Goal: Task Accomplishment & Management: Manage account settings

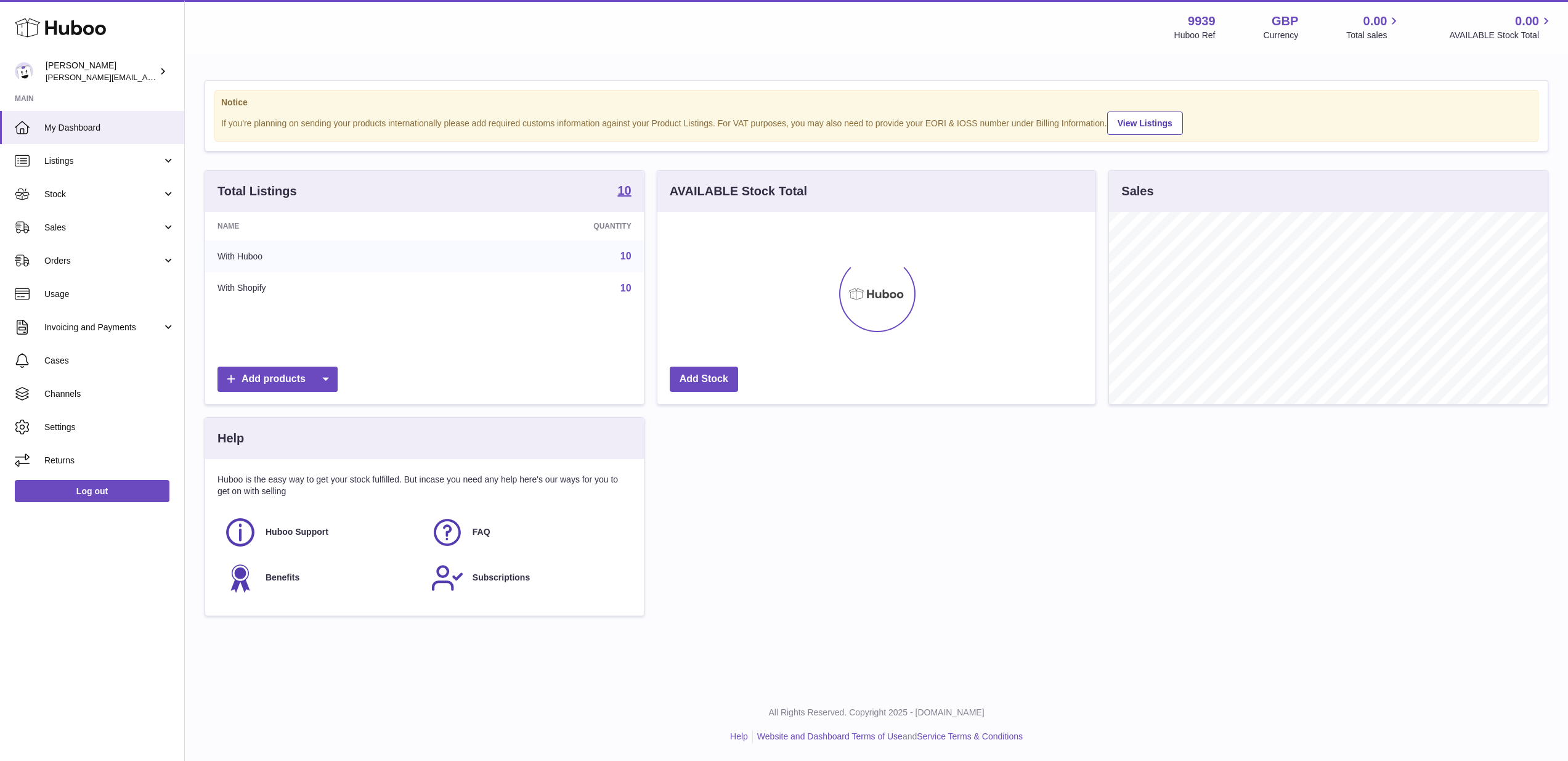
scroll to position [192, 438]
click at [118, 226] on span "Sales" at bounding box center [103, 227] width 118 height 12
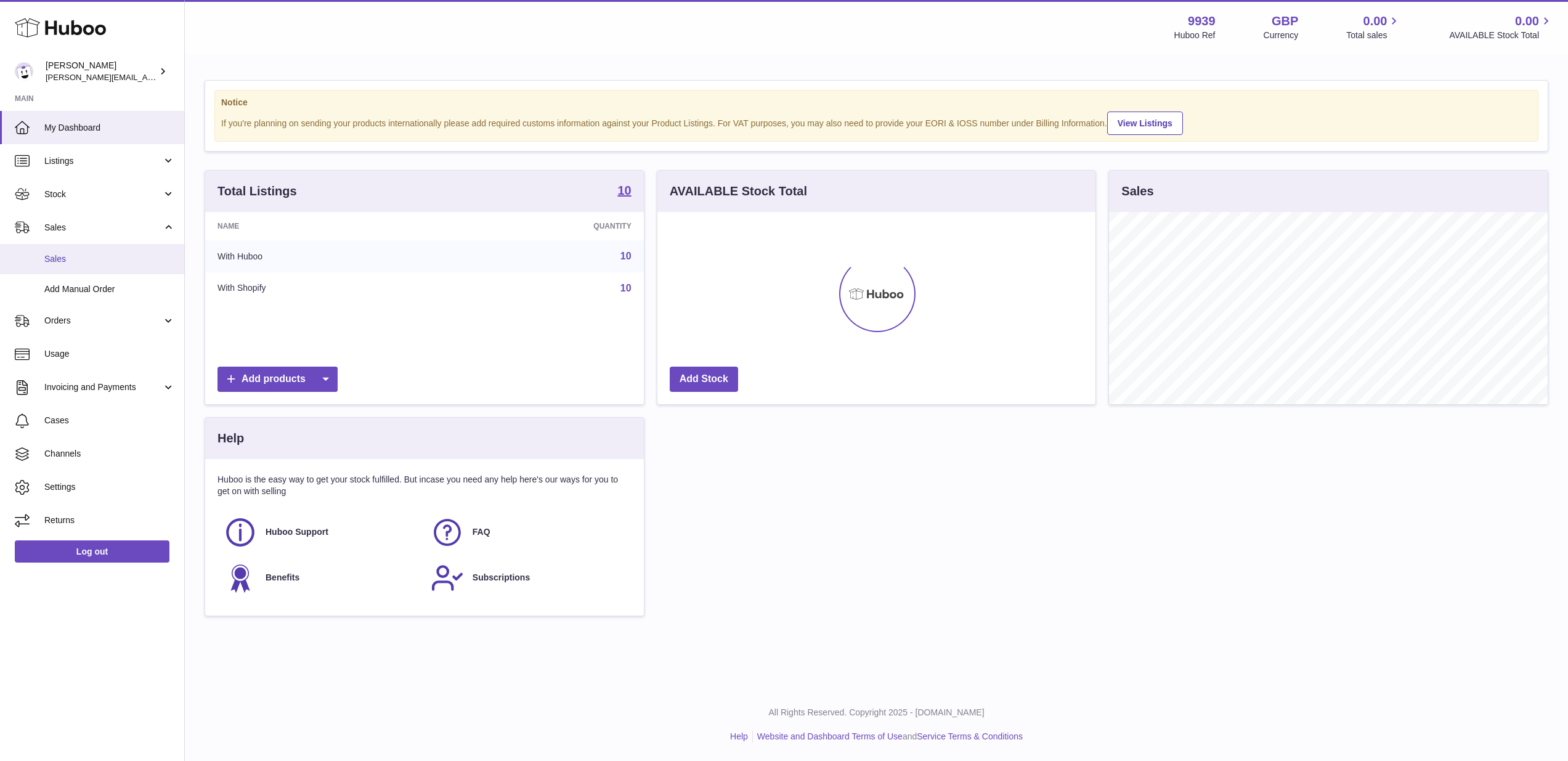
click at [119, 253] on span "Sales" at bounding box center [109, 259] width 130 height 12
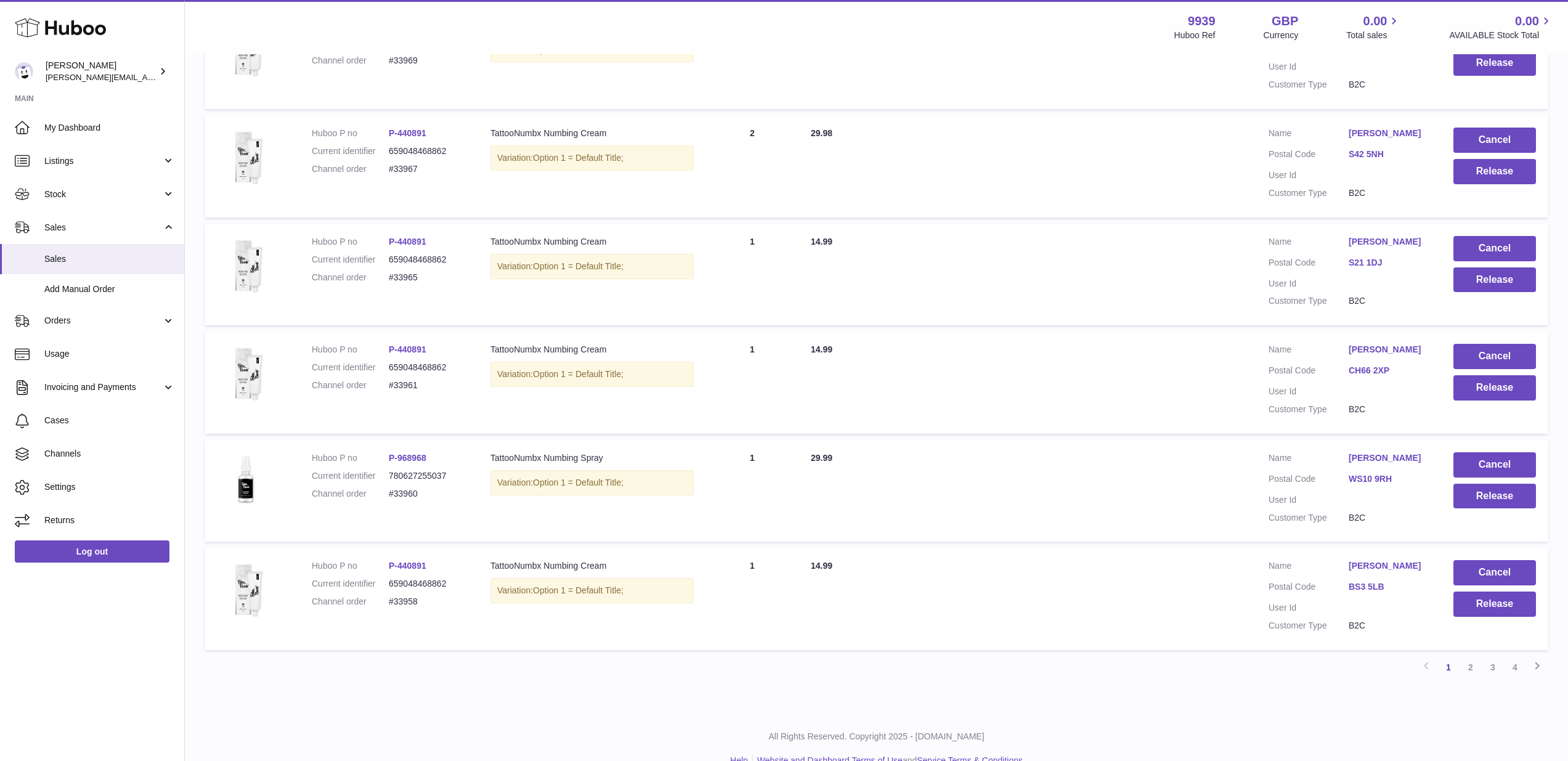
scroll to position [735, 0]
click at [1482, 484] on button "Release" at bounding box center [1495, 497] width 83 height 25
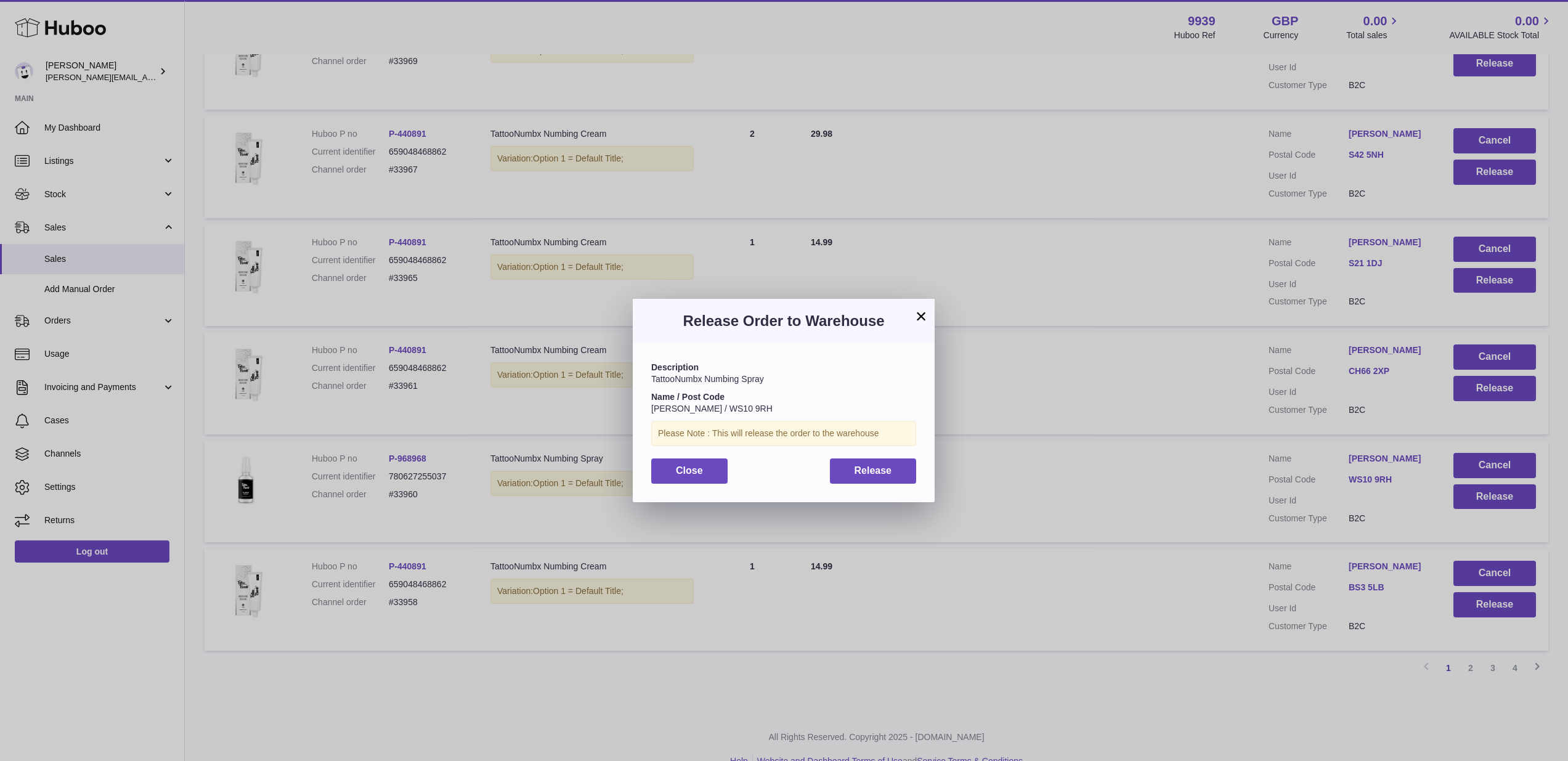
click at [917, 318] on button "×" at bounding box center [921, 316] width 14 height 14
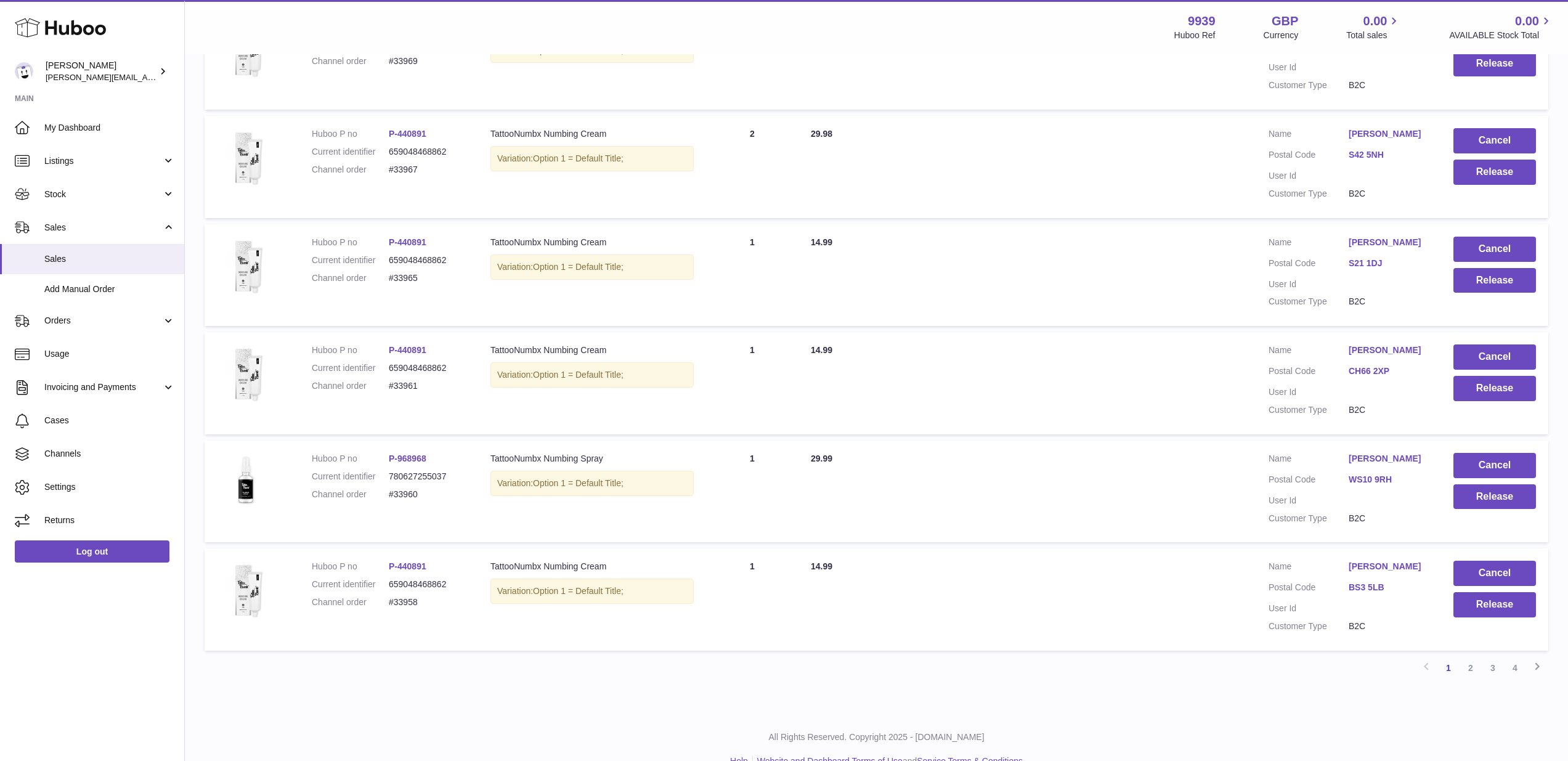
click at [1395, 453] on link "Sarah Cooper" at bounding box center [1388, 459] width 80 height 12
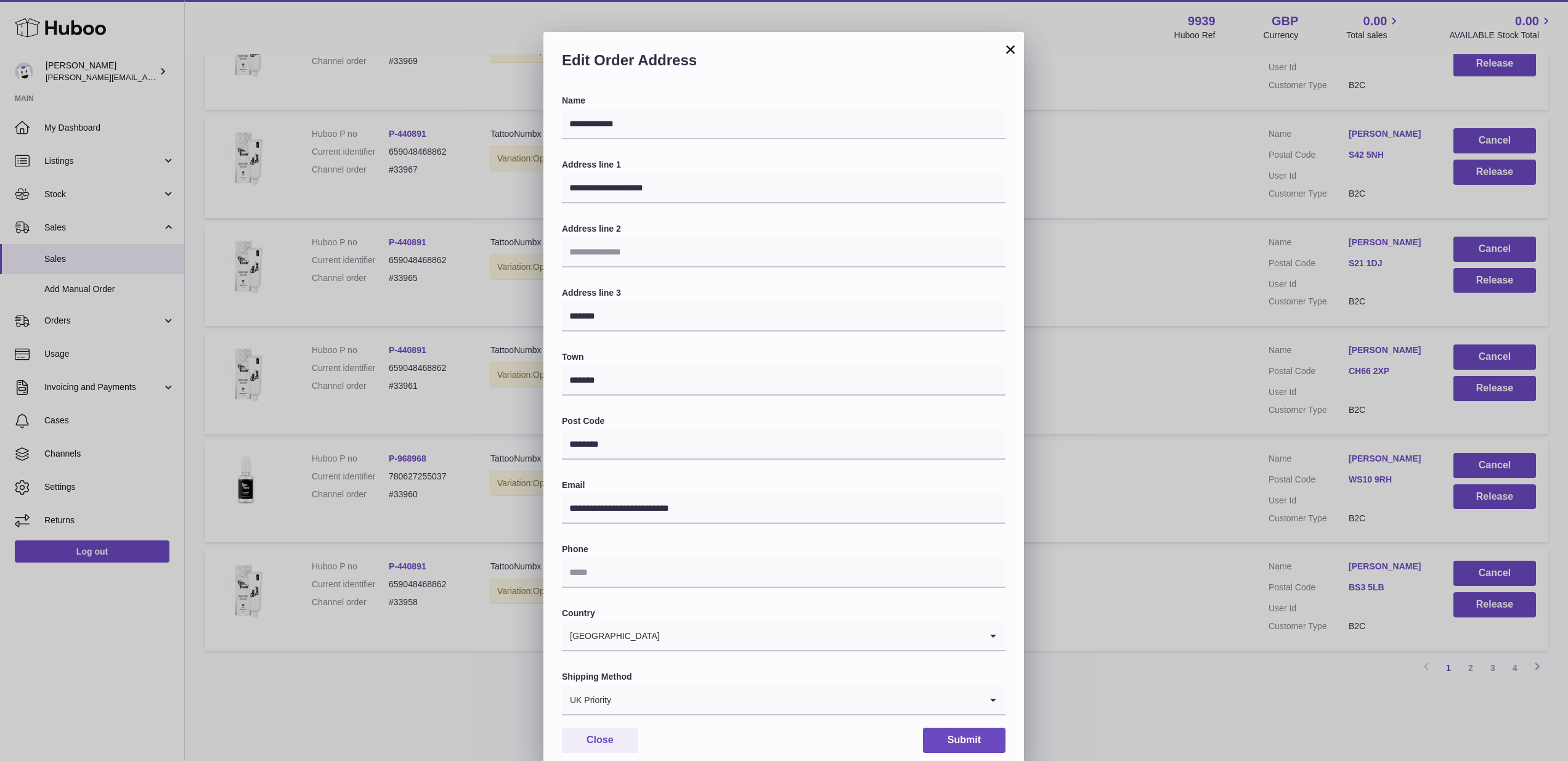
click at [993, 698] on icon "Search for option" at bounding box center [993, 699] width 25 height 28
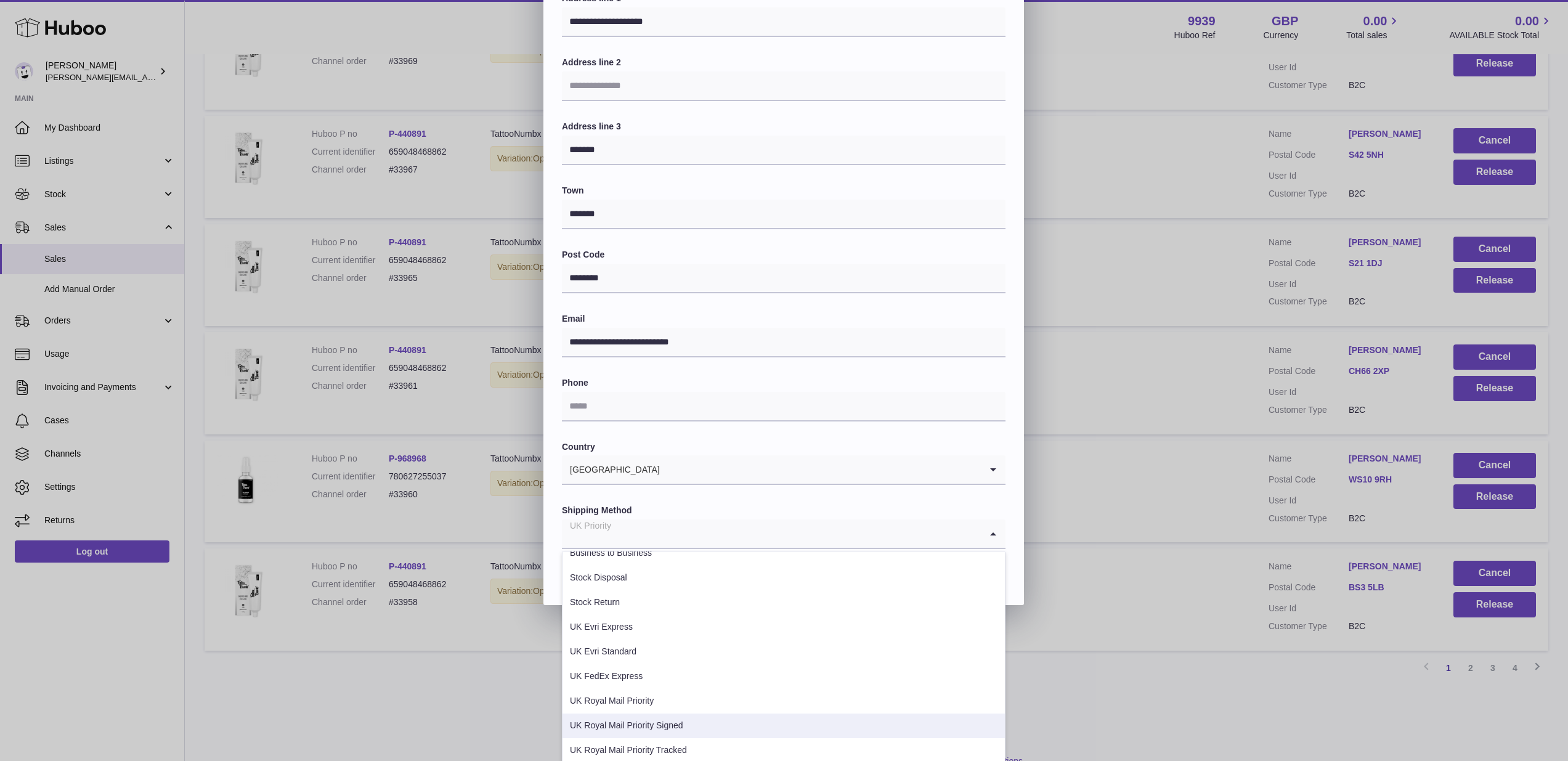
scroll to position [210, 0]
click at [682, 738] on li "UK Royal Mail Priority Tracked" at bounding box center [784, 750] width 442 height 25
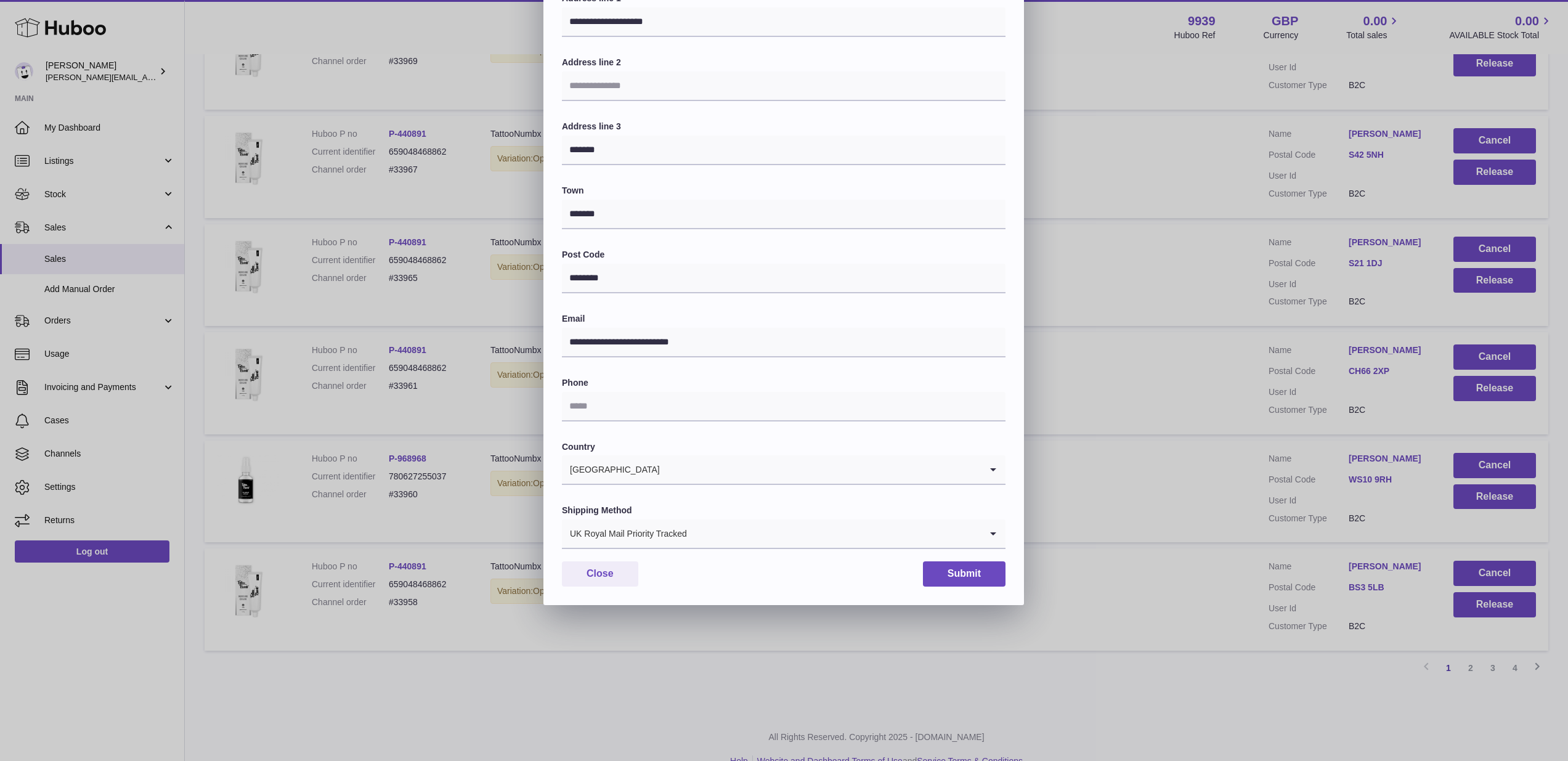
scroll to position [37, 0]
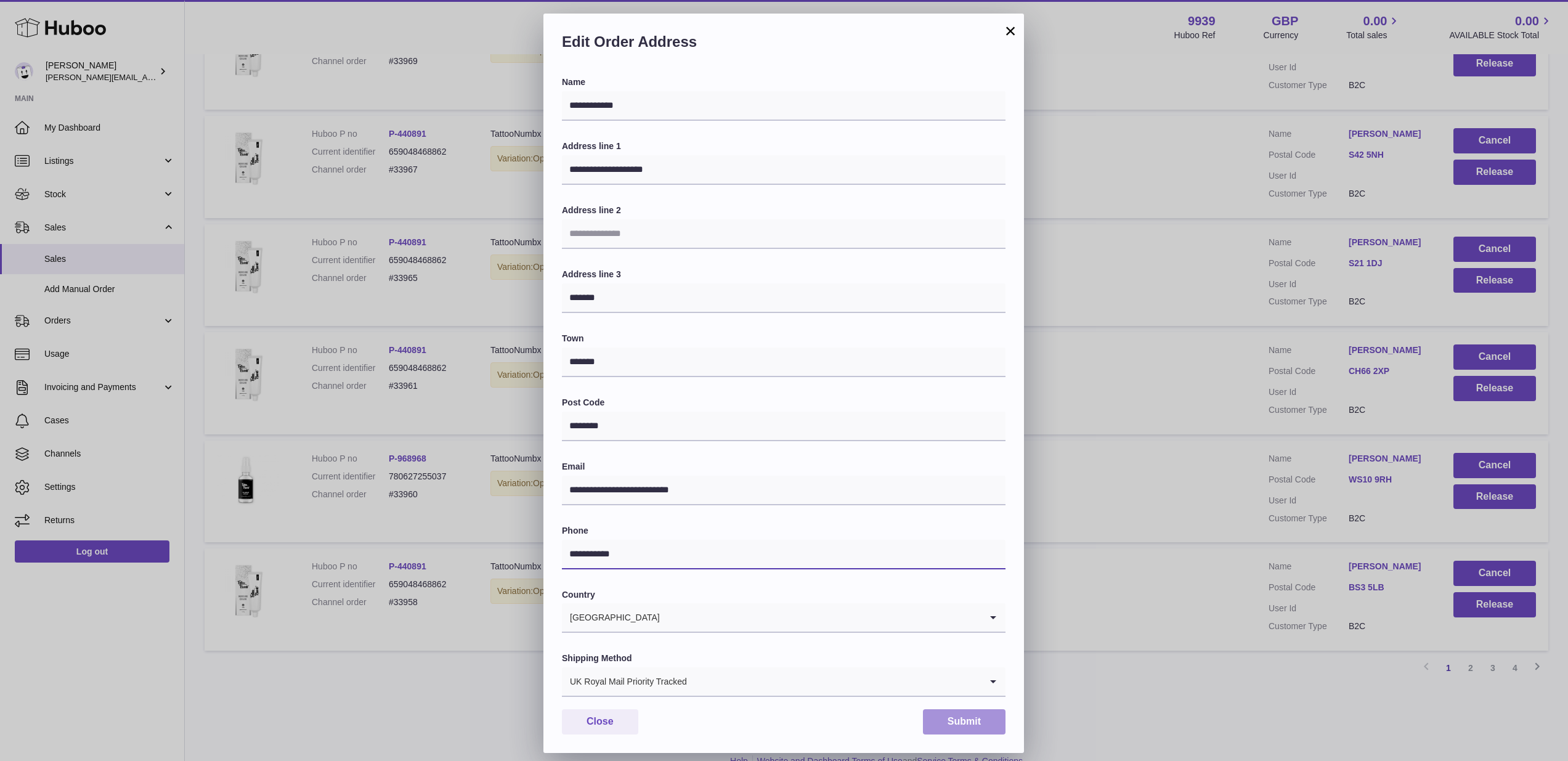
type input "**********"
click at [982, 709] on button "Submit" at bounding box center [964, 721] width 83 height 25
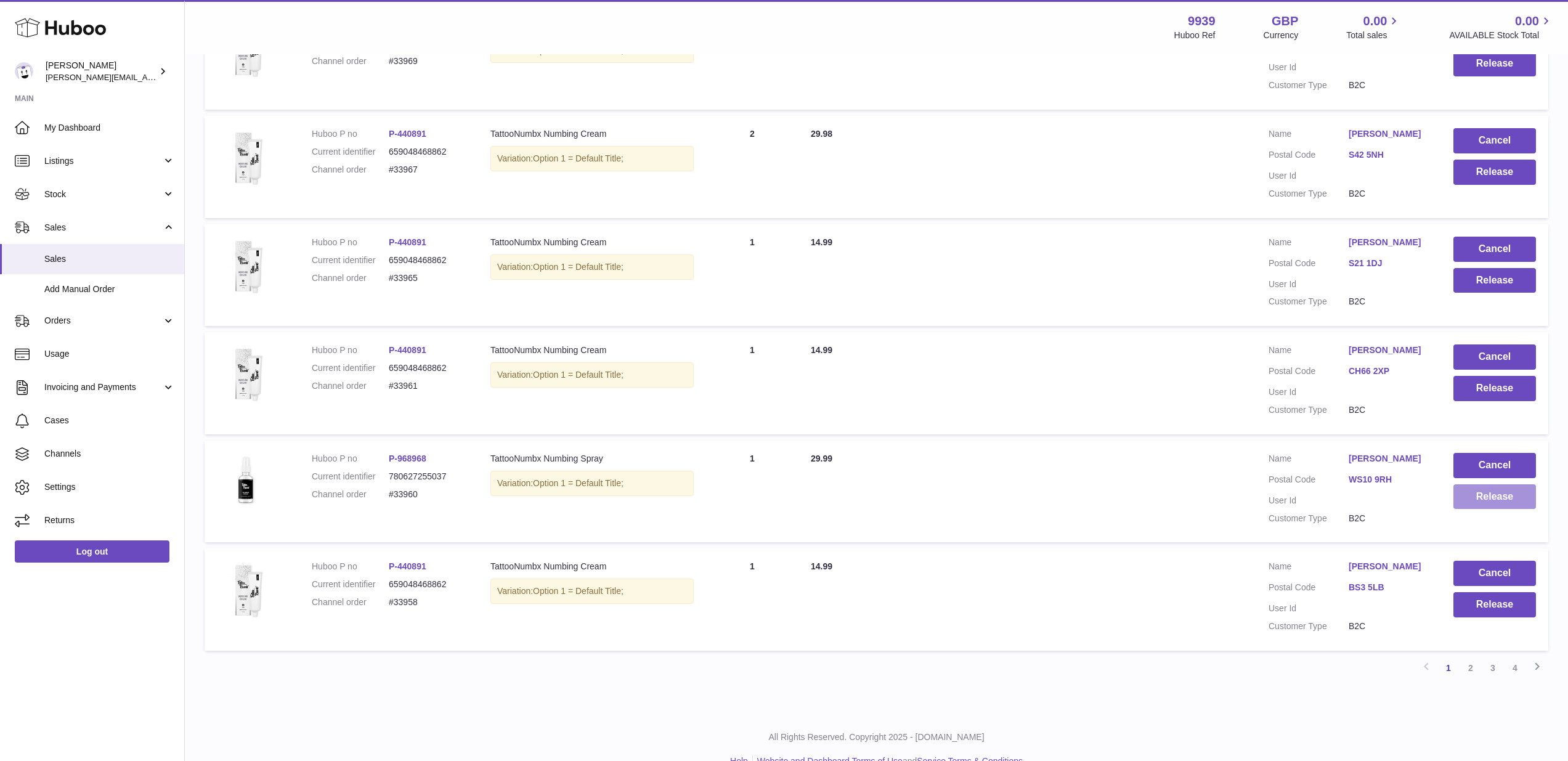
drag, startPoint x: 1470, startPoint y: 479, endPoint x: 1461, endPoint y: 478, distance: 9.1
click at [1461, 484] on button "Release" at bounding box center [1495, 497] width 83 height 25
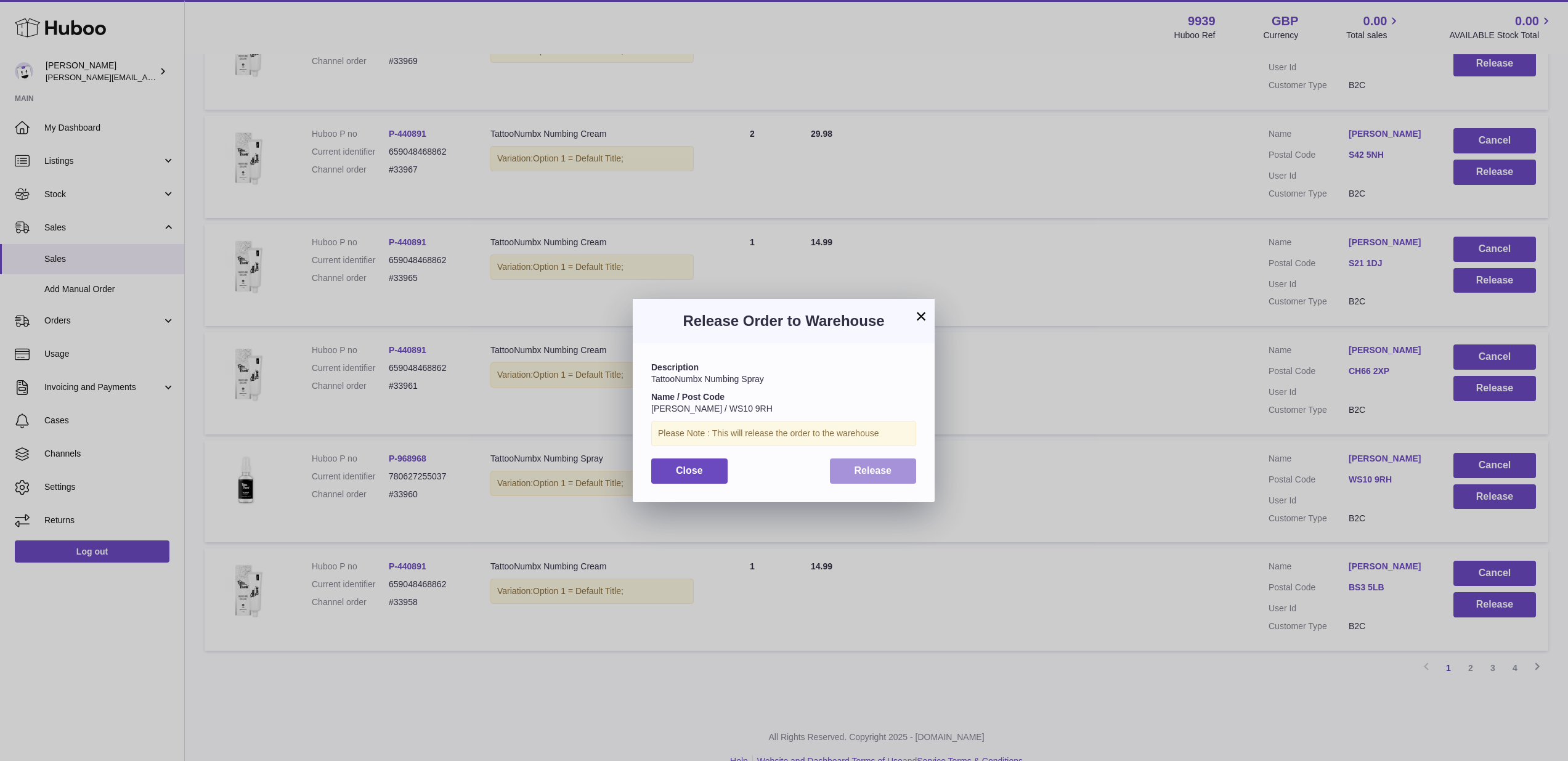
click at [881, 473] on button "Release" at bounding box center [873, 471] width 87 height 25
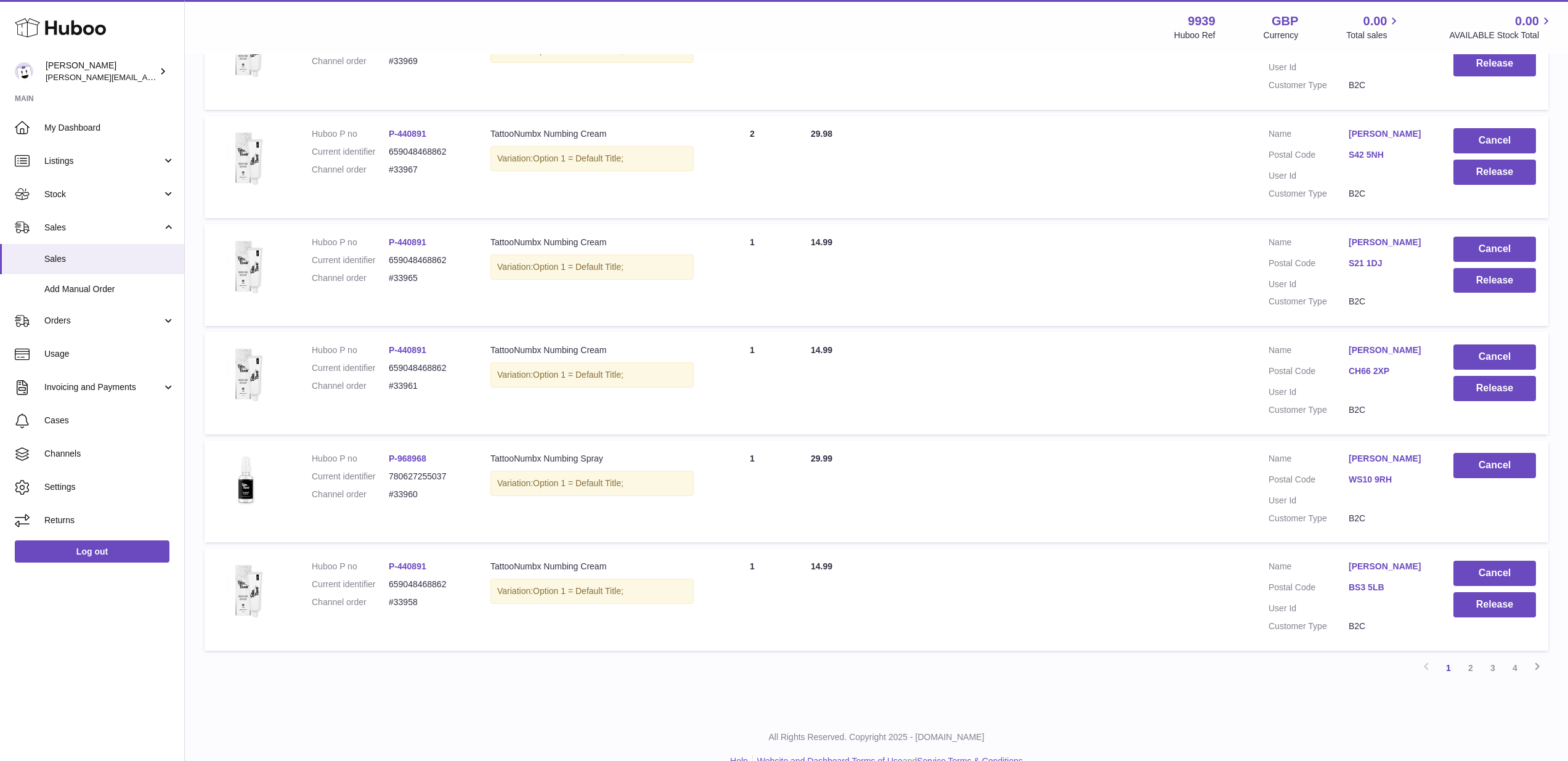
click at [1373, 474] on link "WS10 9RH" at bounding box center [1388, 479] width 80 height 12
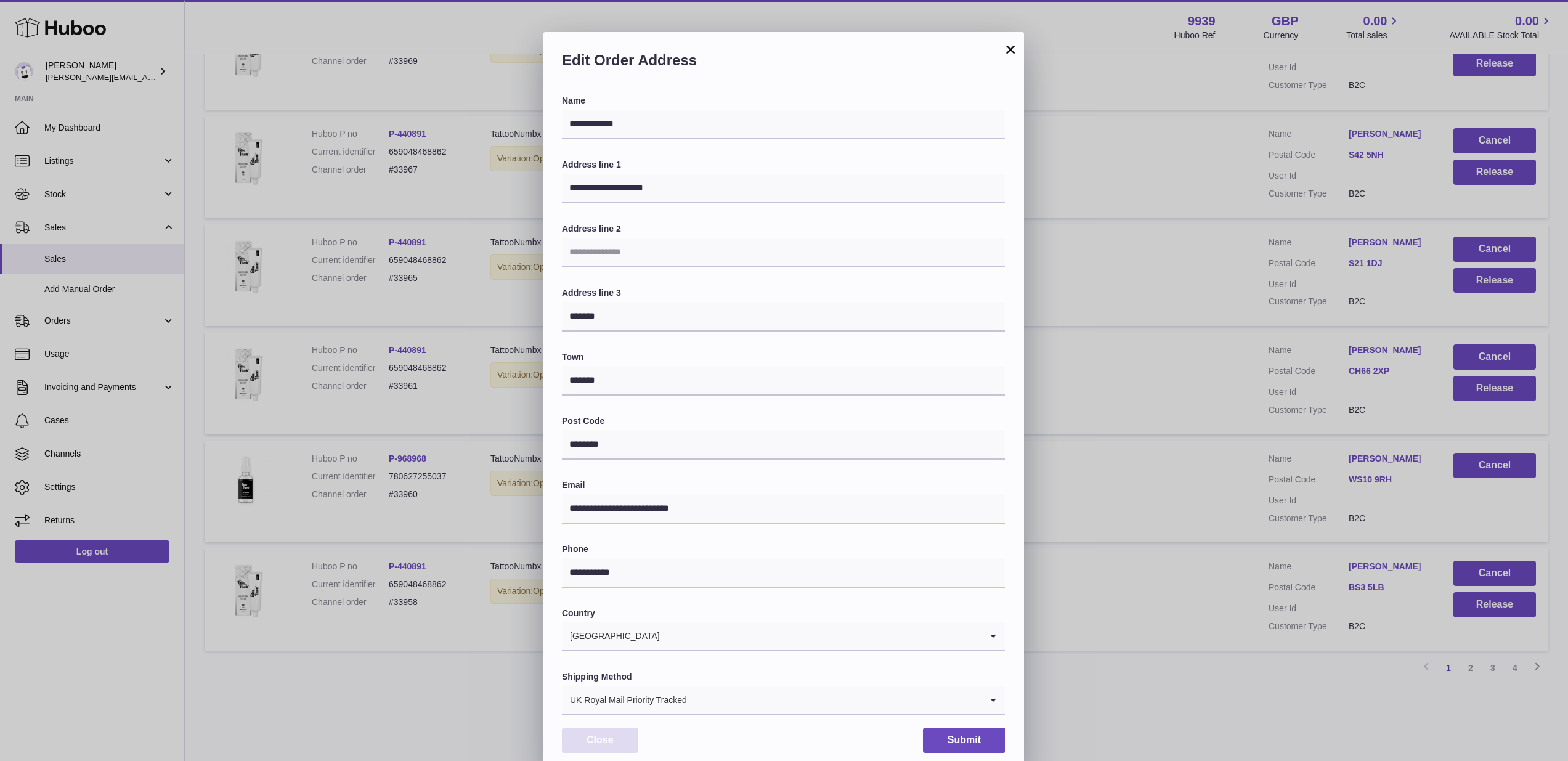
click at [614, 729] on button "Close" at bounding box center [600, 740] width 76 height 25
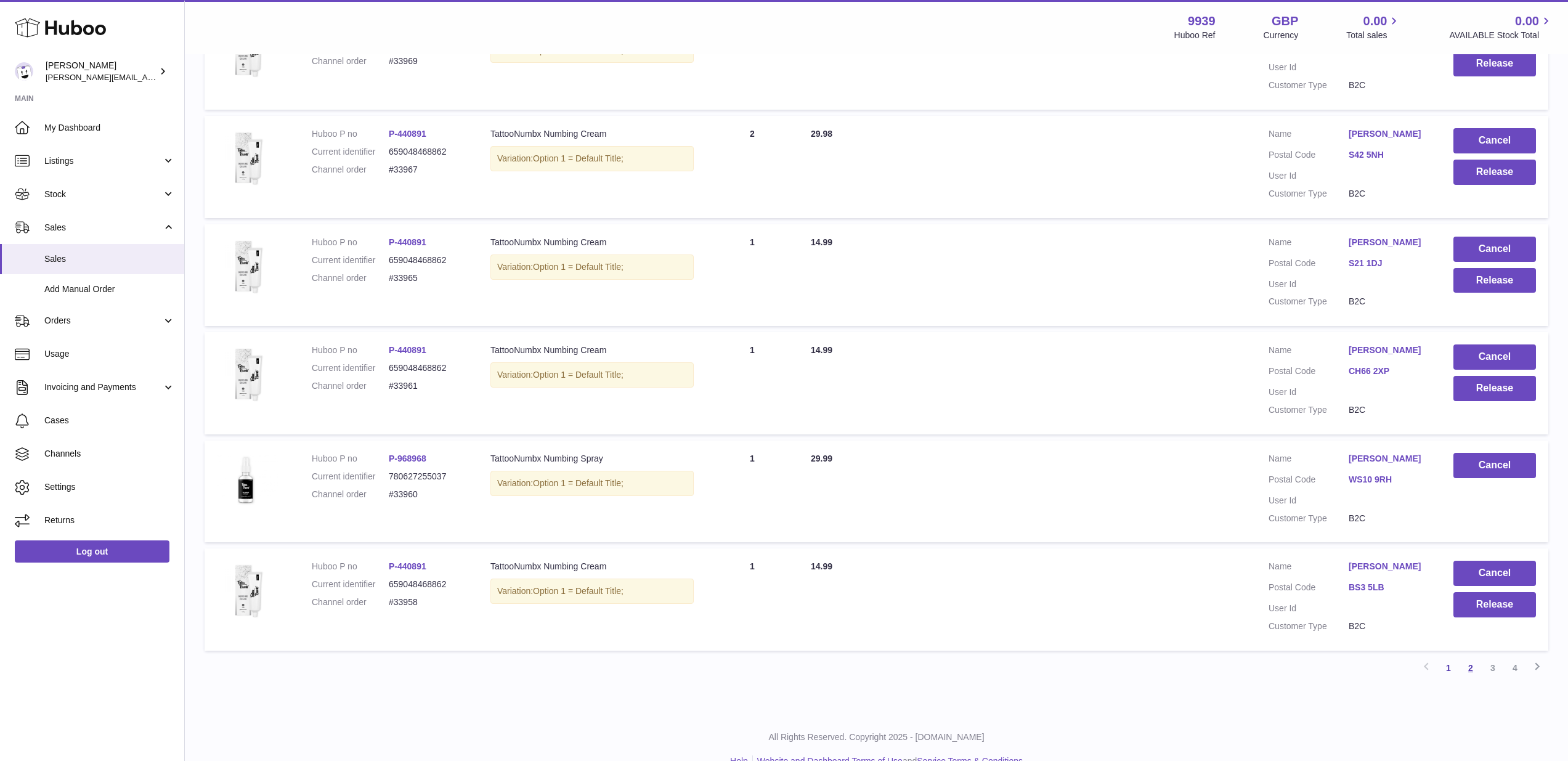
click at [1479, 656] on link "2" at bounding box center [1470, 667] width 22 height 22
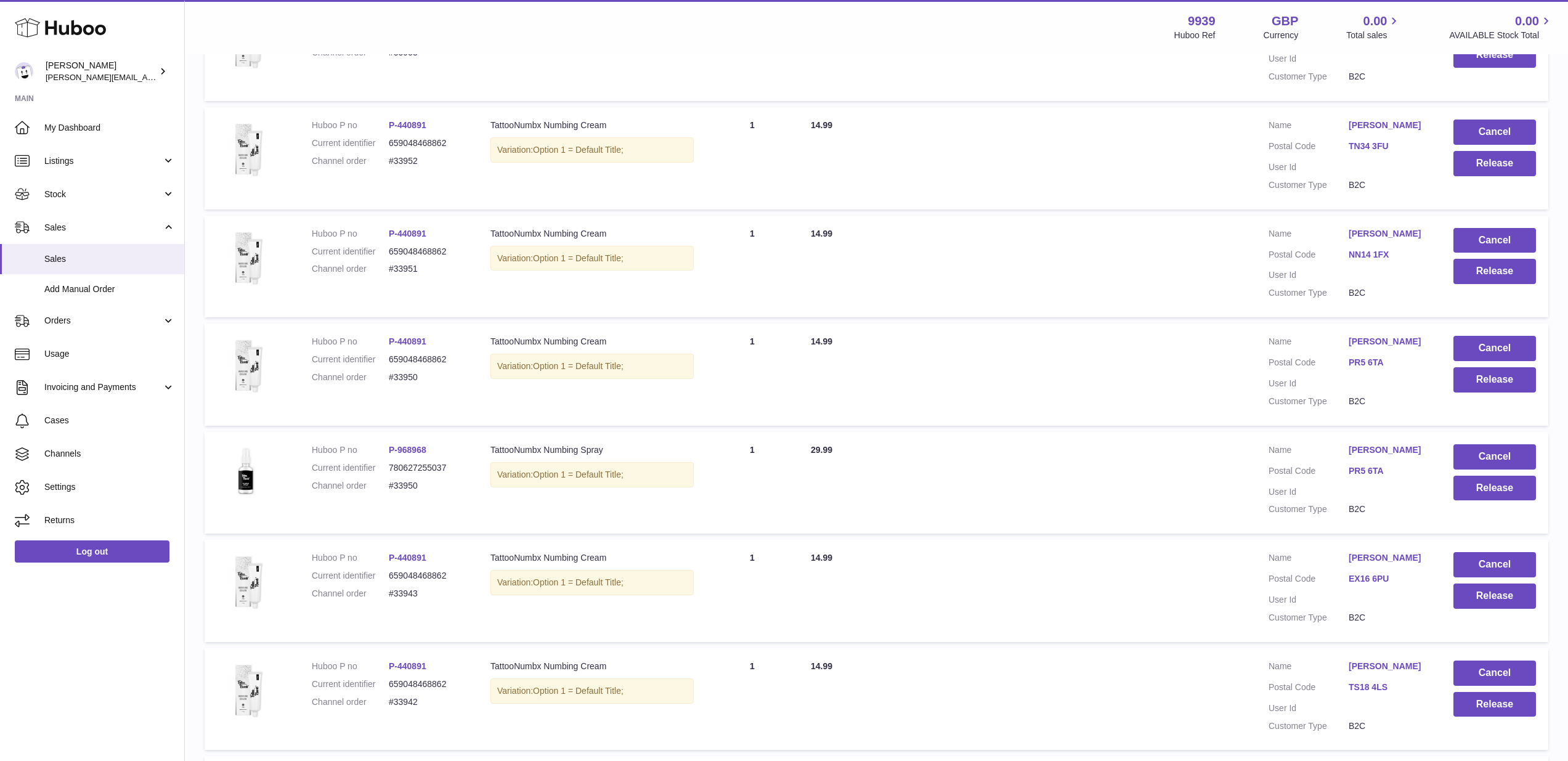
scroll to position [394, 0]
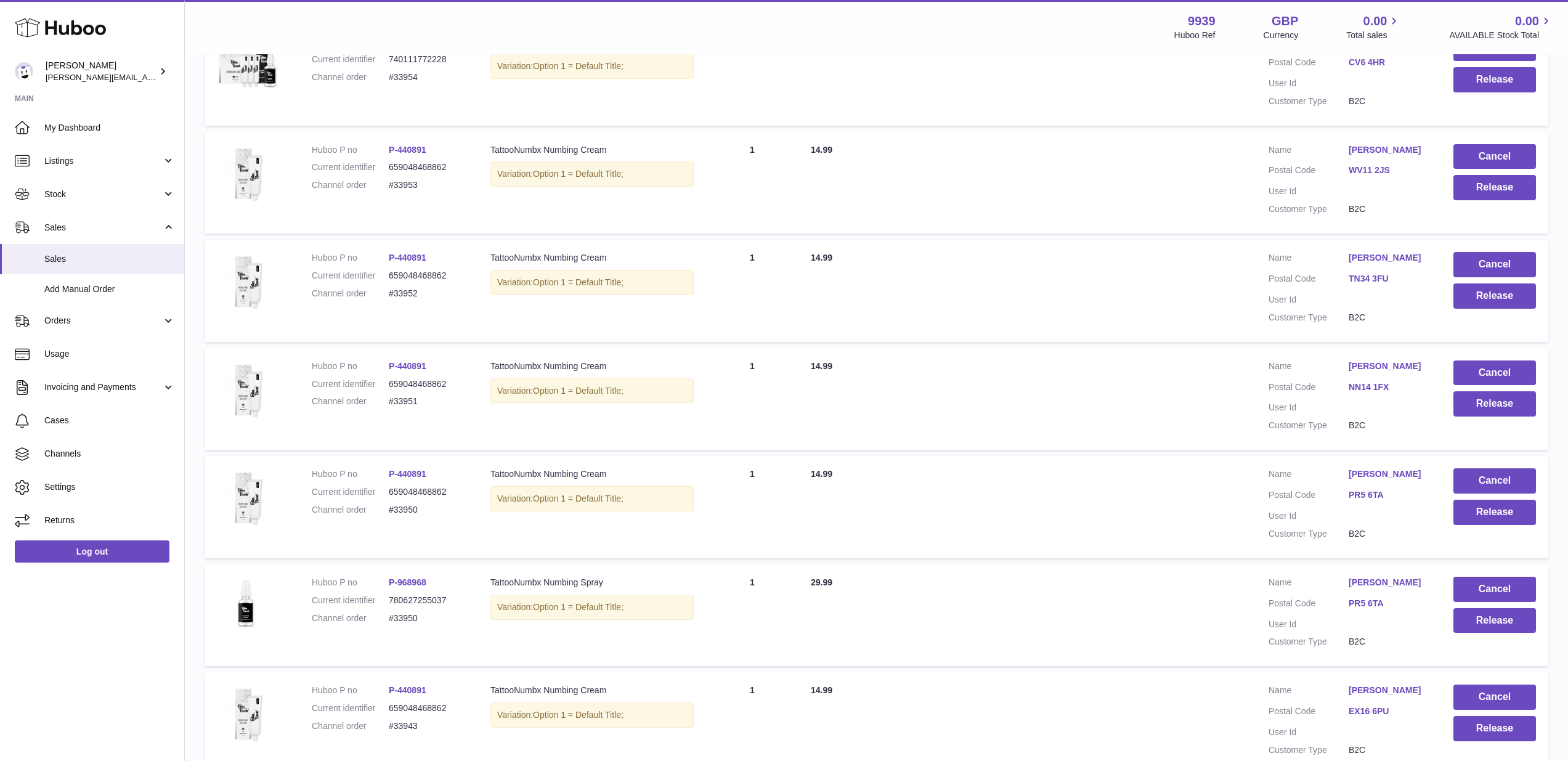
click at [1378, 489] on link "PR5 6TA" at bounding box center [1388, 495] width 80 height 12
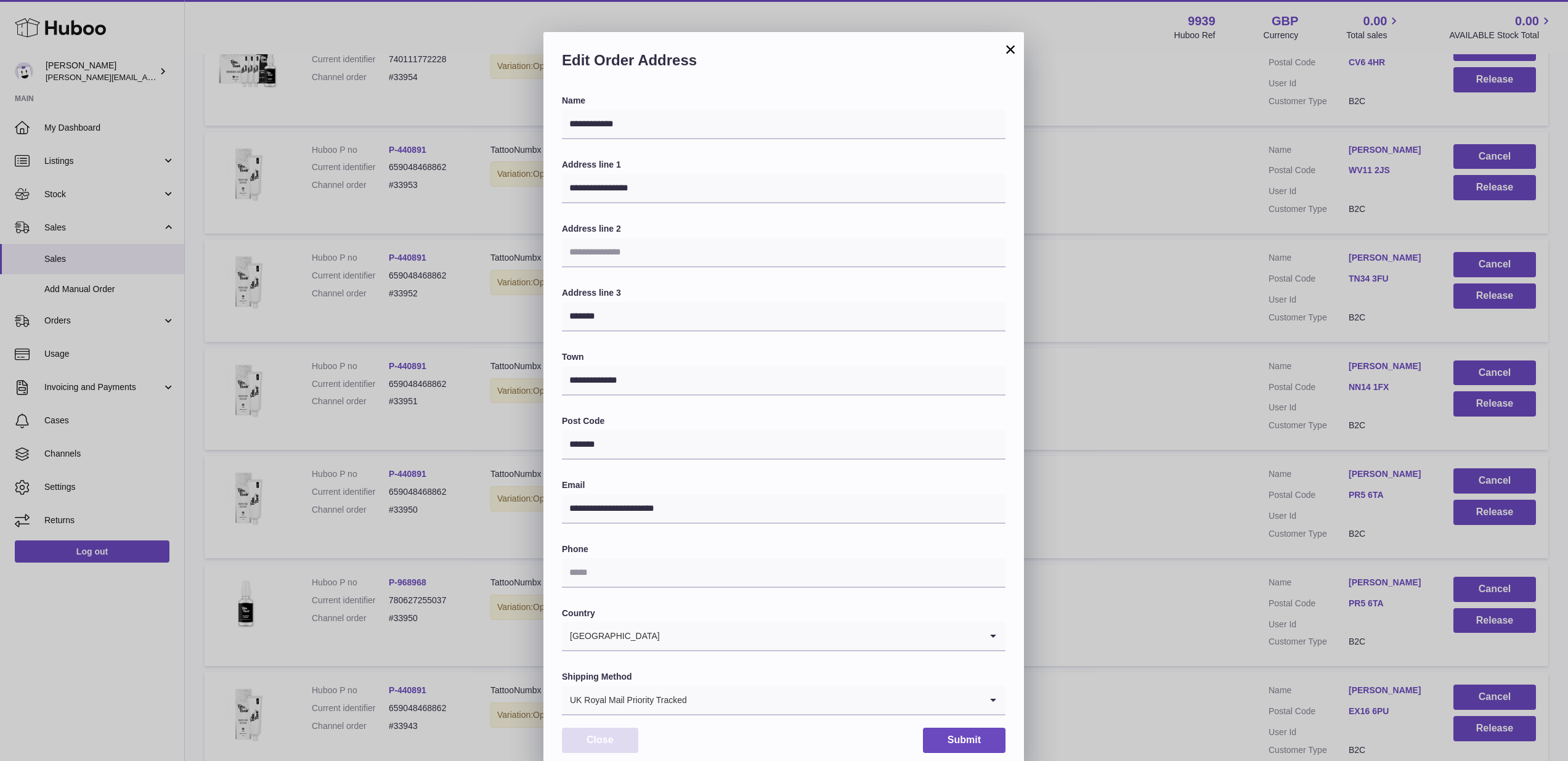
click at [625, 728] on button "Close" at bounding box center [600, 740] width 76 height 25
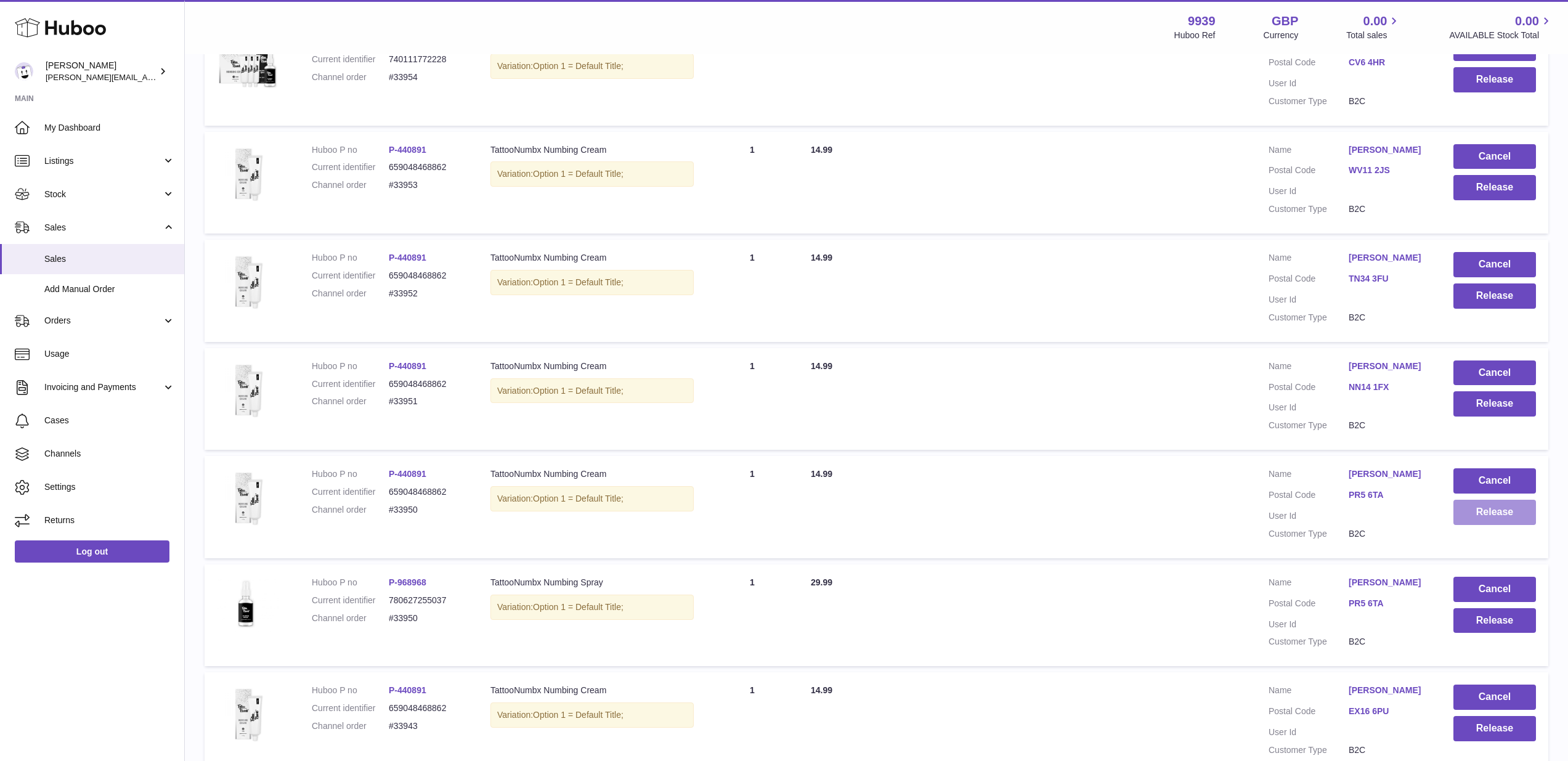
click at [1488, 500] on button "Release" at bounding box center [1495, 512] width 83 height 25
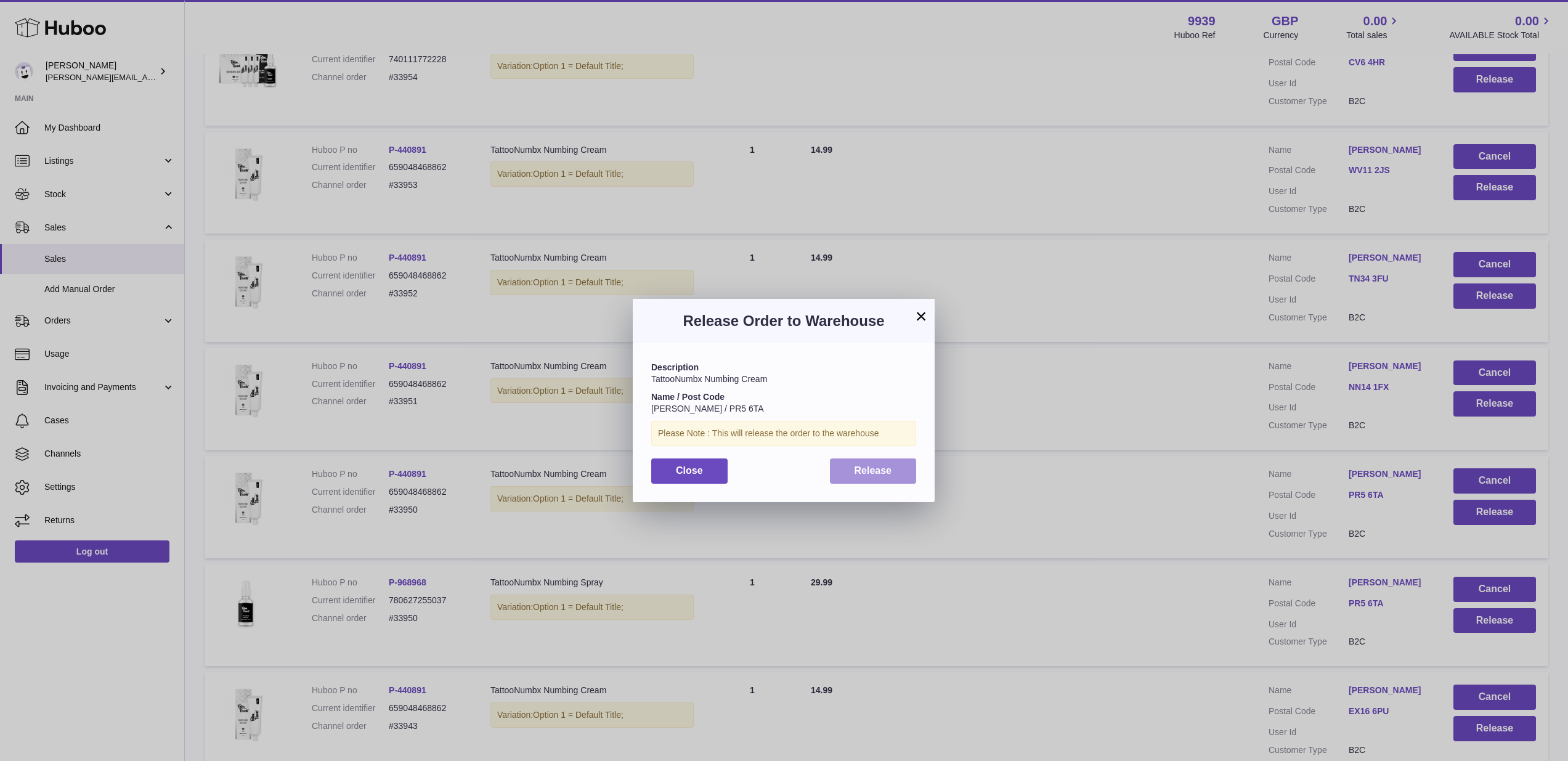
click at [880, 465] on span "Release" at bounding box center [873, 470] width 38 height 11
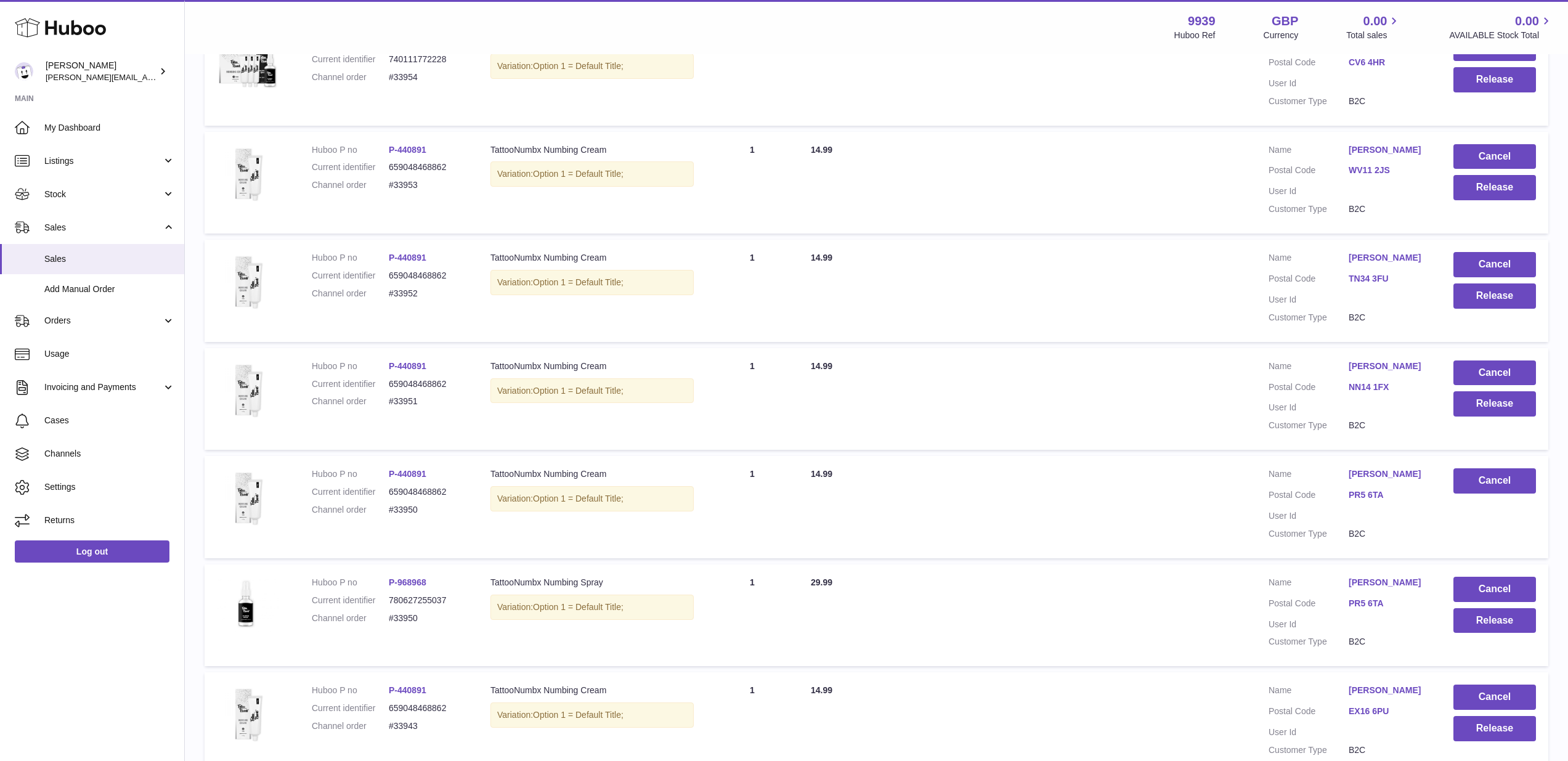
click at [1374, 576] on link "steve farnan" at bounding box center [1388, 582] width 80 height 12
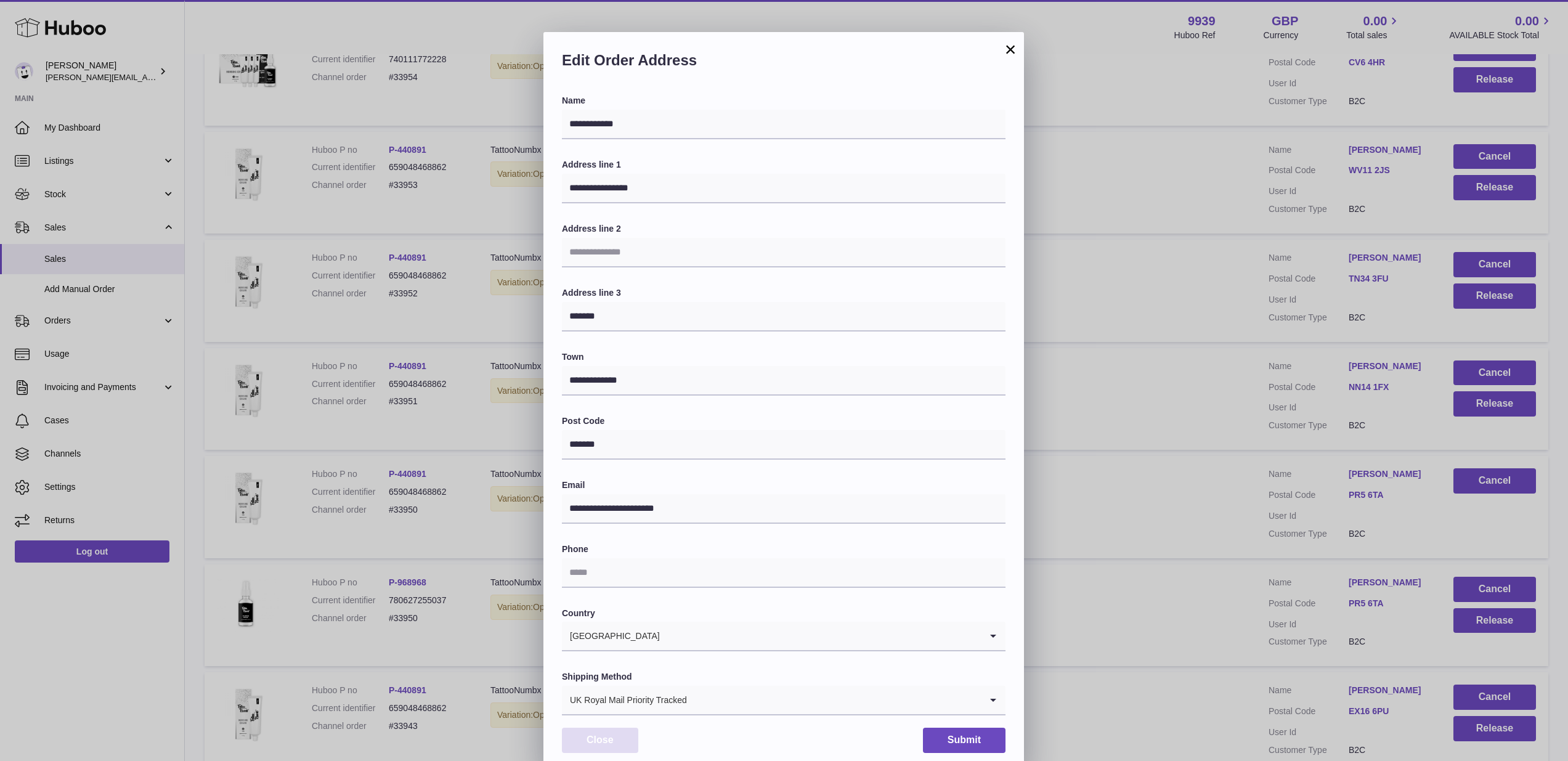
click at [601, 734] on button "Close" at bounding box center [600, 740] width 76 height 25
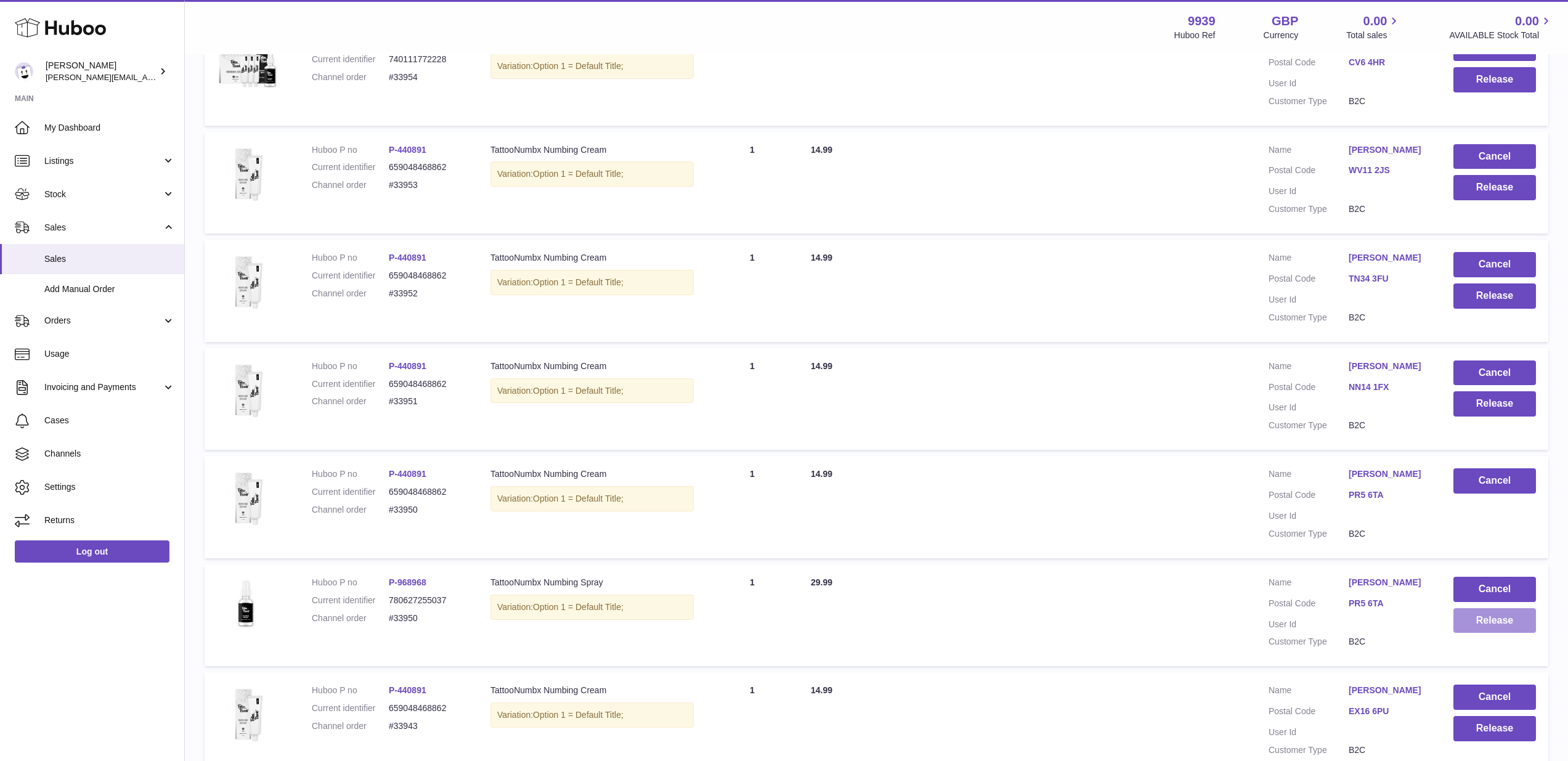
click at [1494, 608] on button "Release" at bounding box center [1495, 621] width 83 height 25
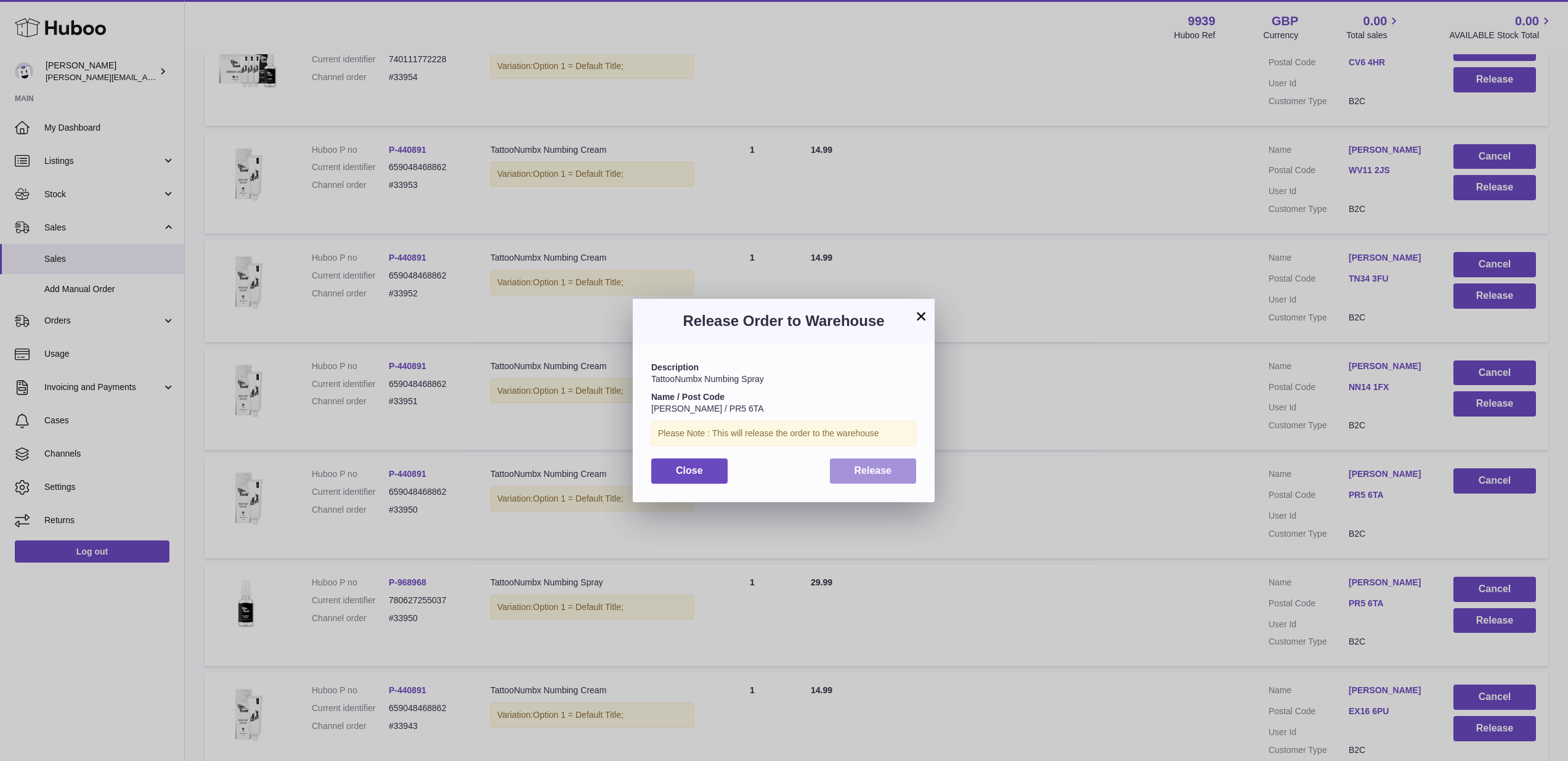
click at [856, 465] on span "Release" at bounding box center [873, 470] width 38 height 11
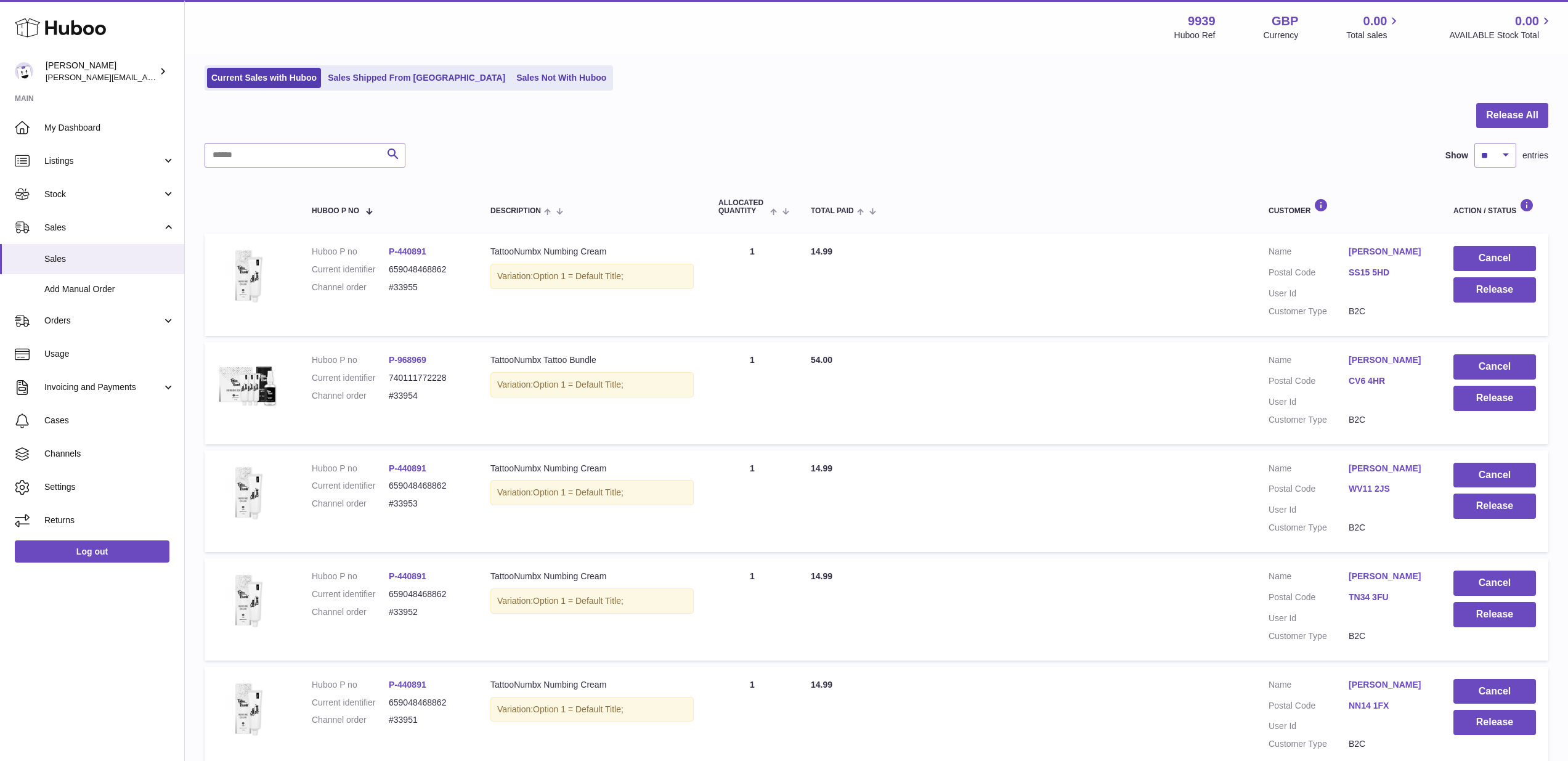
scroll to position [74, 0]
click at [1458, 390] on button "Release" at bounding box center [1495, 399] width 83 height 25
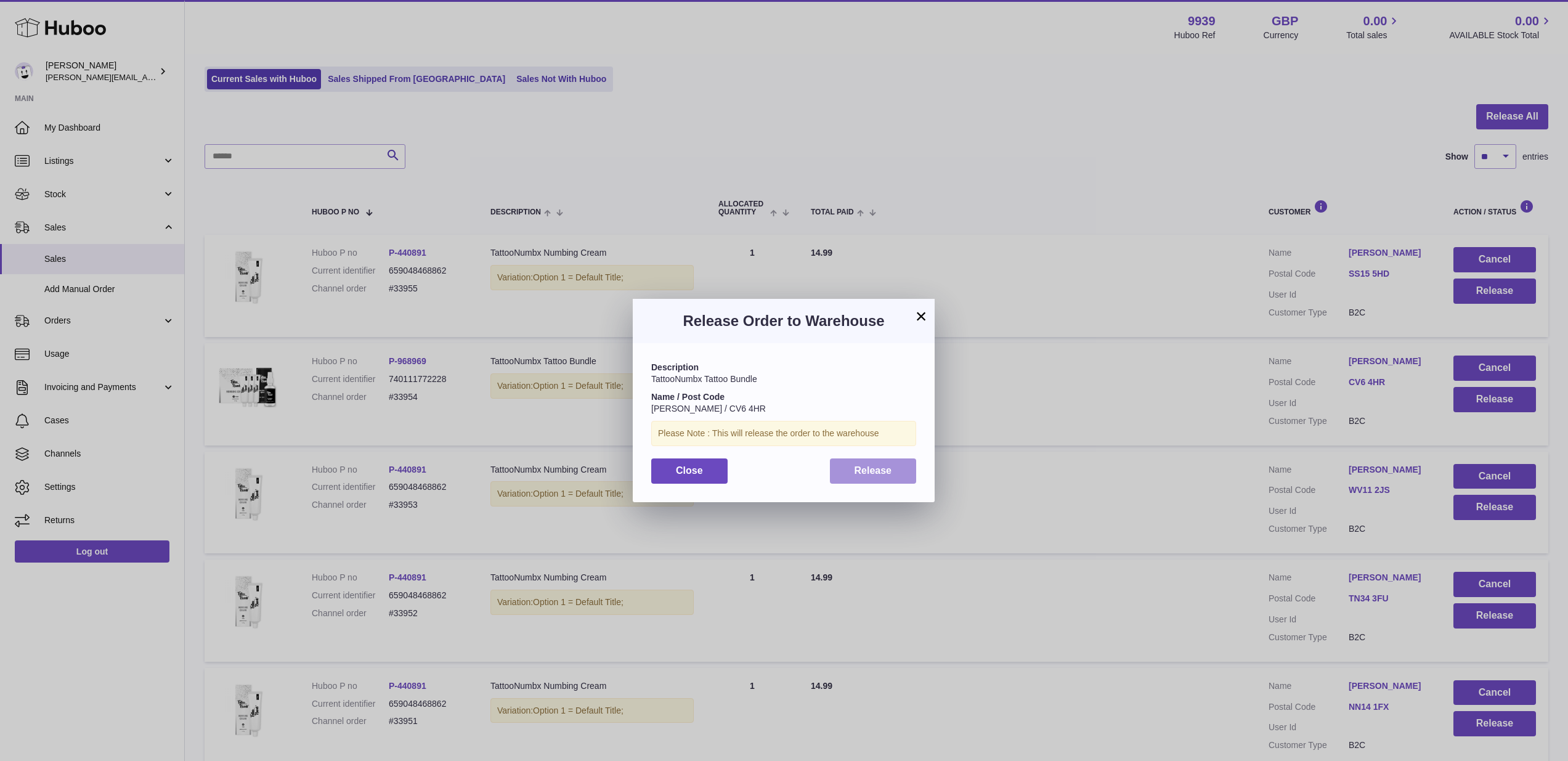
click at [893, 458] on button "Release" at bounding box center [873, 471] width 87 height 25
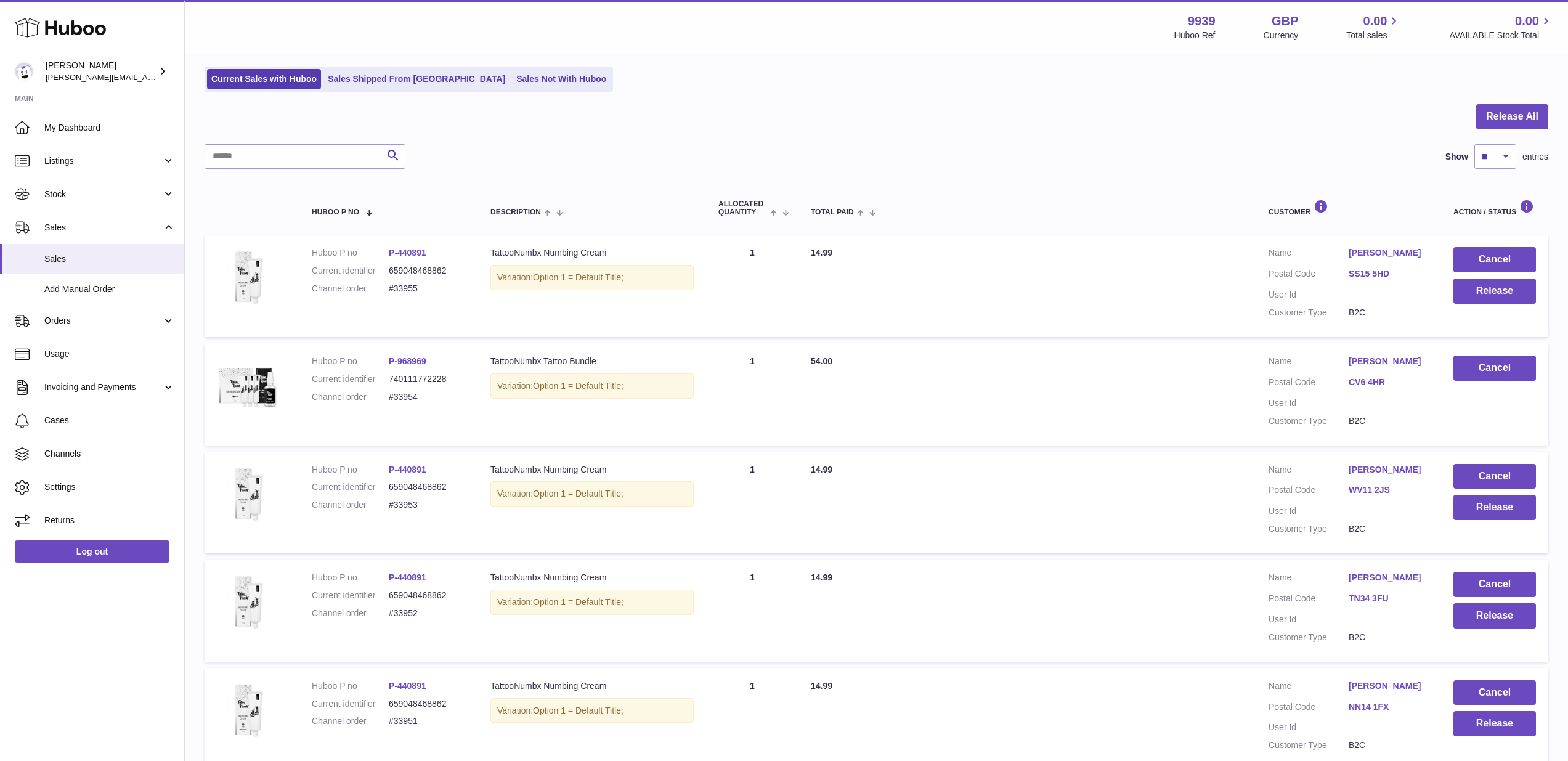
click at [1372, 356] on link "Bianca Pirlea" at bounding box center [1388, 361] width 80 height 12
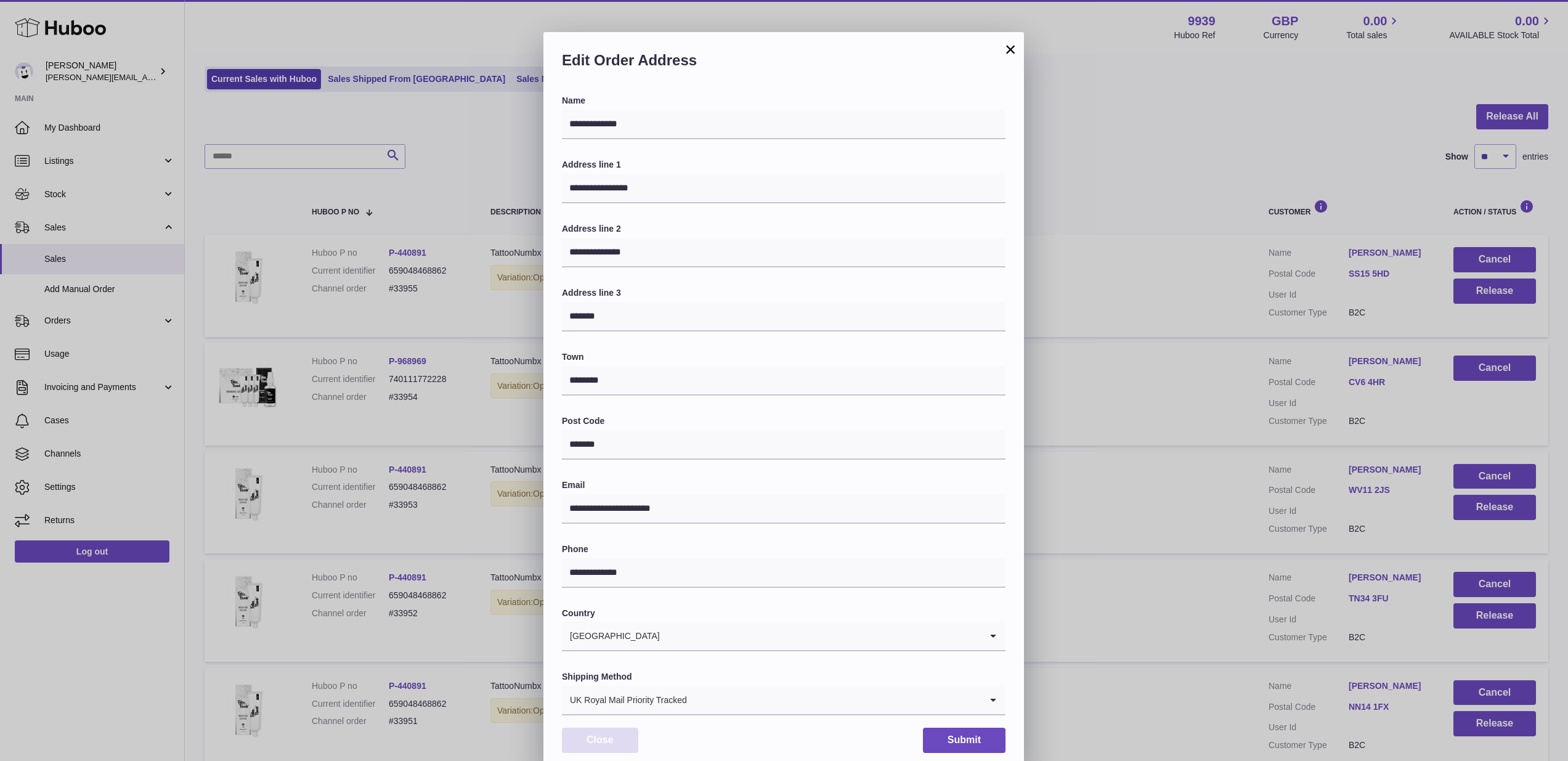
click at [626, 731] on button "Close" at bounding box center [600, 740] width 76 height 25
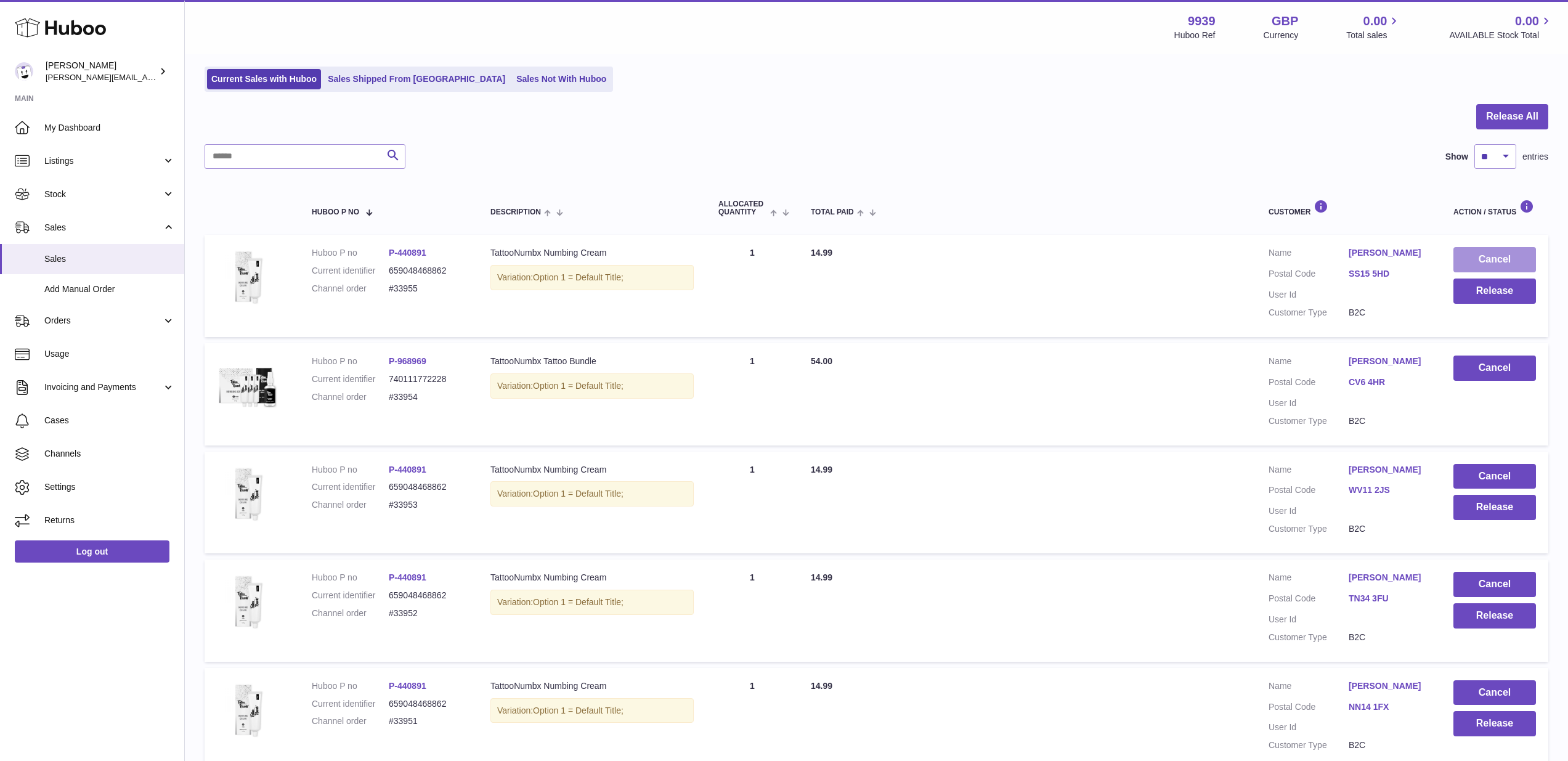
click at [1517, 252] on button "Cancel" at bounding box center [1495, 260] width 83 height 25
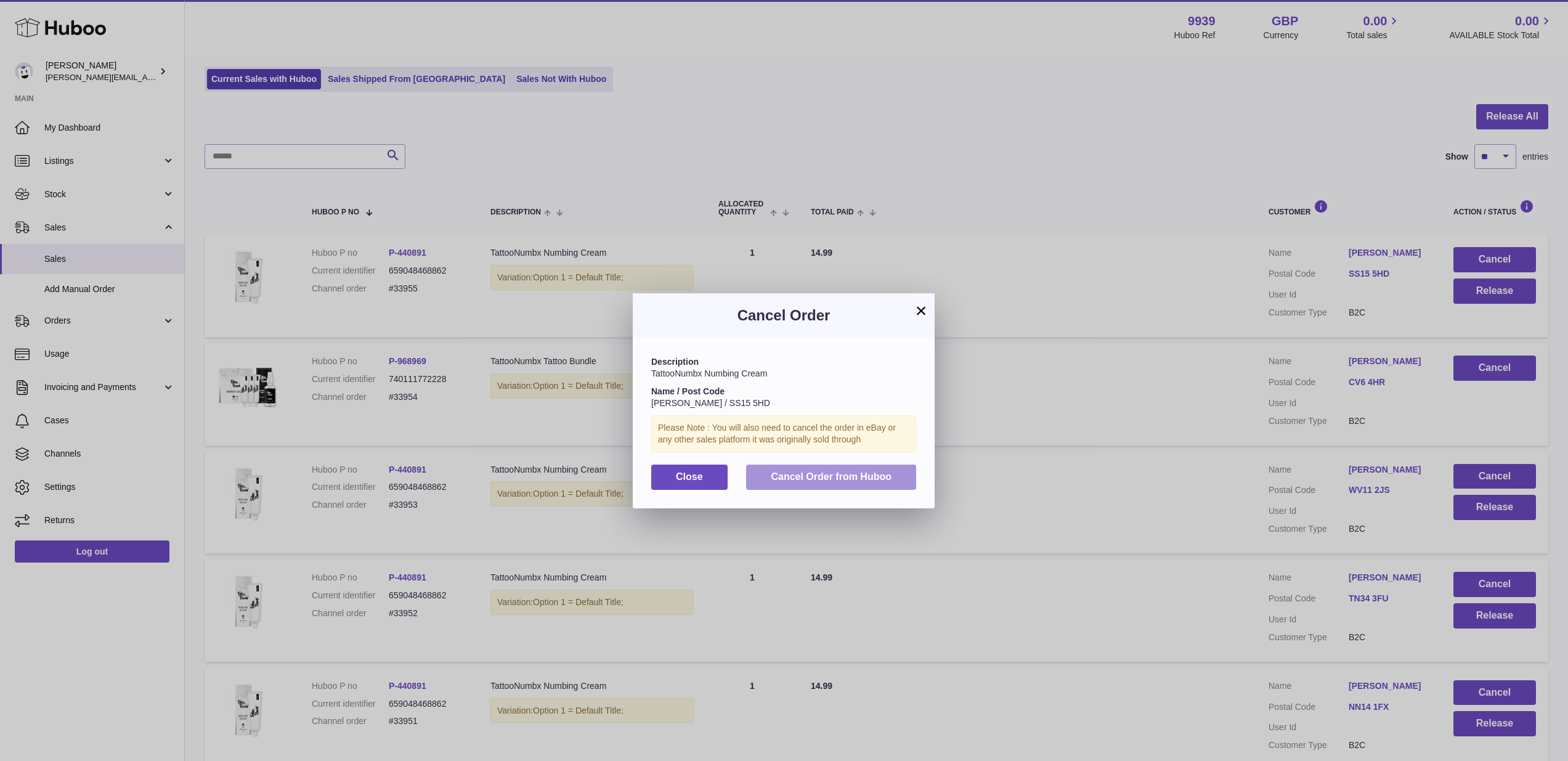
click at [797, 471] on span "Cancel Order from Huboo" at bounding box center [831, 476] width 121 height 11
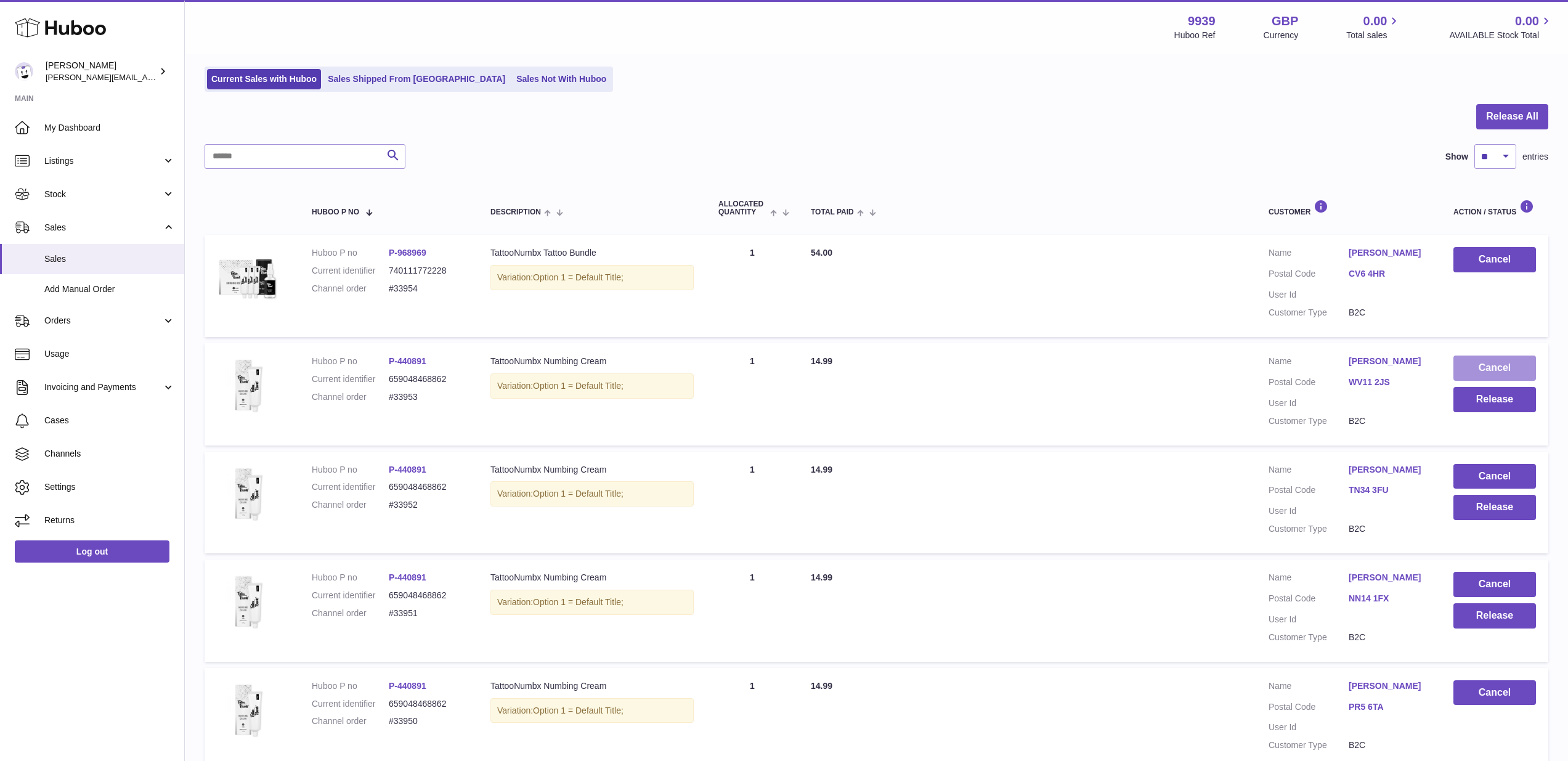
click at [1501, 360] on button "Cancel" at bounding box center [1495, 368] width 83 height 25
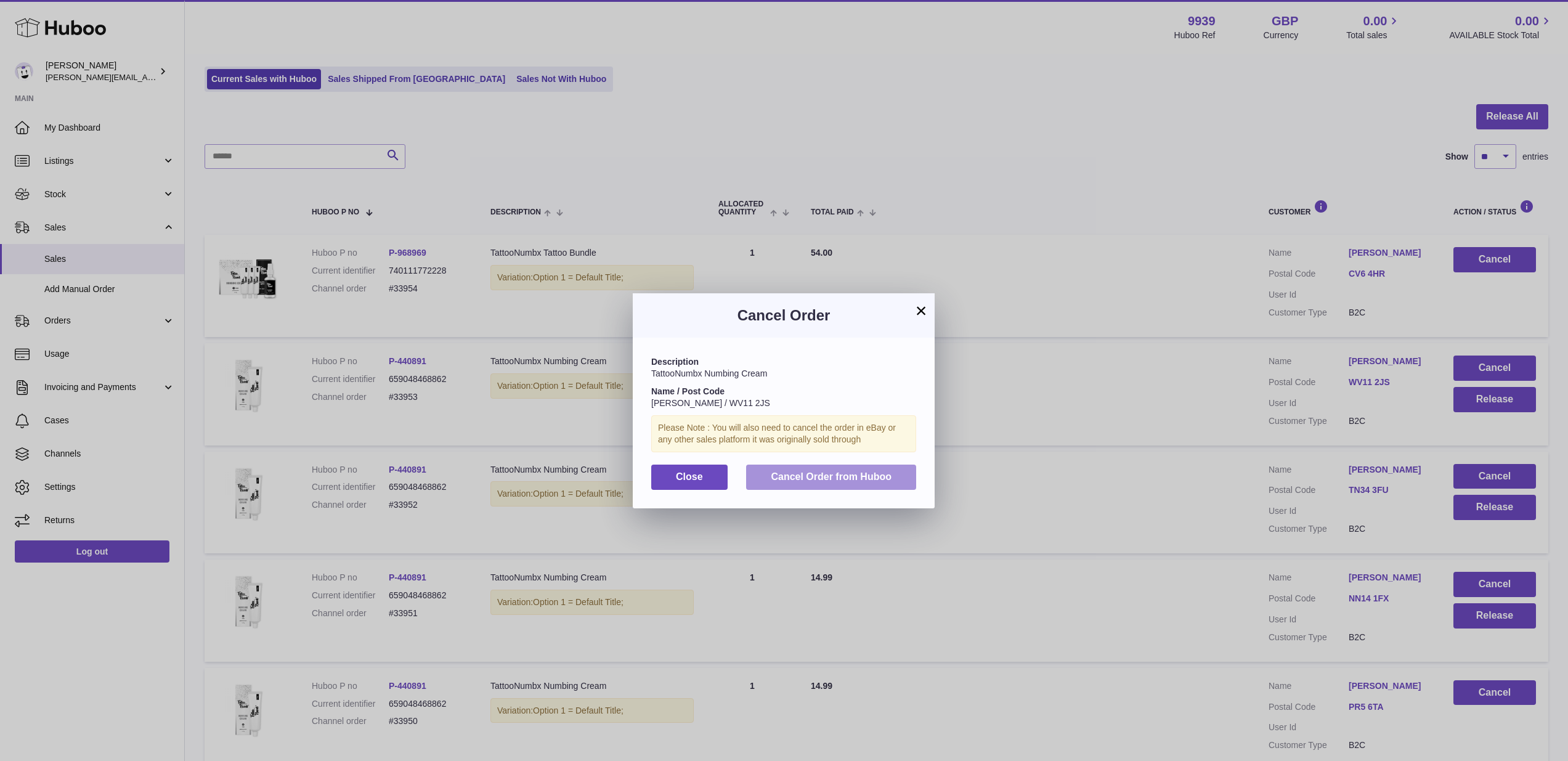
click at [816, 467] on button "Cancel Order from Huboo" at bounding box center [831, 477] width 170 height 25
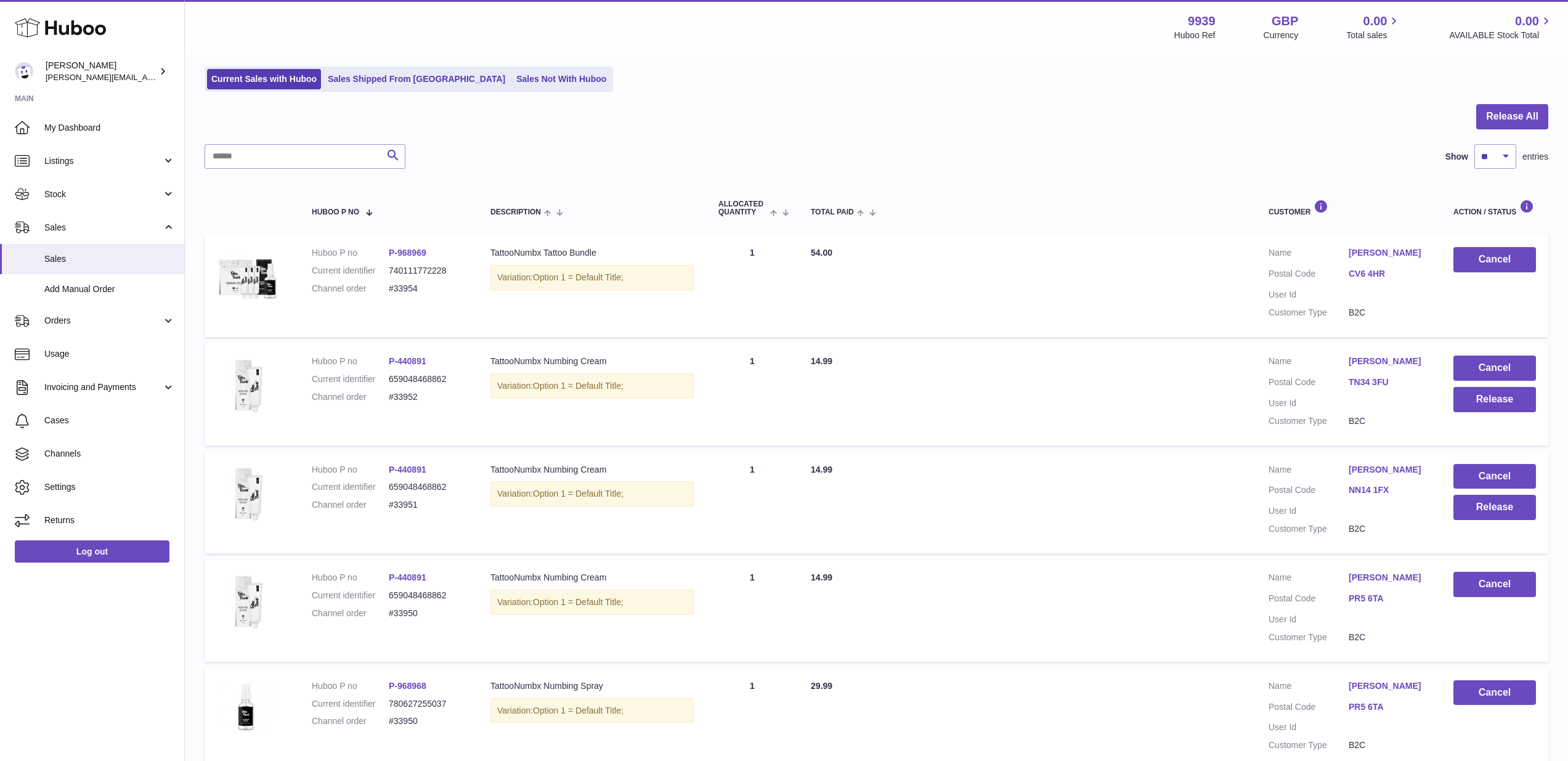
click at [1473, 366] on button "Cancel" at bounding box center [1495, 368] width 83 height 25
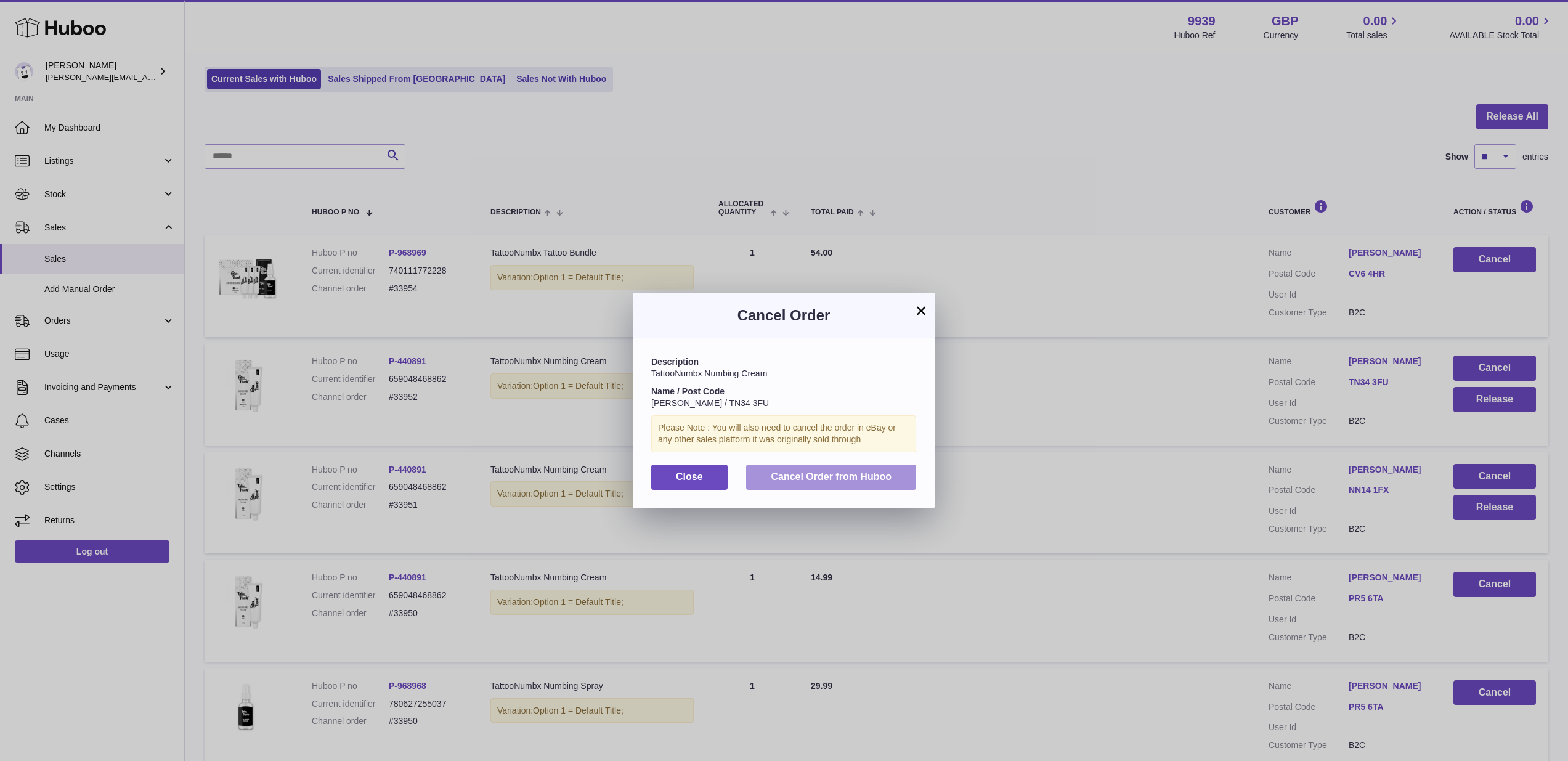
click at [885, 464] on button "Cancel Order from Huboo" at bounding box center [831, 477] width 170 height 25
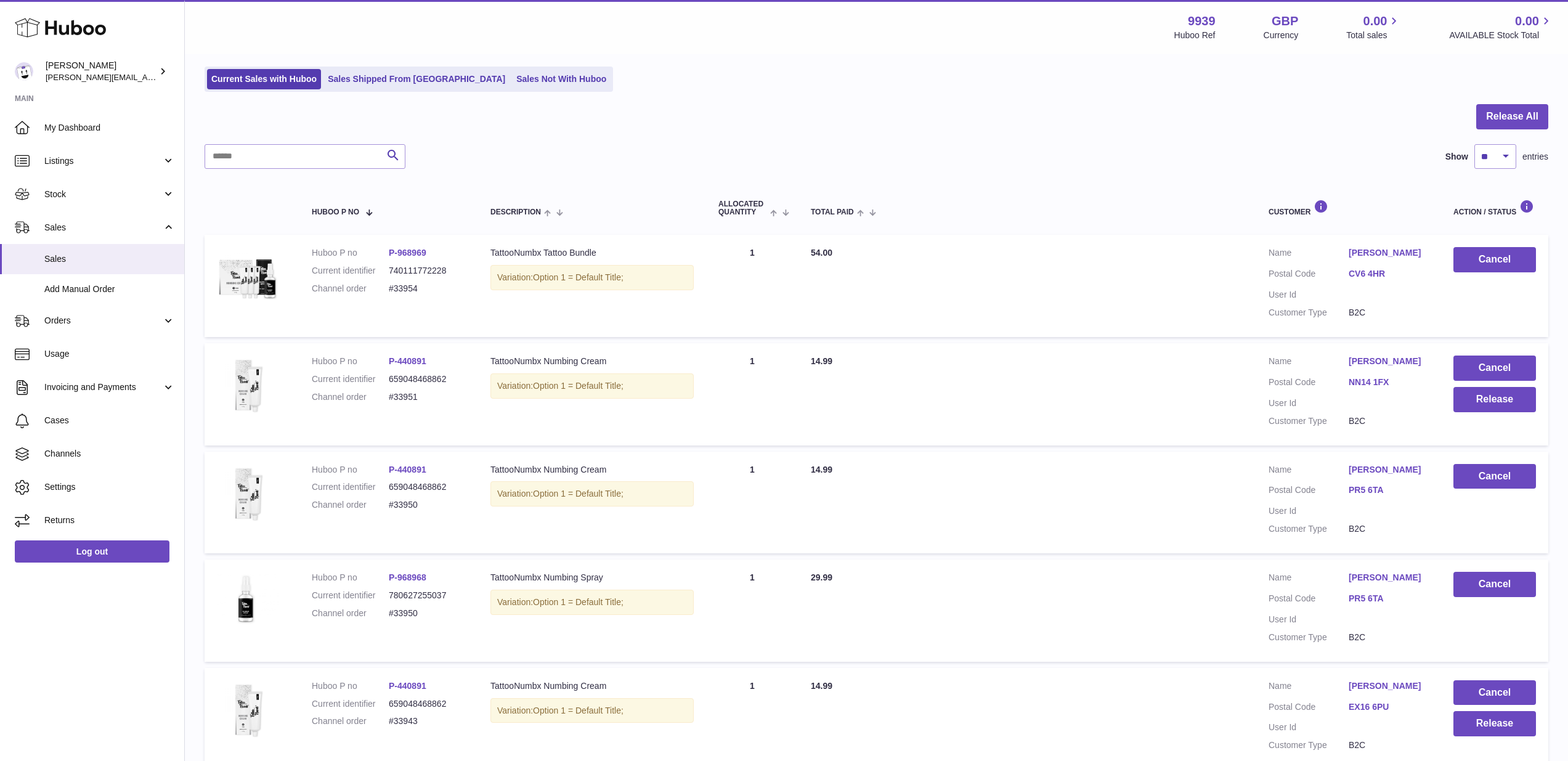
click at [1471, 365] on button "Cancel" at bounding box center [1495, 368] width 83 height 25
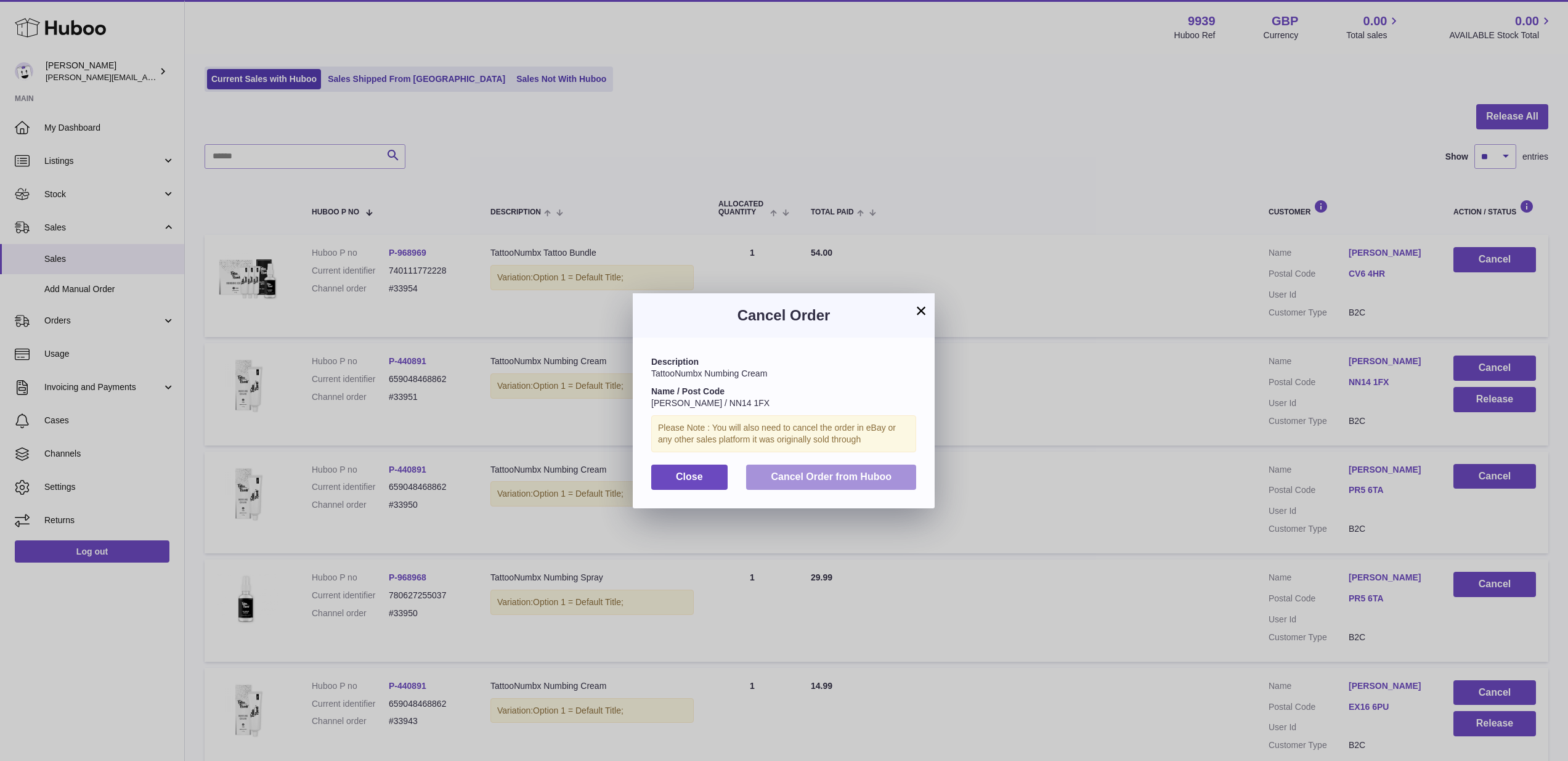
click at [891, 471] on span "Cancel Order from Huboo" at bounding box center [831, 476] width 121 height 11
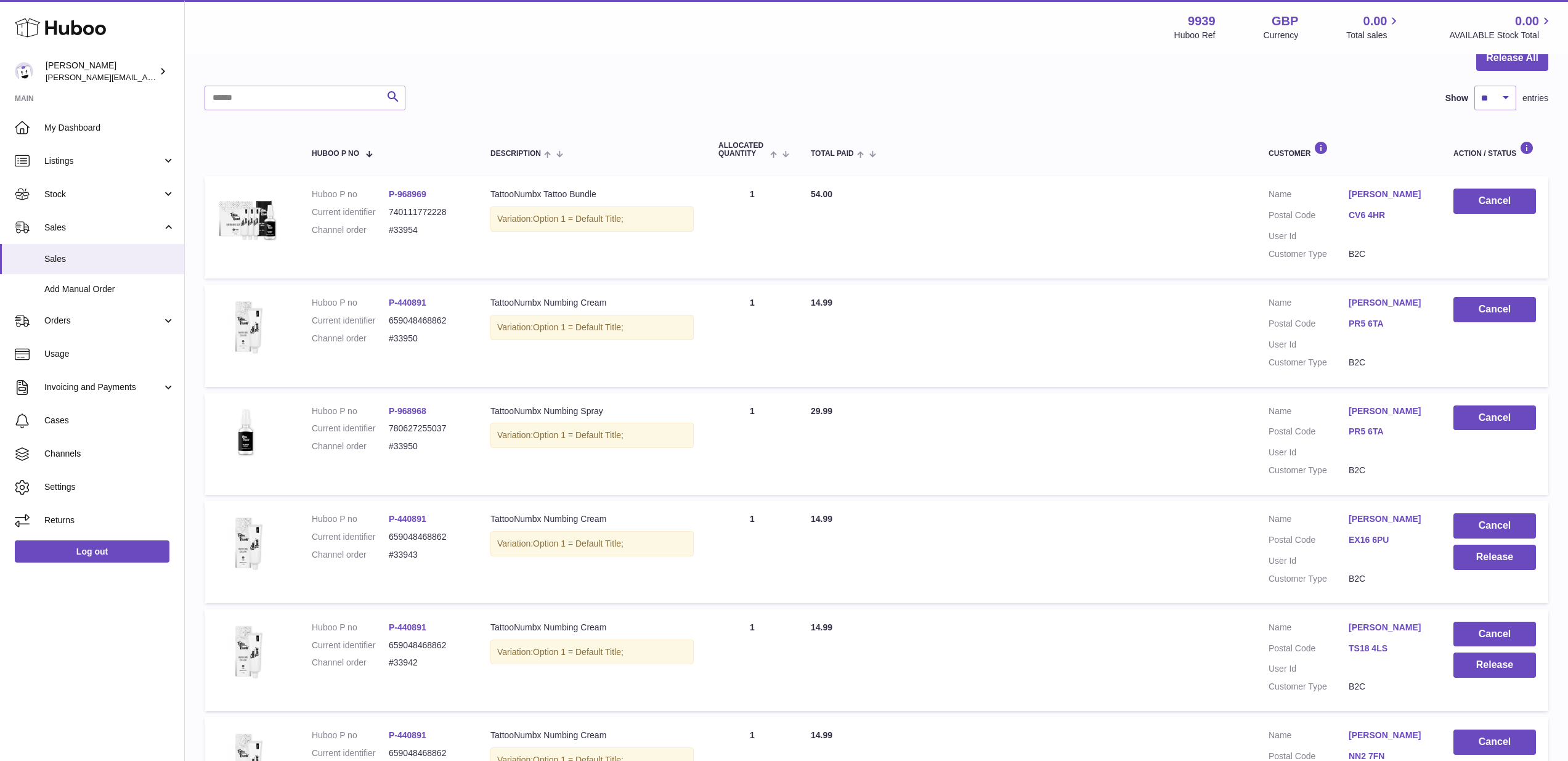
scroll to position [158, 0]
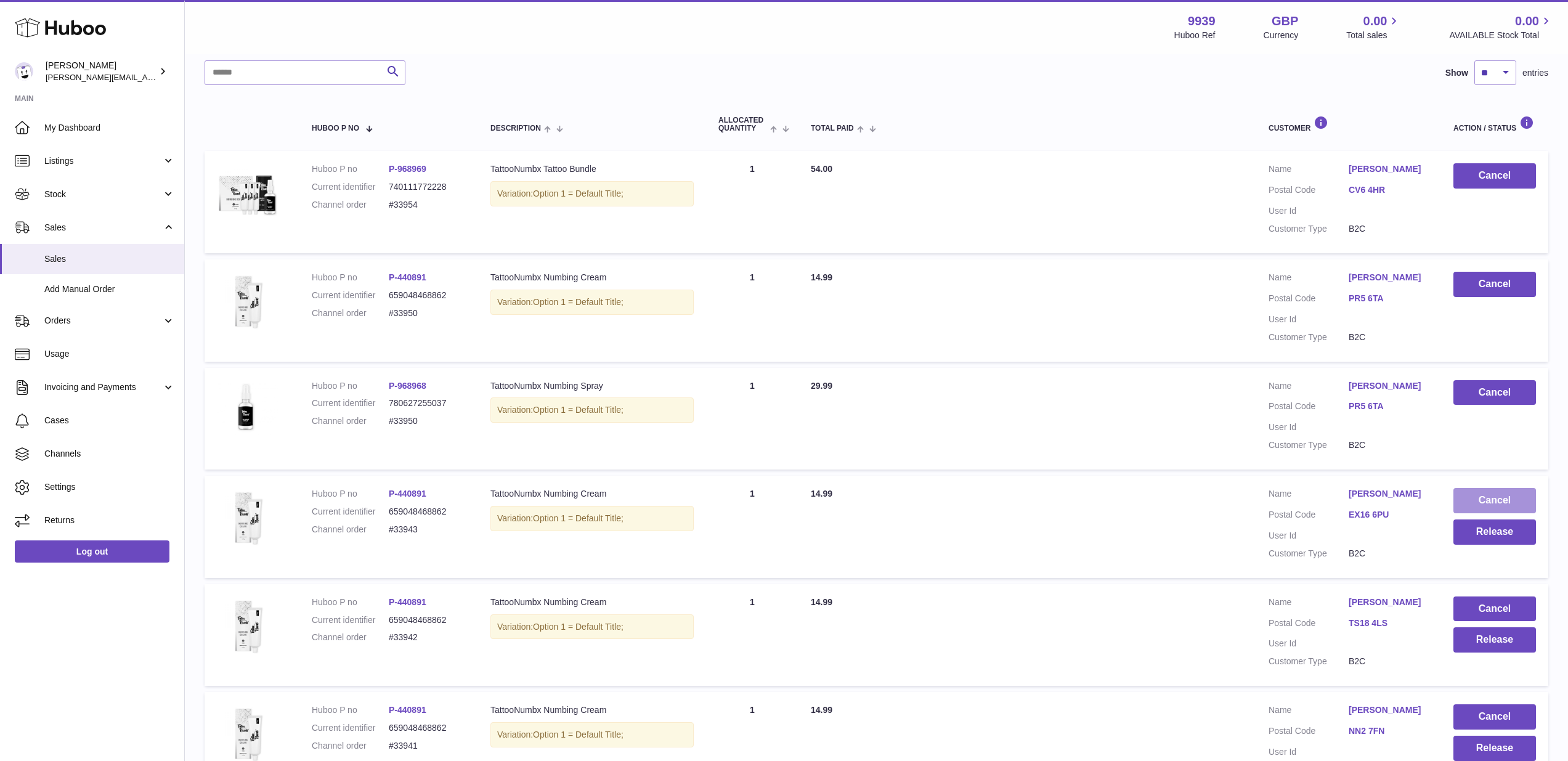
click at [1477, 488] on button "Cancel" at bounding box center [1495, 500] width 83 height 25
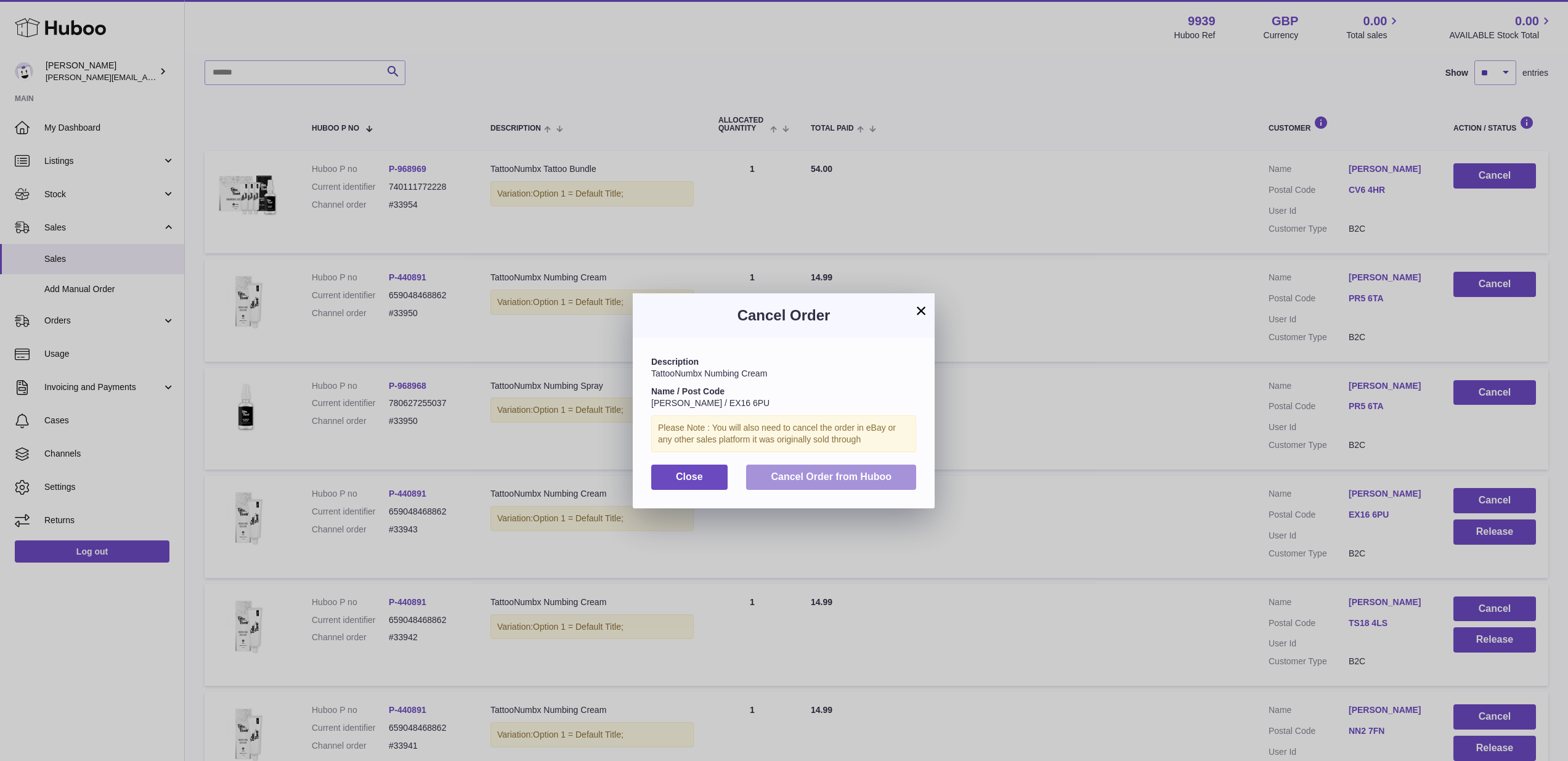
click at [799, 477] on span "Cancel Order from Huboo" at bounding box center [831, 476] width 121 height 11
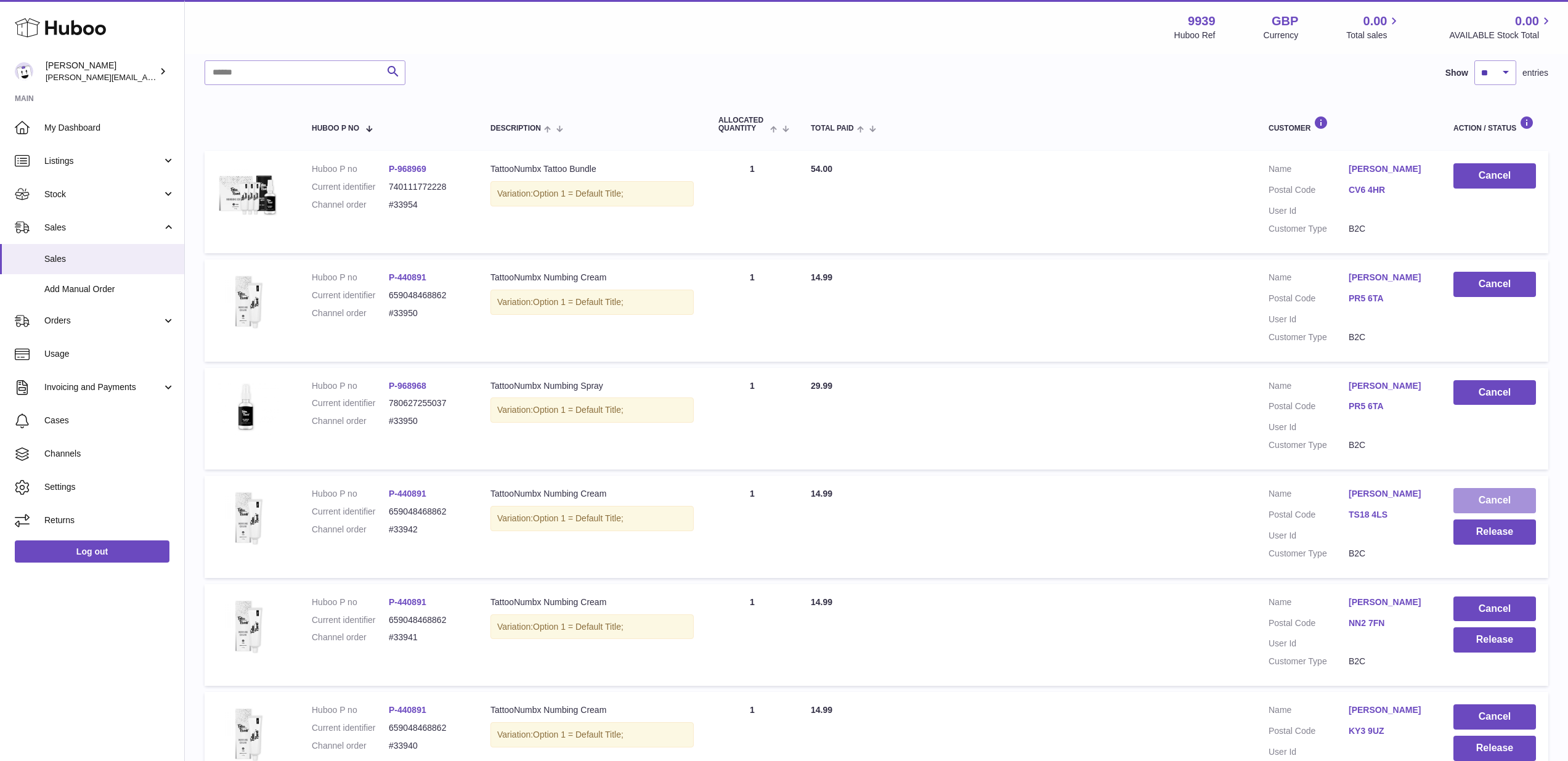
click at [1472, 497] on button "Cancel" at bounding box center [1495, 500] width 83 height 25
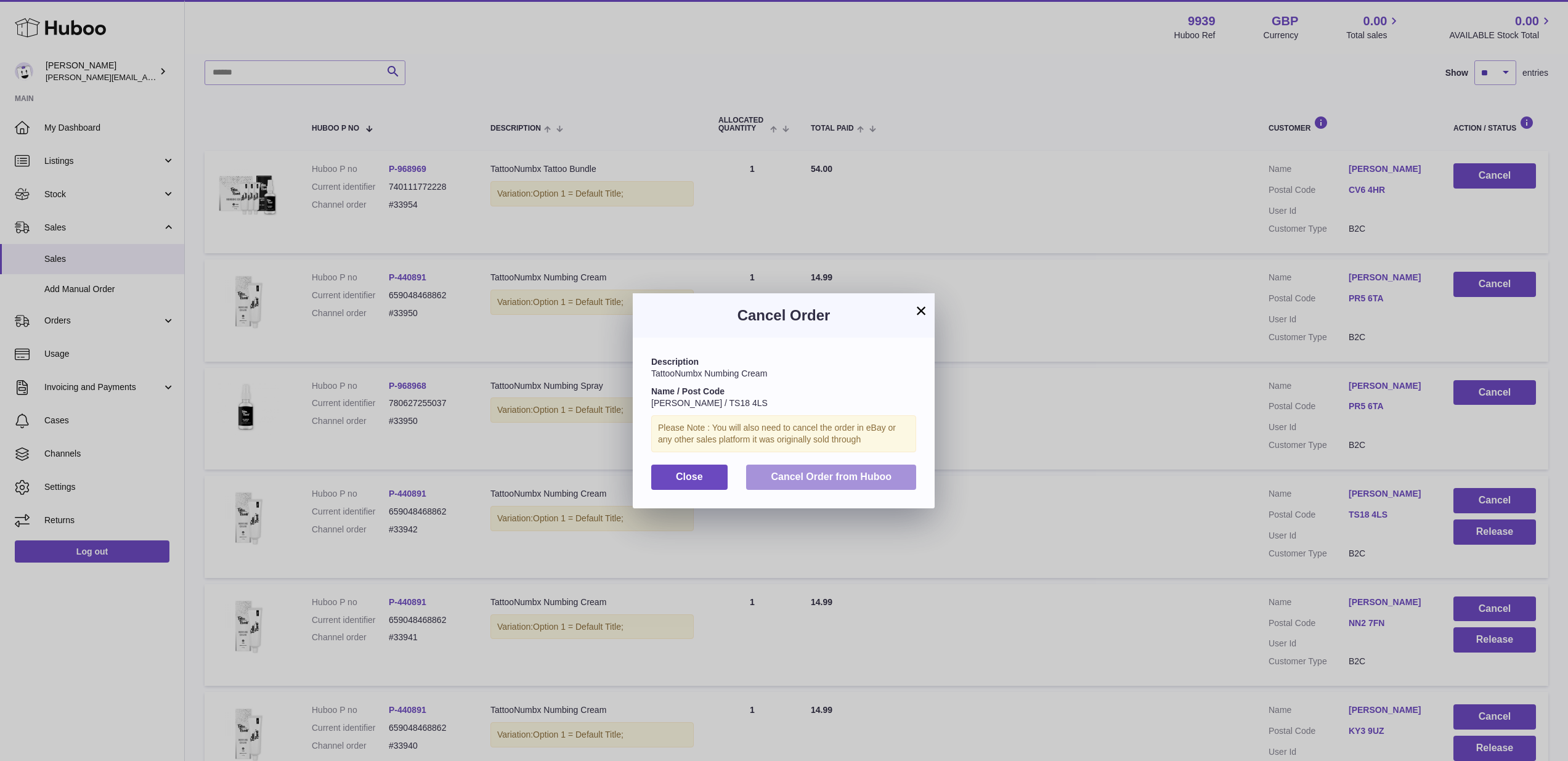
click at [885, 484] on button "Cancel Order from Huboo" at bounding box center [831, 477] width 170 height 25
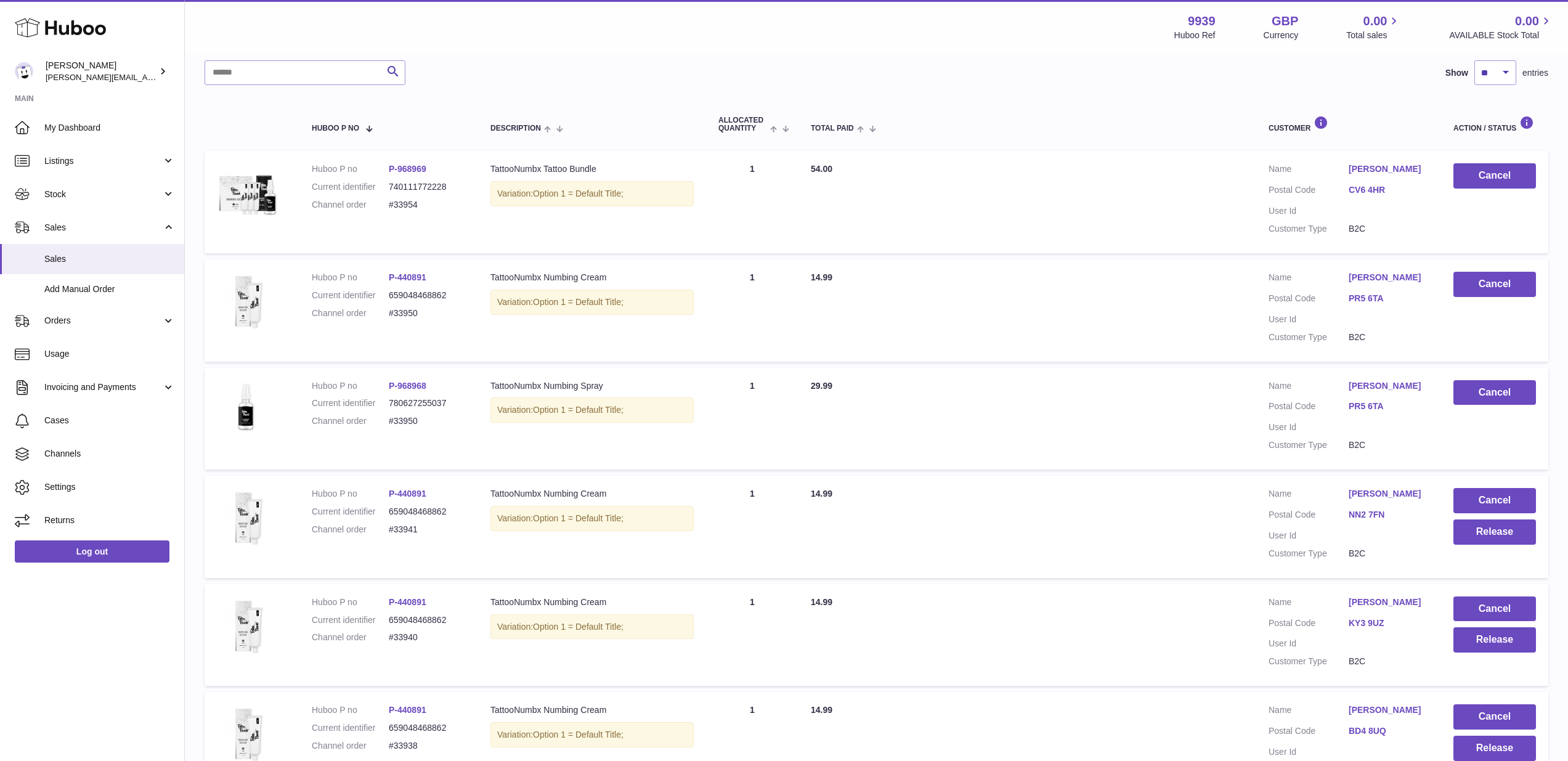
click at [1470, 491] on button "Cancel" at bounding box center [1495, 500] width 83 height 25
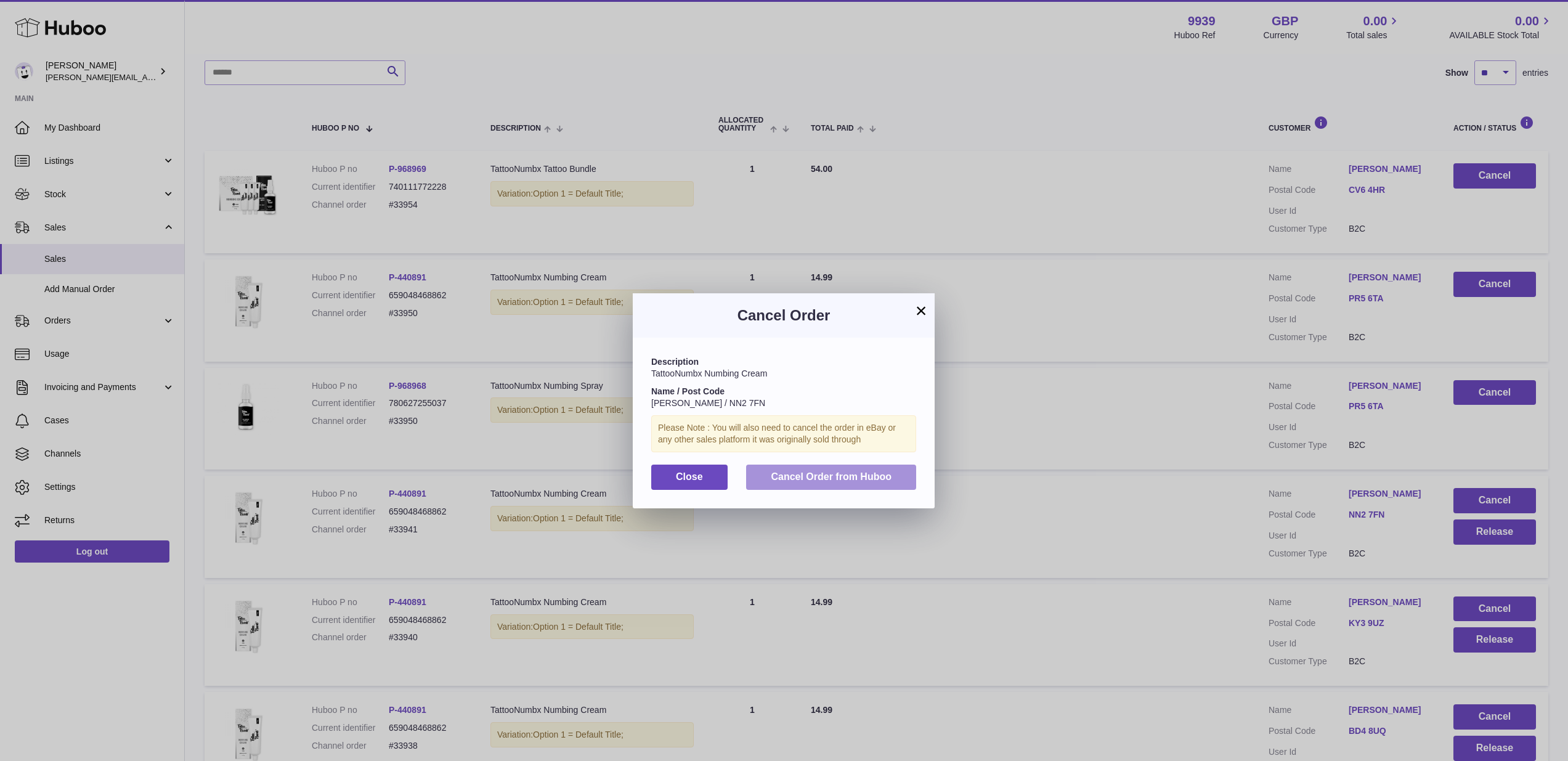
click at [890, 476] on span "Cancel Order from Huboo" at bounding box center [831, 476] width 121 height 11
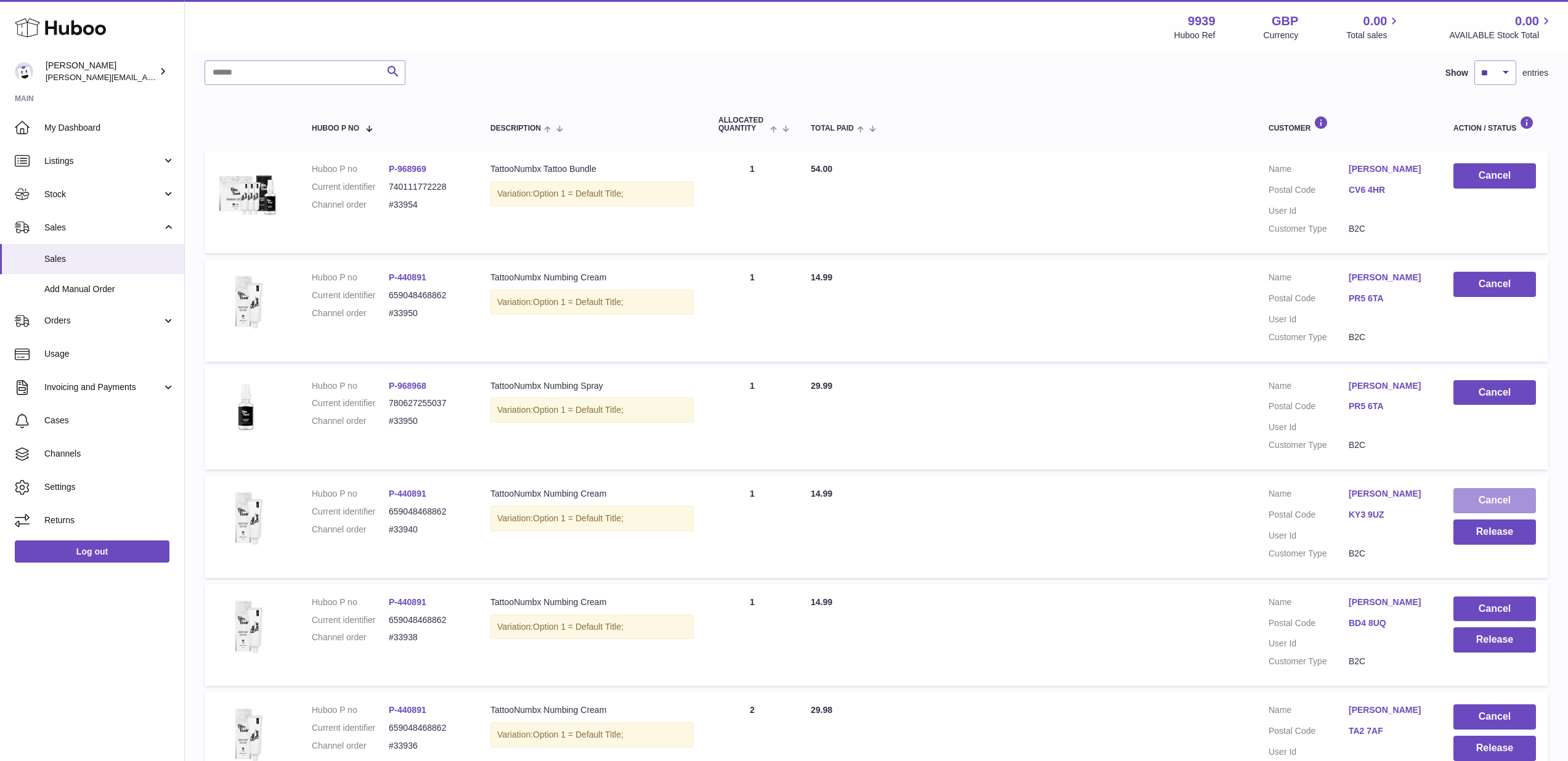
click at [1462, 496] on button "Cancel" at bounding box center [1495, 500] width 83 height 25
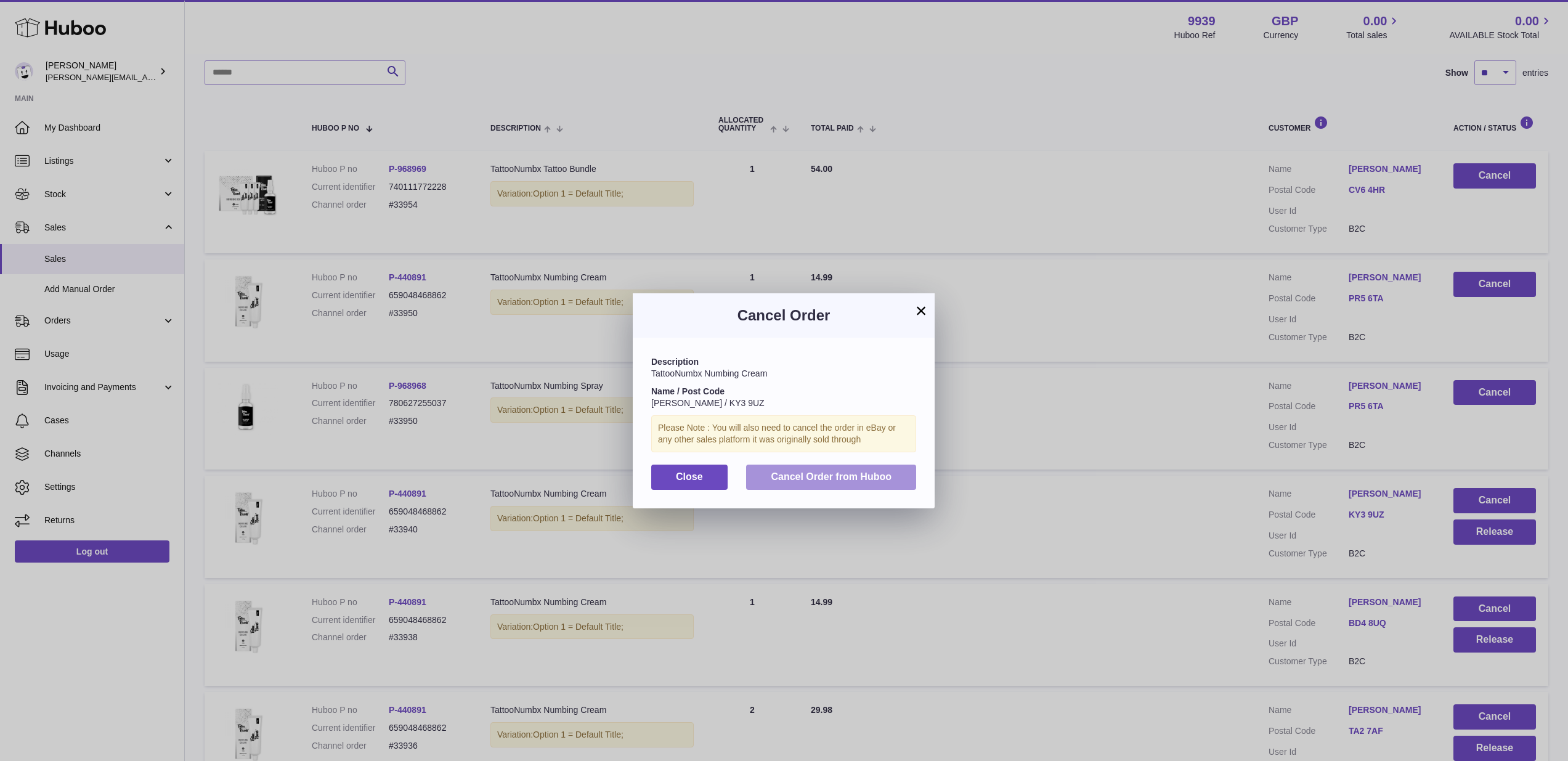
click at [880, 483] on button "Cancel Order from Huboo" at bounding box center [831, 477] width 170 height 25
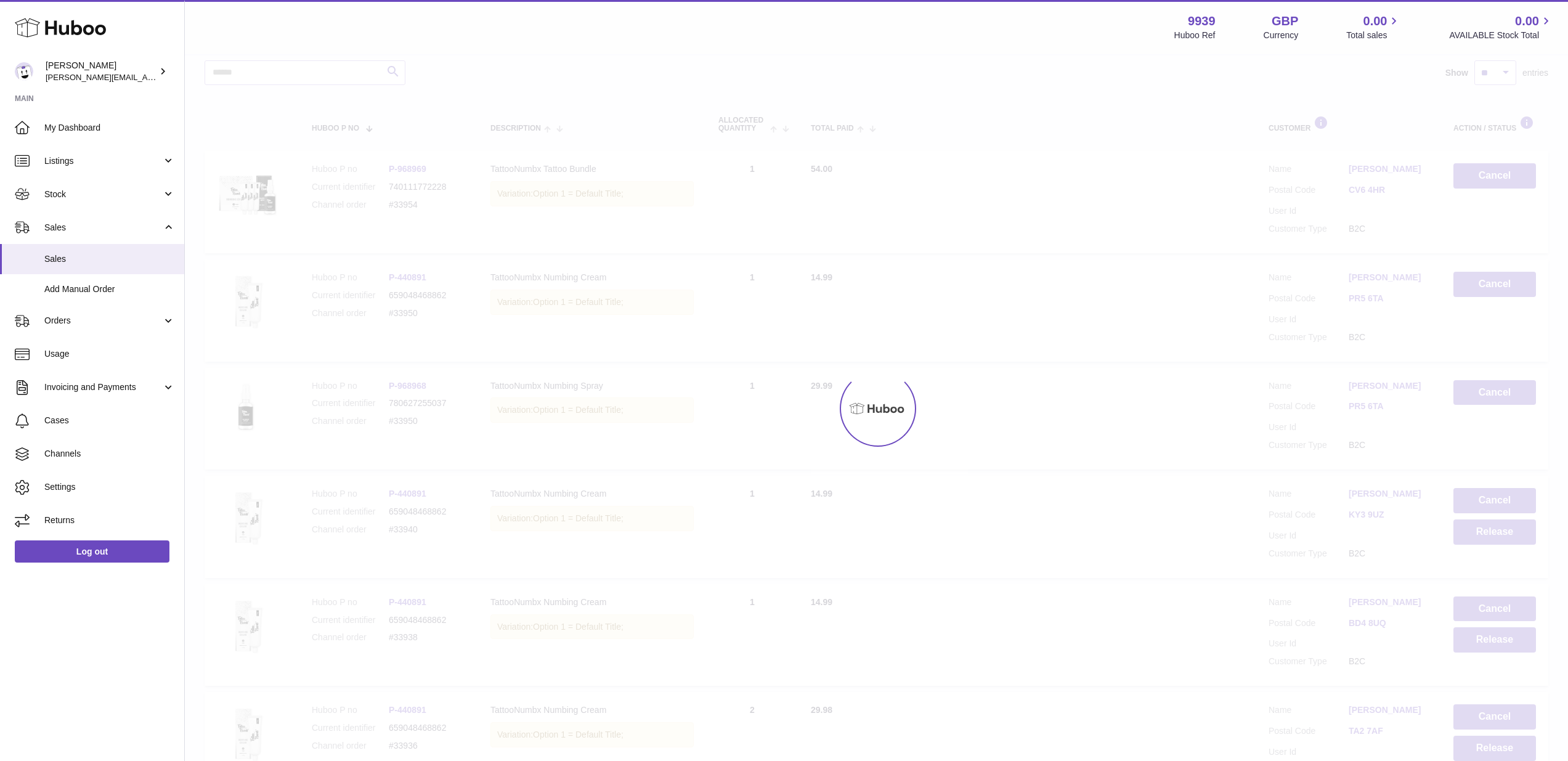
click at [1463, 597] on button "Cancel" at bounding box center [1495, 609] width 83 height 25
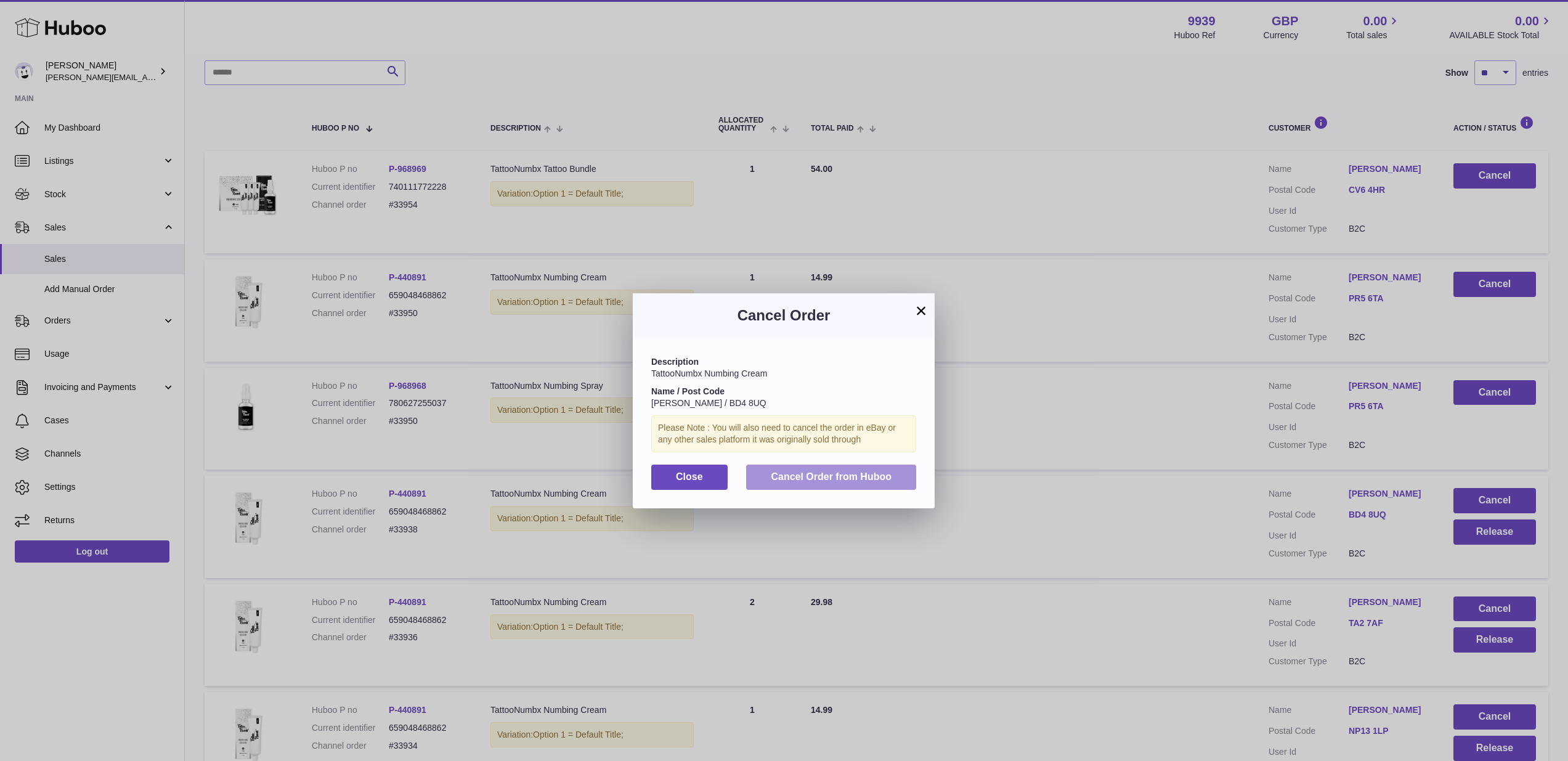
click at [860, 472] on span "Cancel Order from Huboo" at bounding box center [831, 476] width 121 height 11
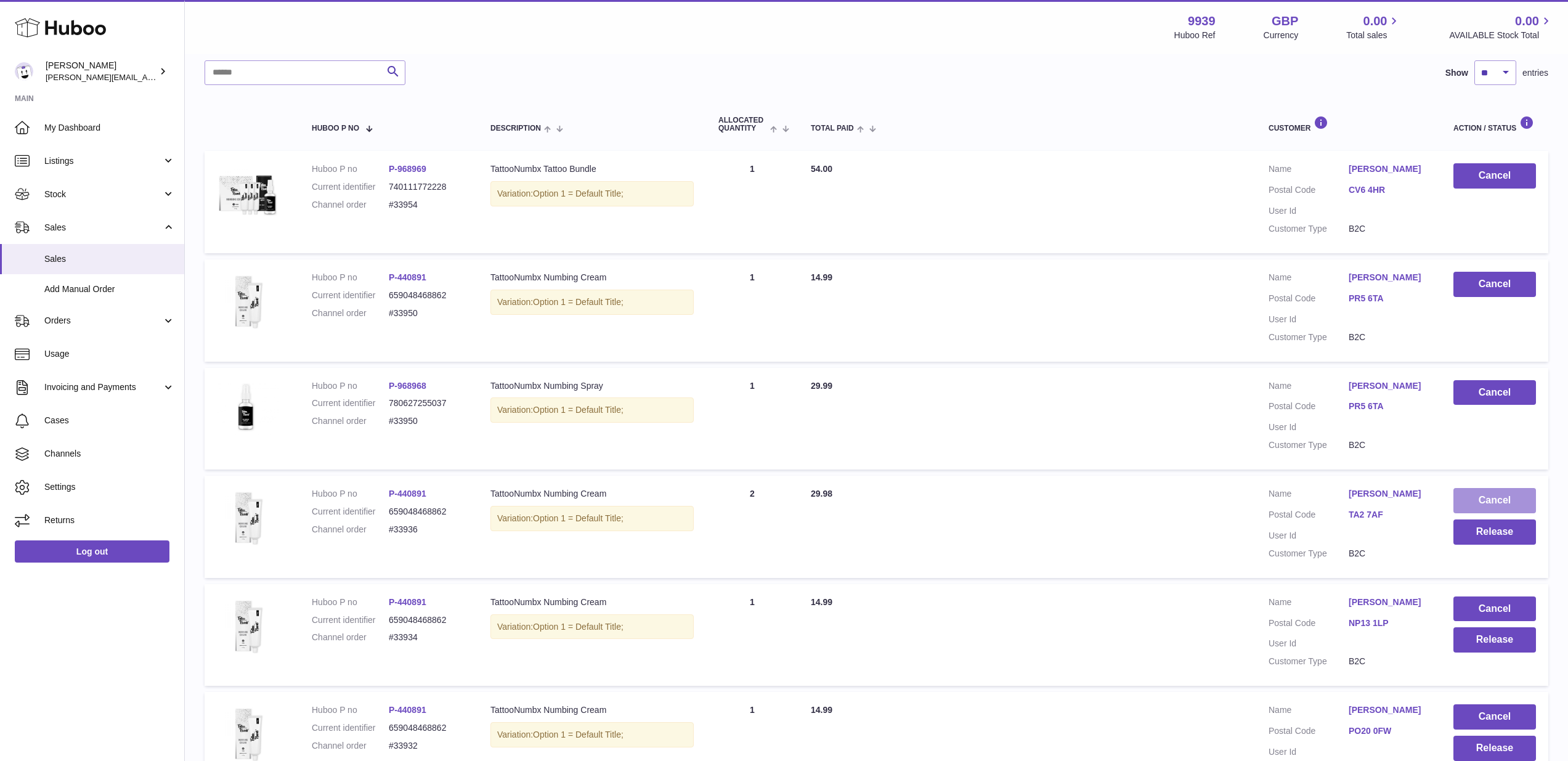
click at [1477, 489] on button "Cancel" at bounding box center [1495, 500] width 83 height 25
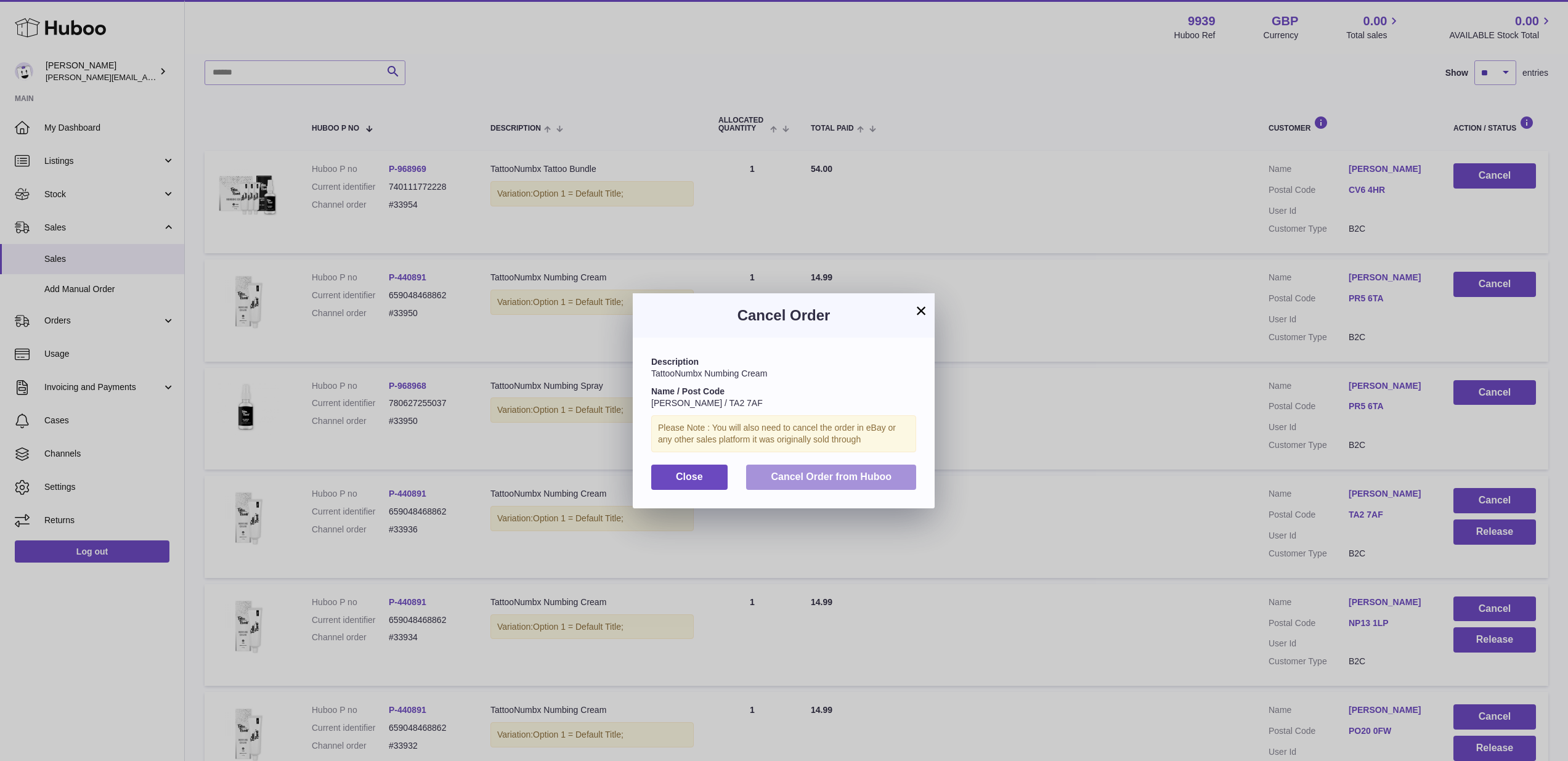
click at [875, 476] on span "Cancel Order from Huboo" at bounding box center [831, 476] width 121 height 11
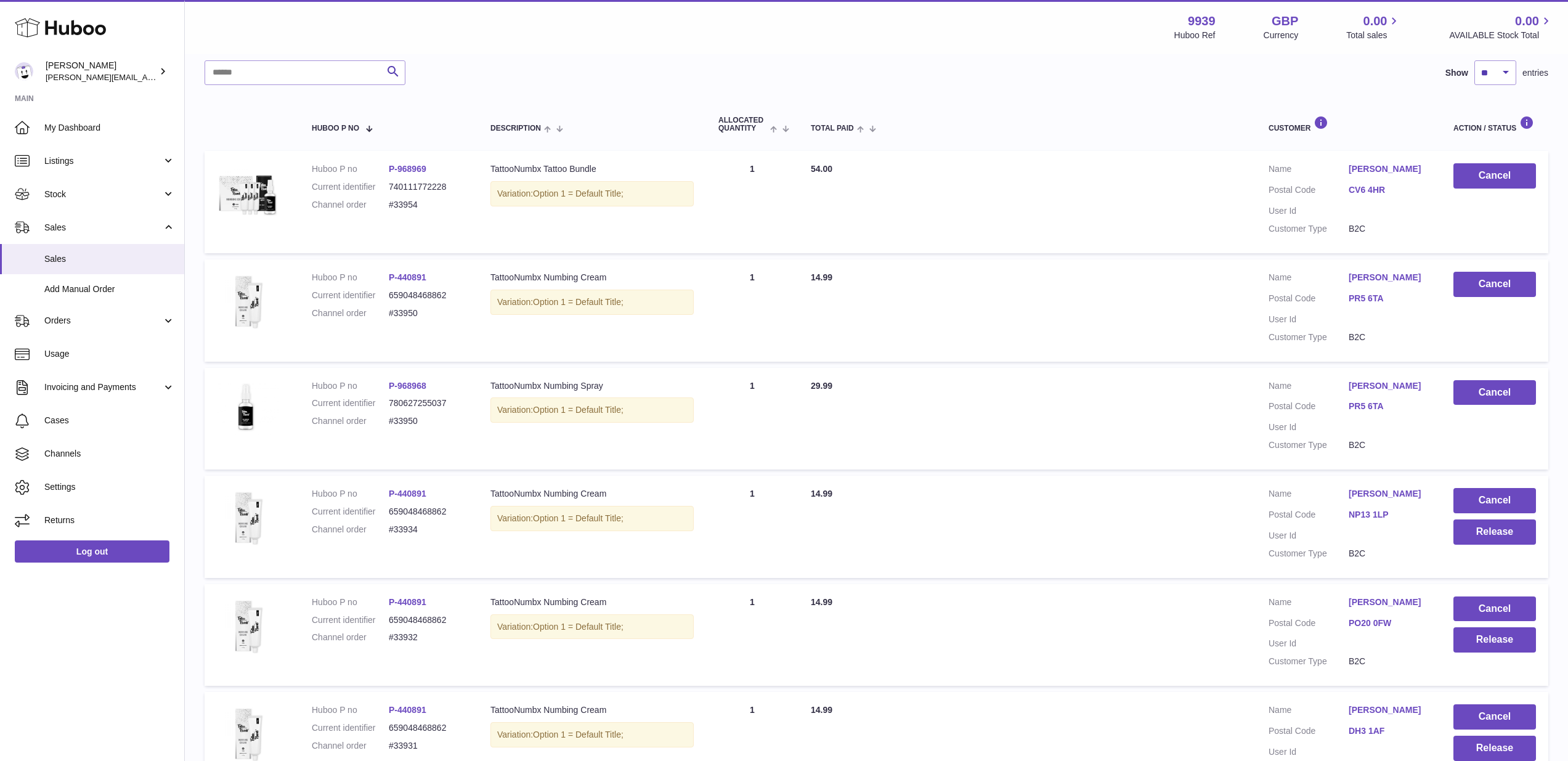
click at [1480, 491] on button "Cancel" at bounding box center [1495, 500] width 83 height 25
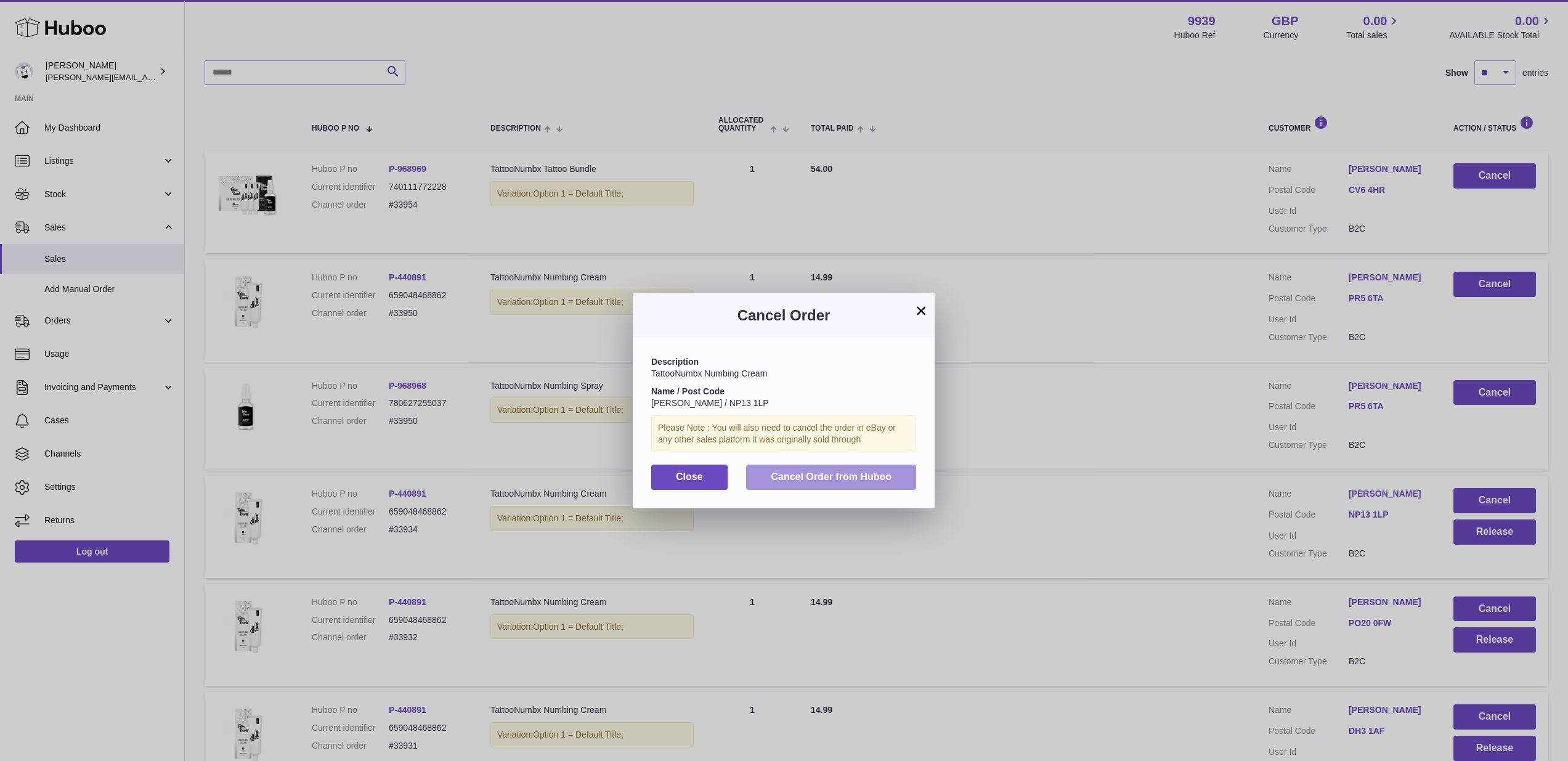
click at [895, 469] on button "Cancel Order from Huboo" at bounding box center [831, 477] width 170 height 25
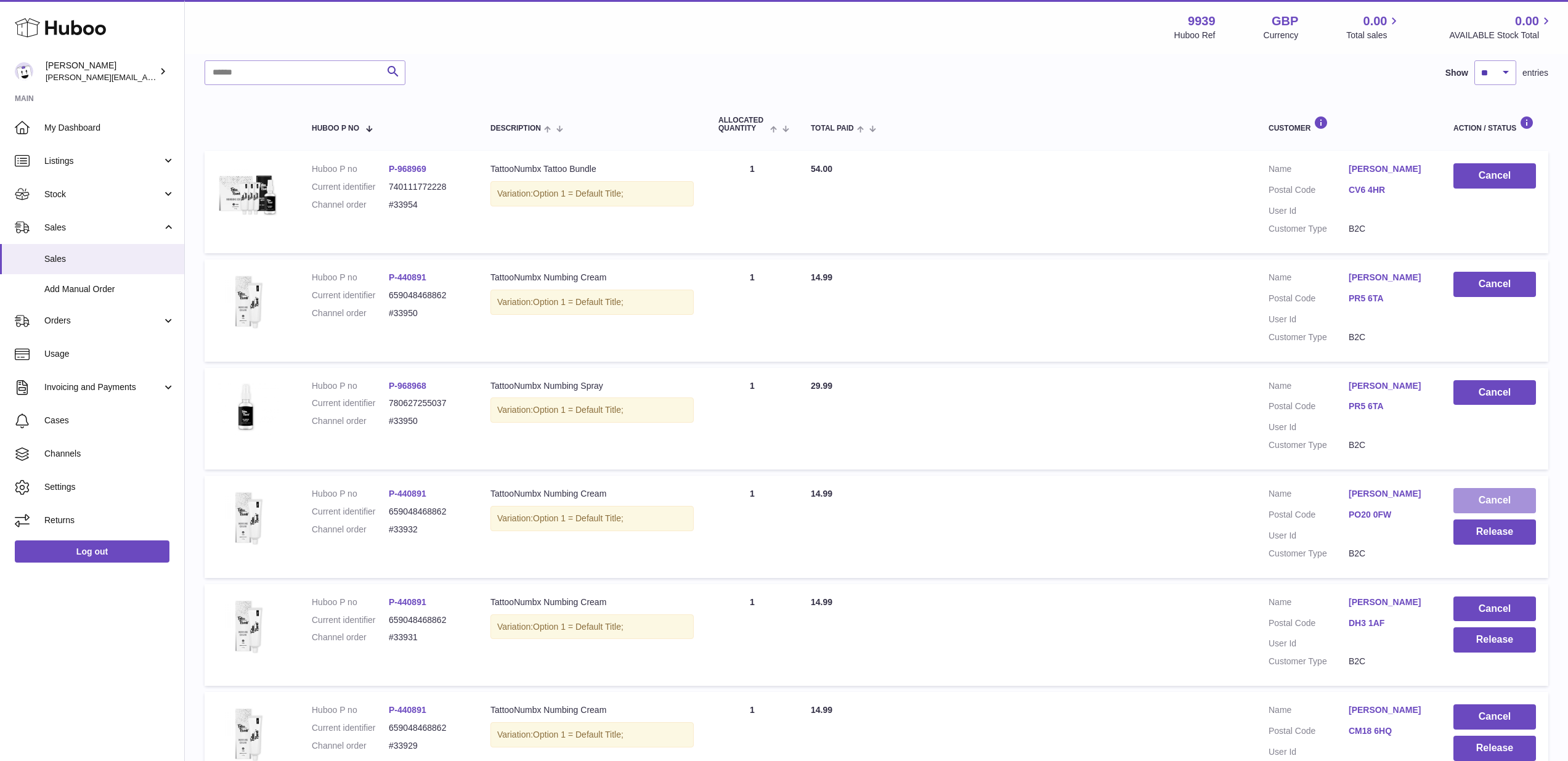
click at [1476, 493] on button "Cancel" at bounding box center [1495, 500] width 83 height 25
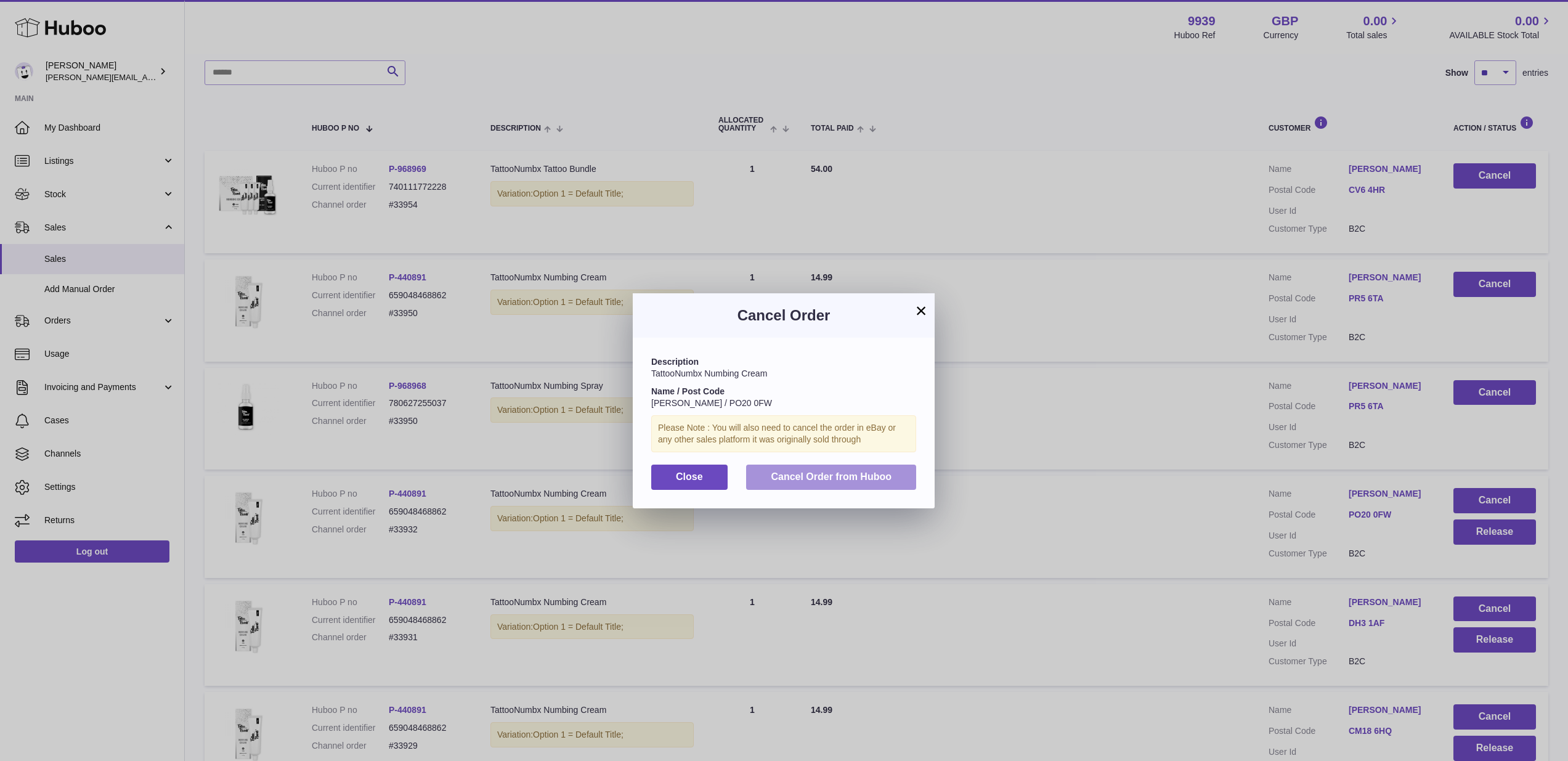
click at [882, 479] on button "Cancel Order from Huboo" at bounding box center [831, 477] width 170 height 25
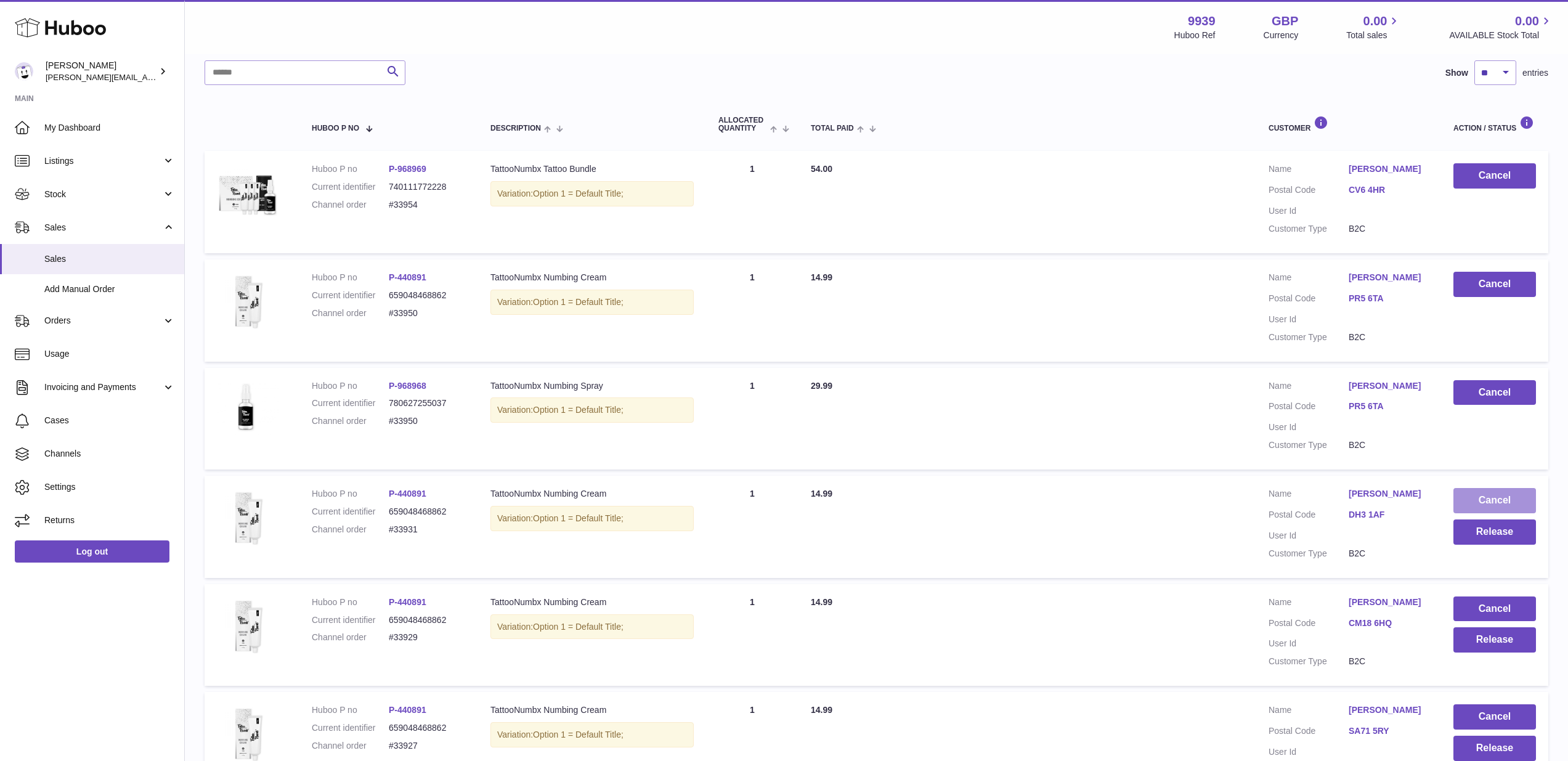
click at [1485, 491] on button "Cancel" at bounding box center [1495, 500] width 83 height 25
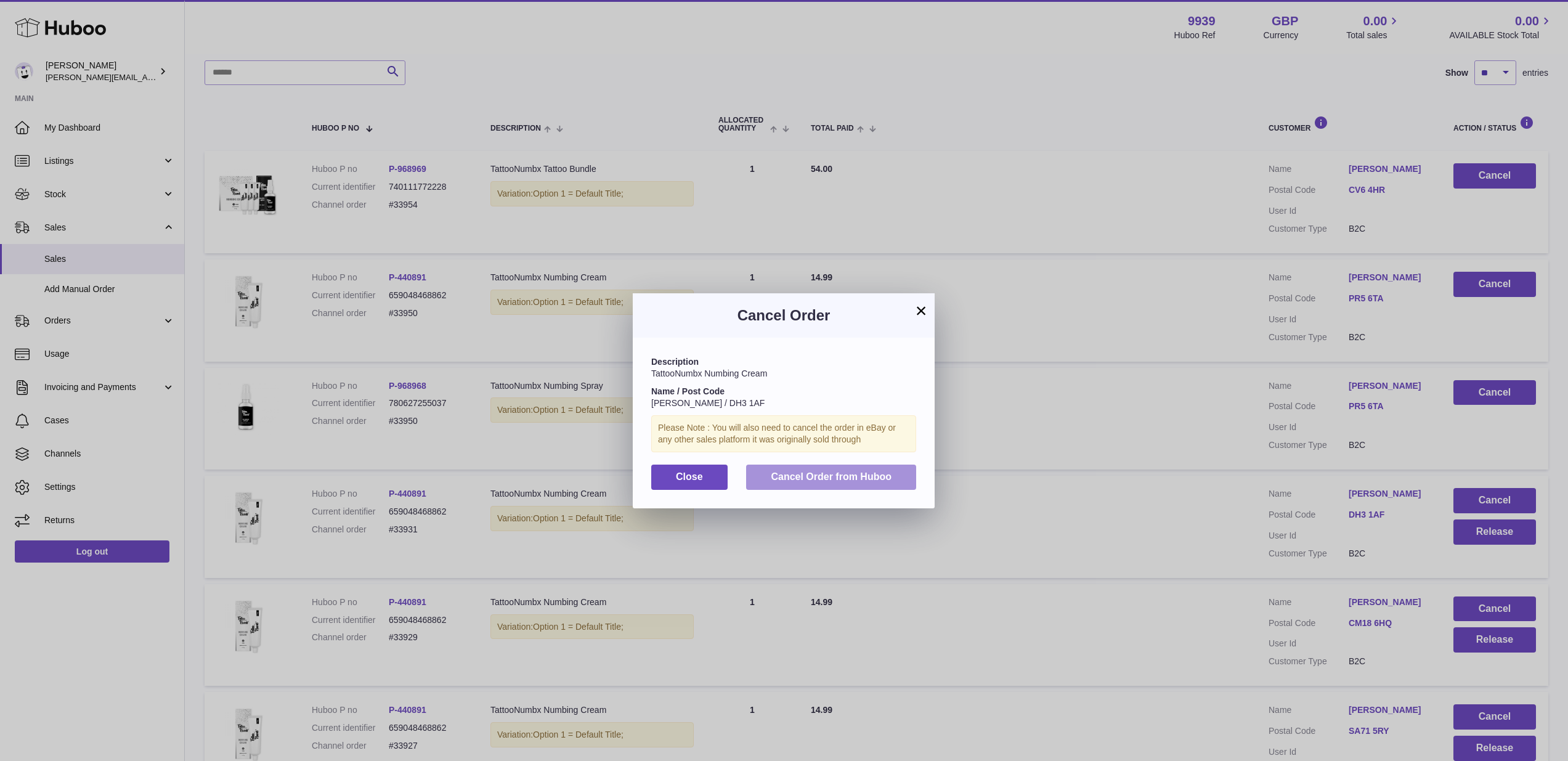
click at [910, 473] on button "Cancel Order from Huboo" at bounding box center [831, 477] width 170 height 25
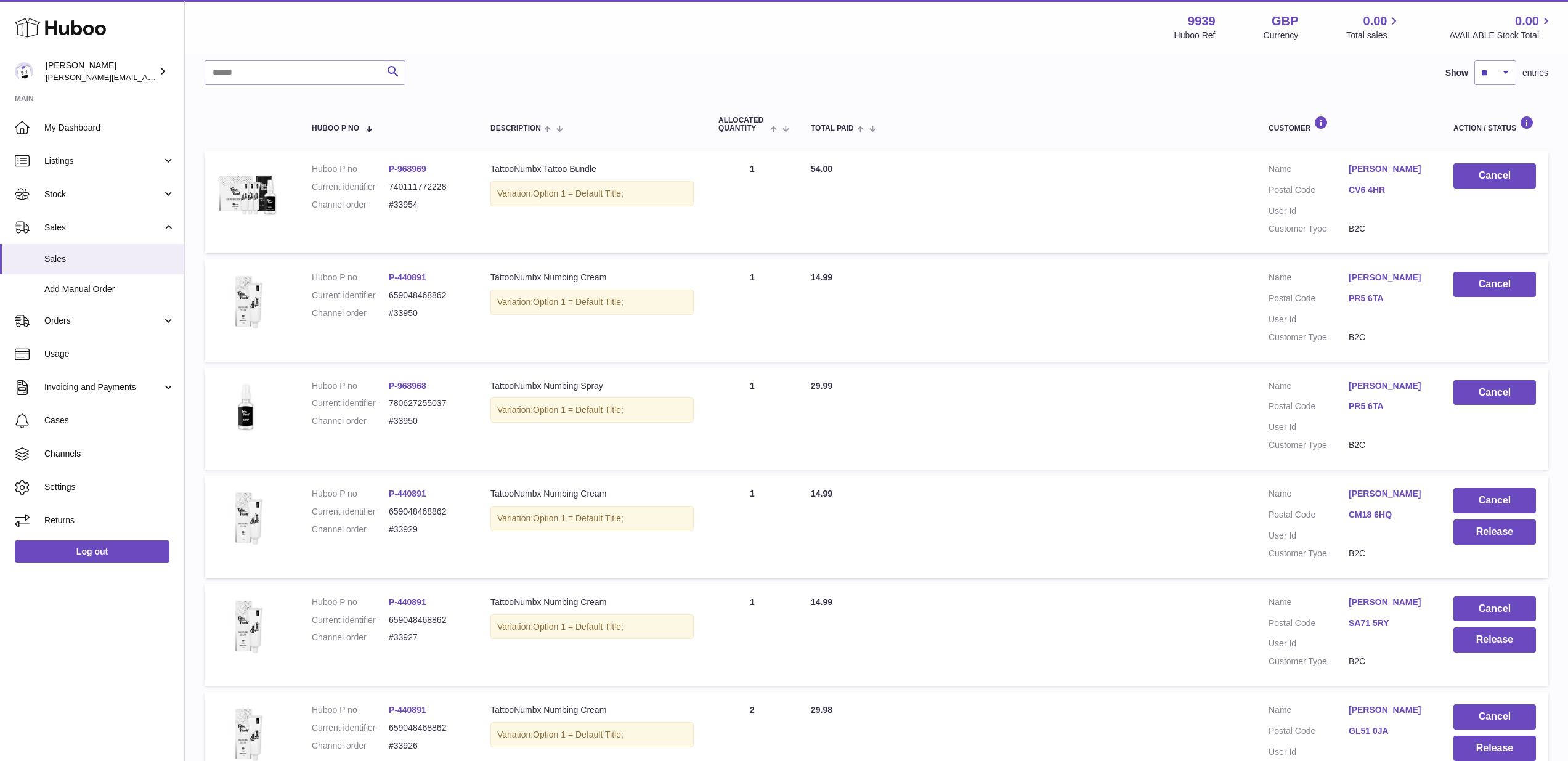
click at [1484, 493] on button "Cancel" at bounding box center [1495, 500] width 83 height 25
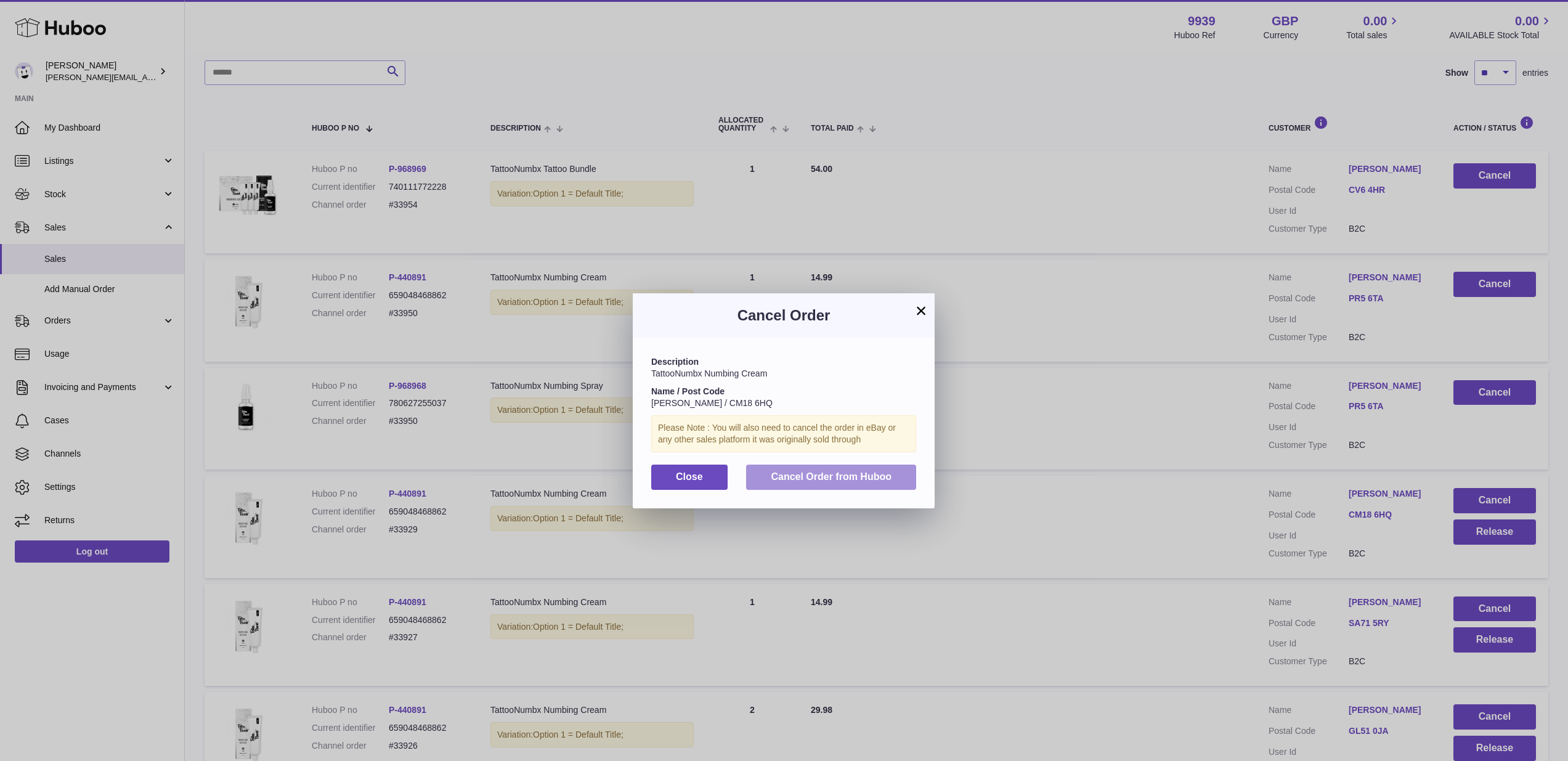
click at [901, 475] on button "Cancel Order from Huboo" at bounding box center [831, 477] width 170 height 25
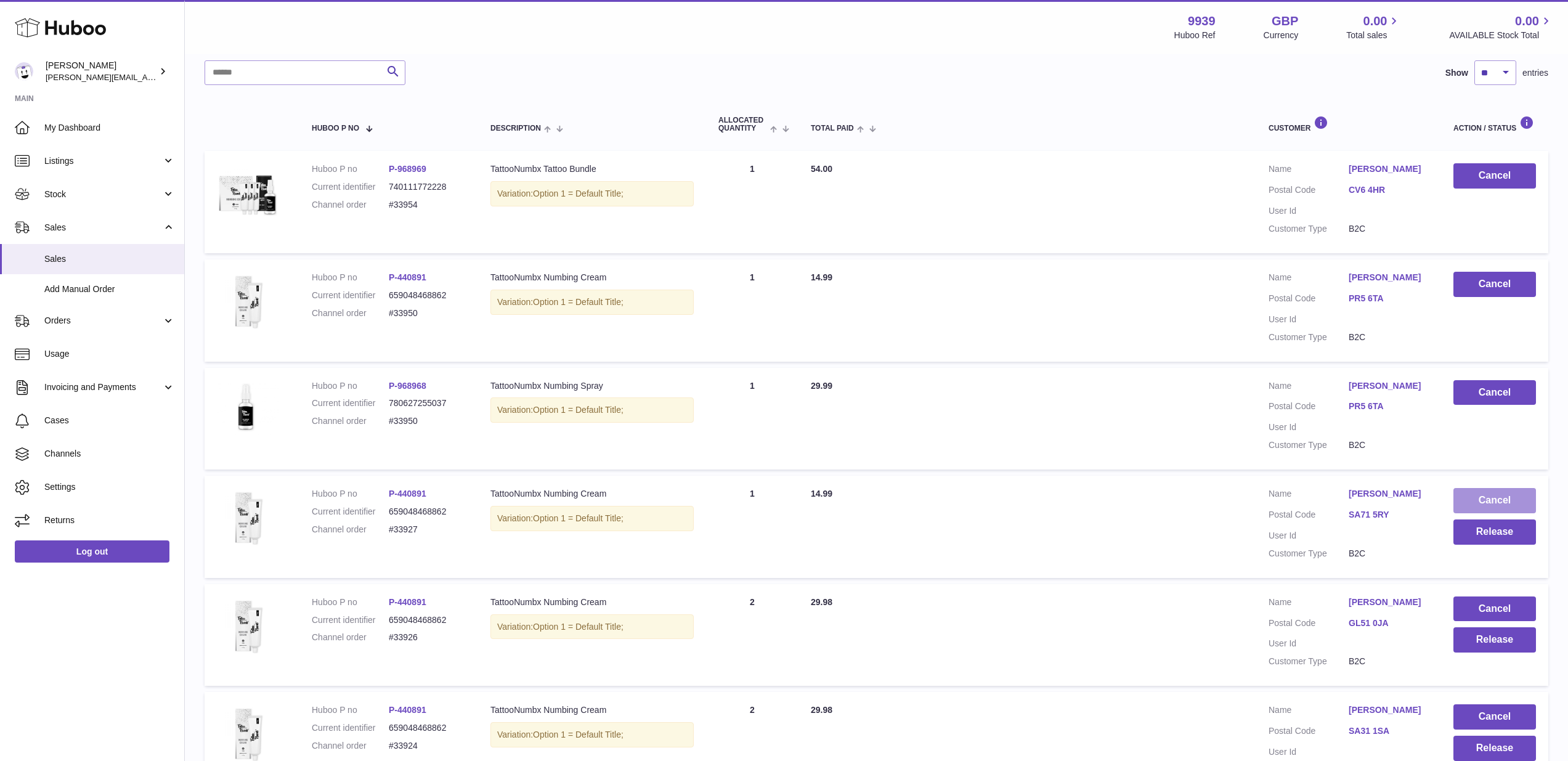
click at [1470, 491] on button "Cancel" at bounding box center [1495, 500] width 83 height 25
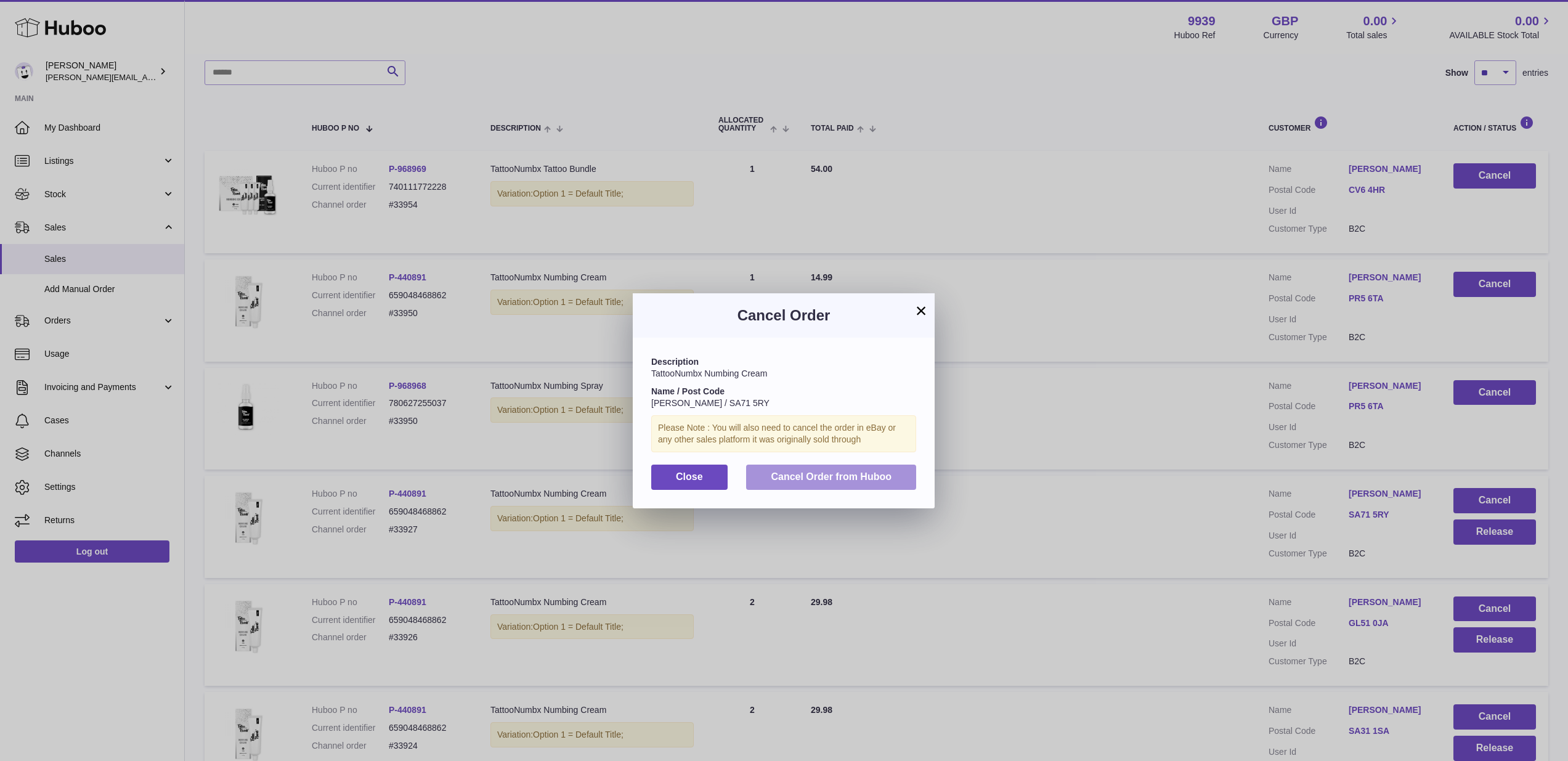
click at [870, 464] on button "Cancel Order from Huboo" at bounding box center [831, 477] width 170 height 25
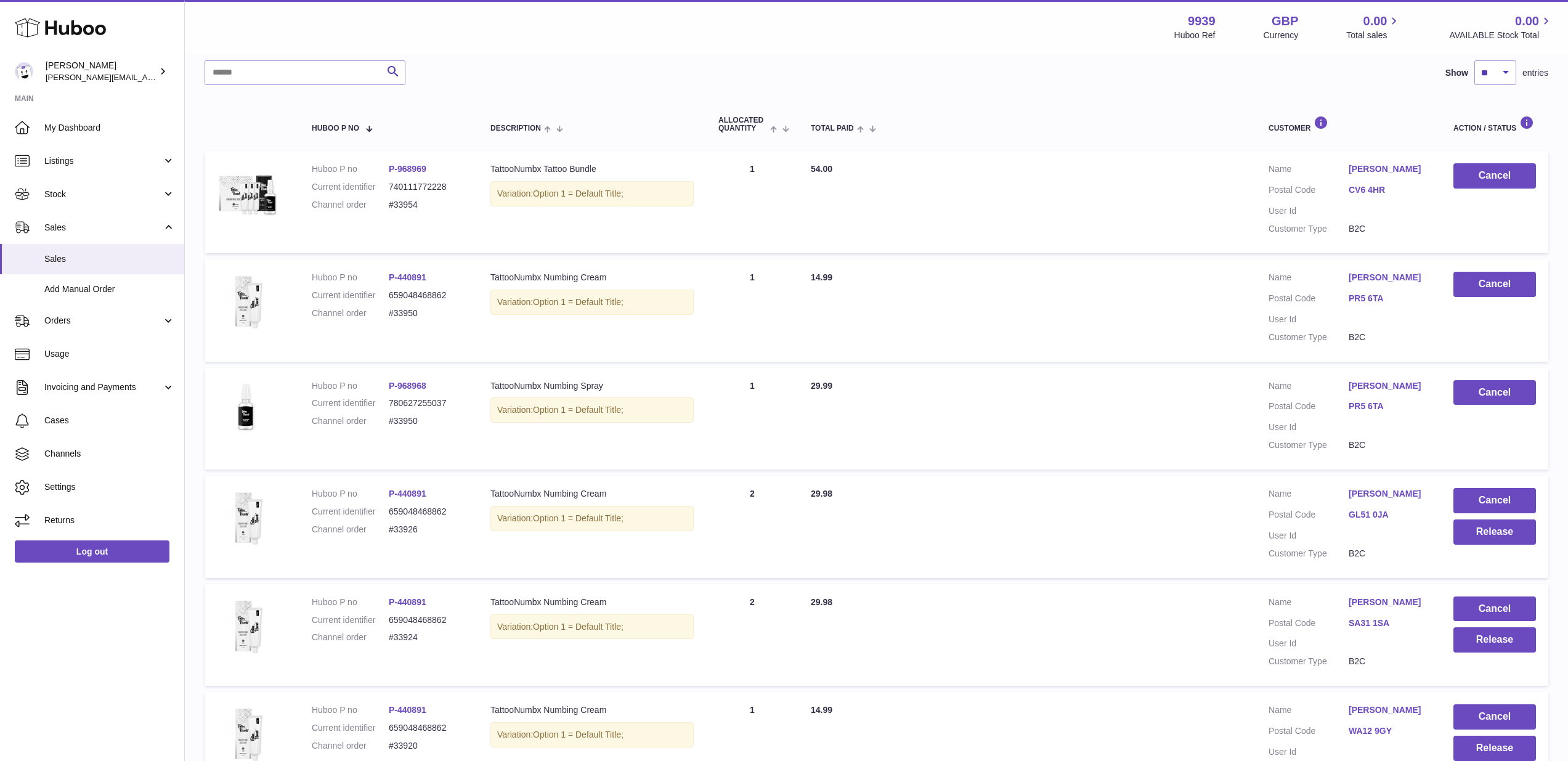
click at [1473, 488] on button "Cancel" at bounding box center [1495, 500] width 83 height 25
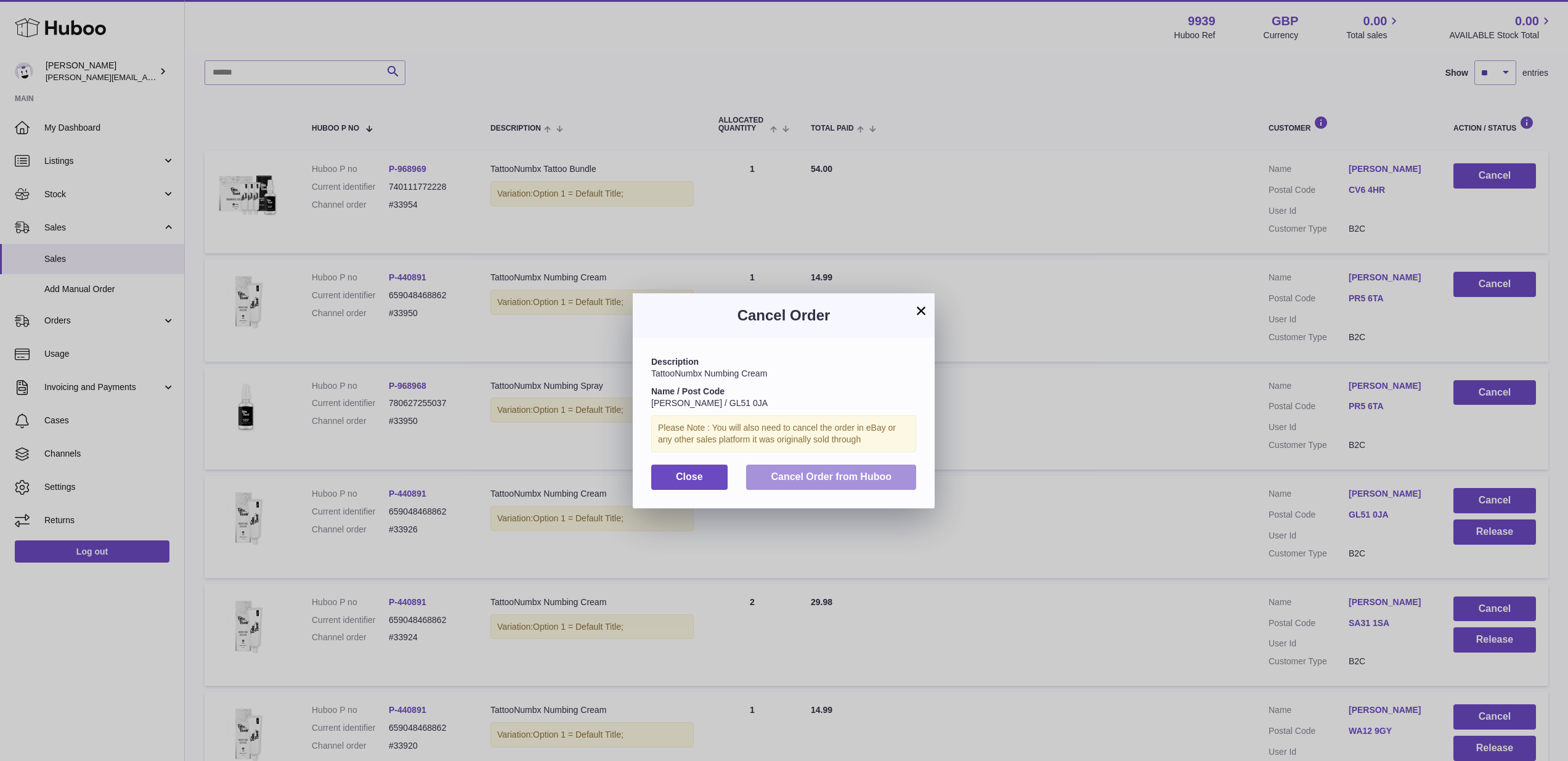
click at [832, 464] on button "Cancel Order from Huboo" at bounding box center [831, 477] width 170 height 25
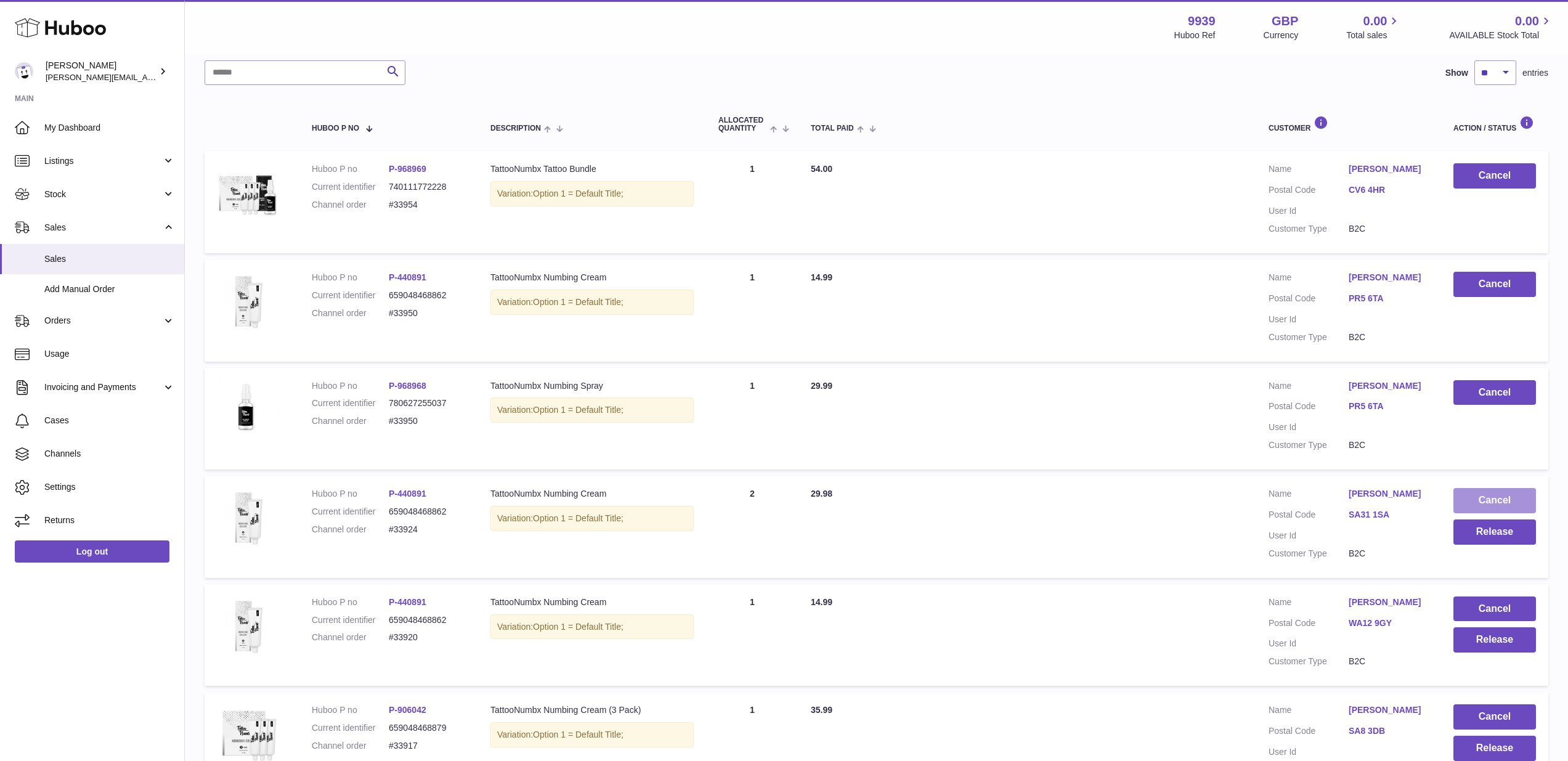
click at [1488, 498] on button "Cancel" at bounding box center [1495, 500] width 83 height 25
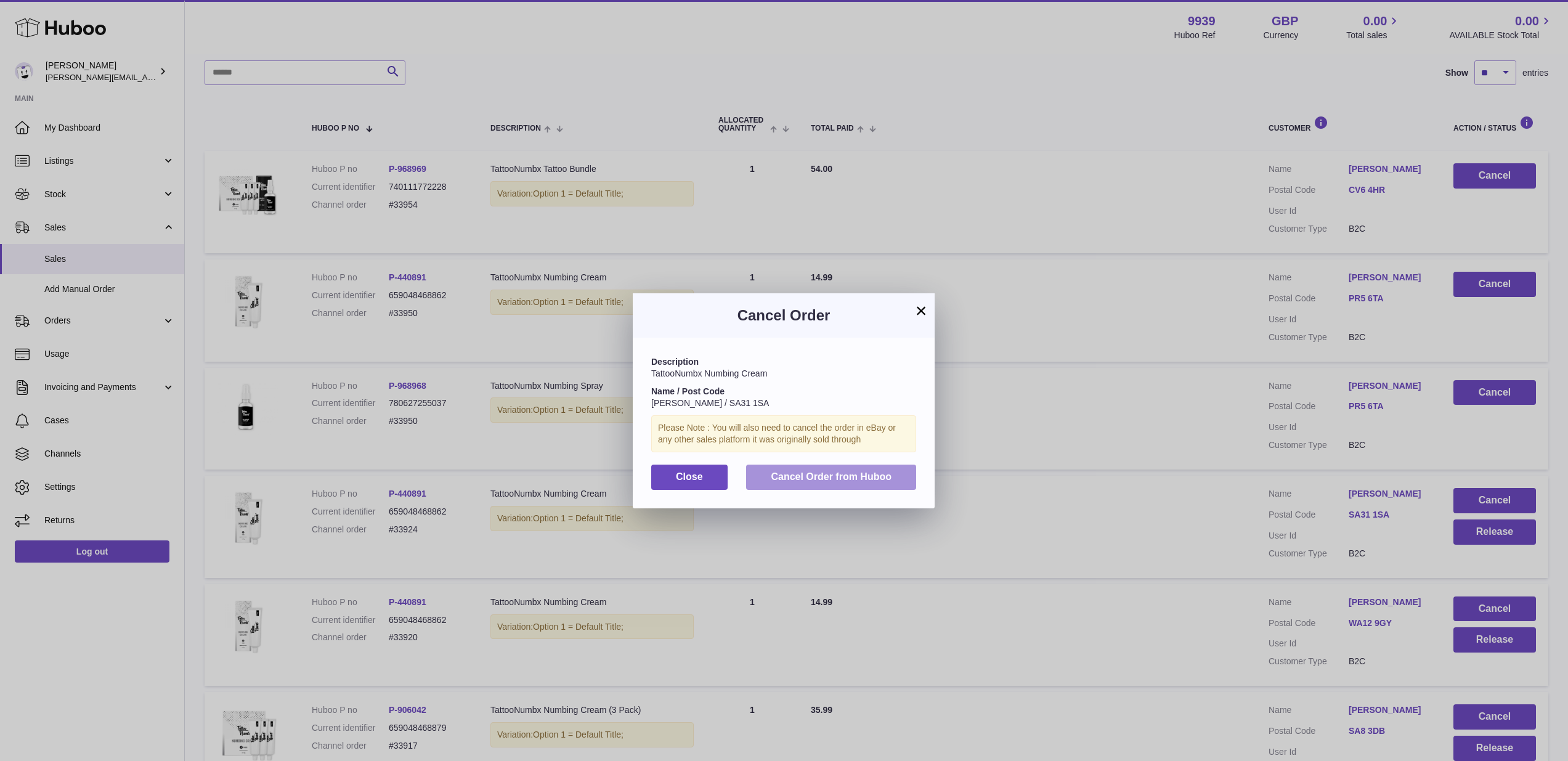
click at [901, 481] on button "Cancel Order from Huboo" at bounding box center [831, 477] width 170 height 25
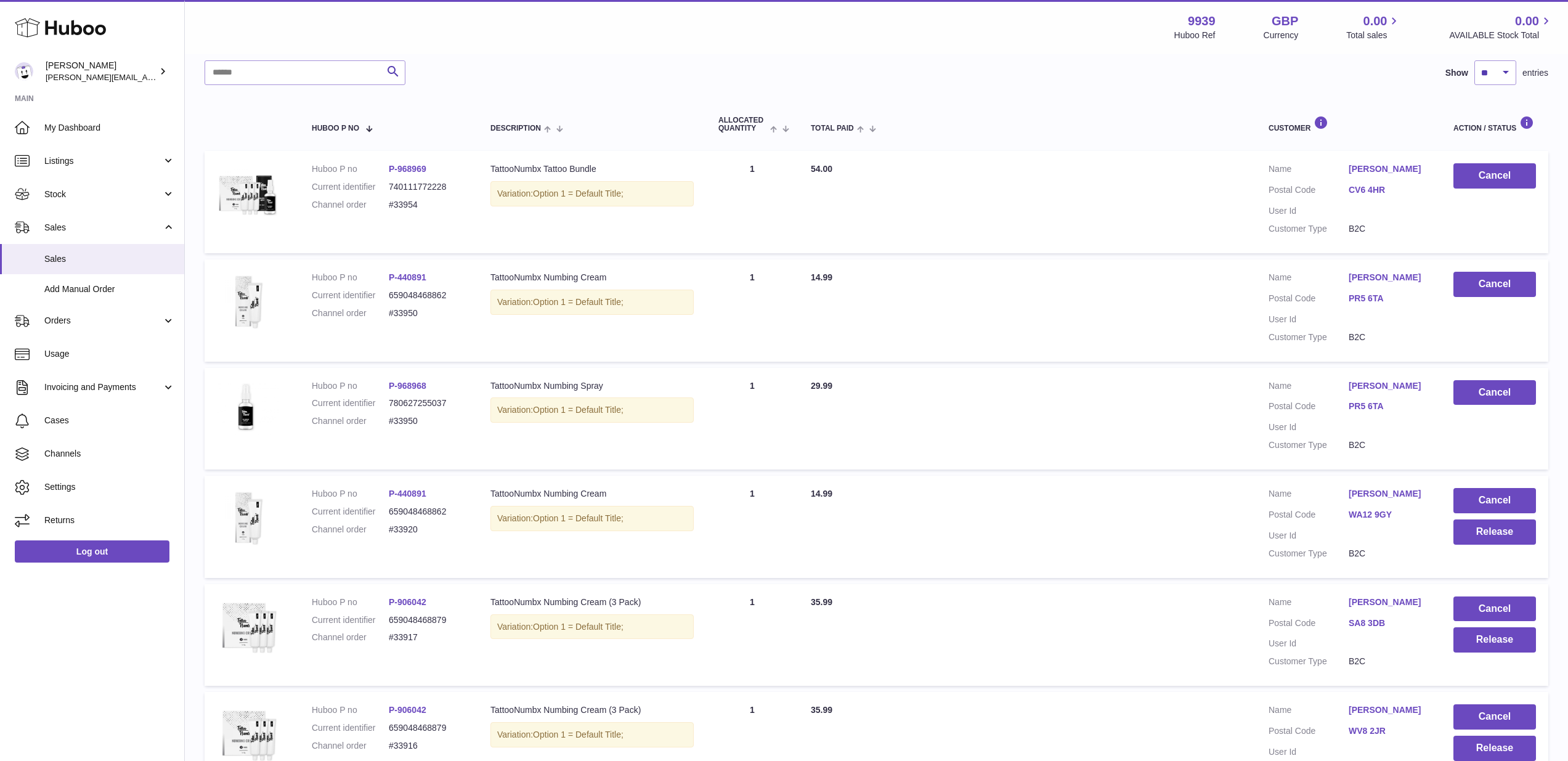
click at [1479, 496] on button "Cancel" at bounding box center [1495, 500] width 83 height 25
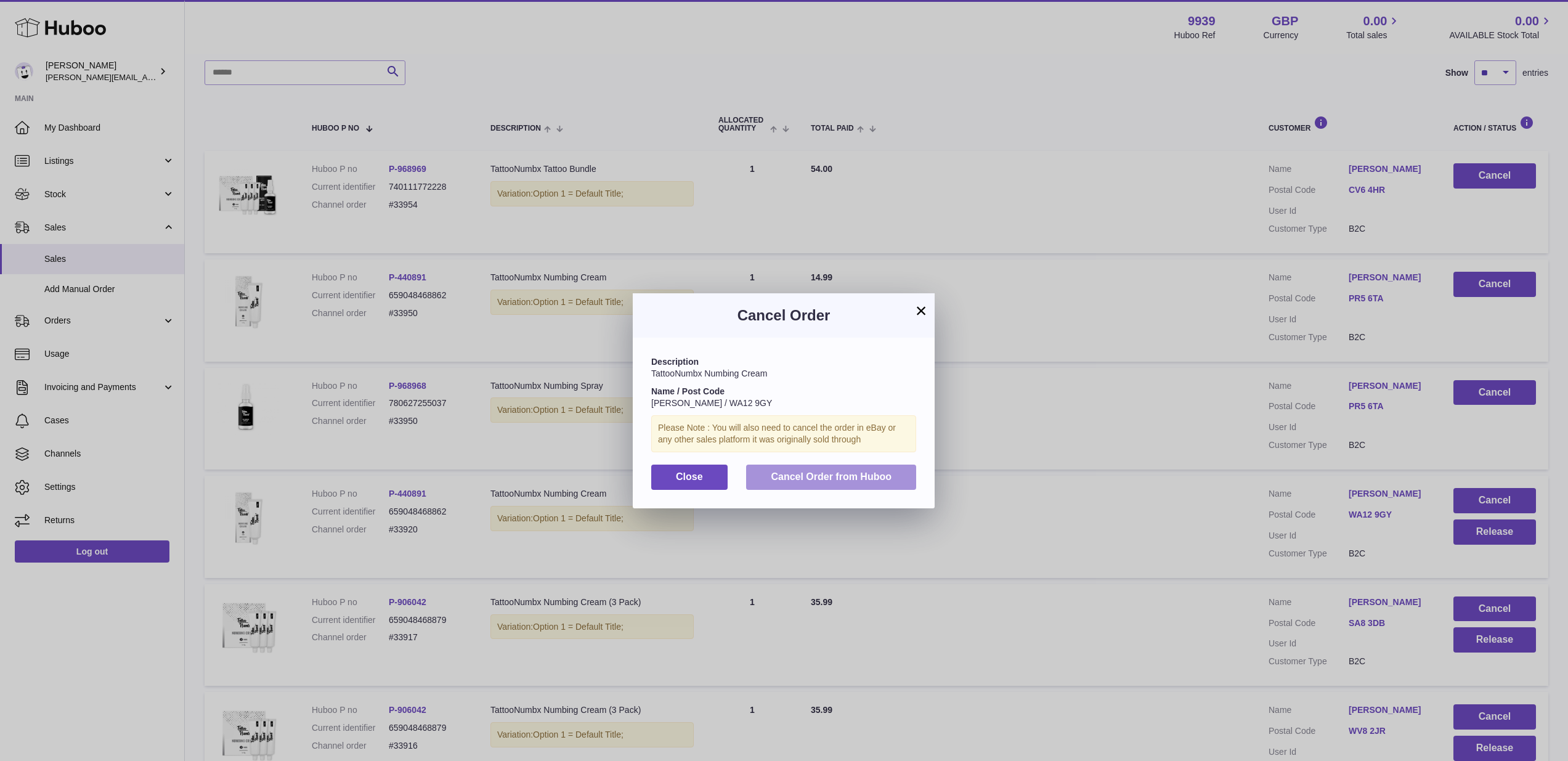
click at [889, 471] on span "Cancel Order from Huboo" at bounding box center [831, 476] width 121 height 11
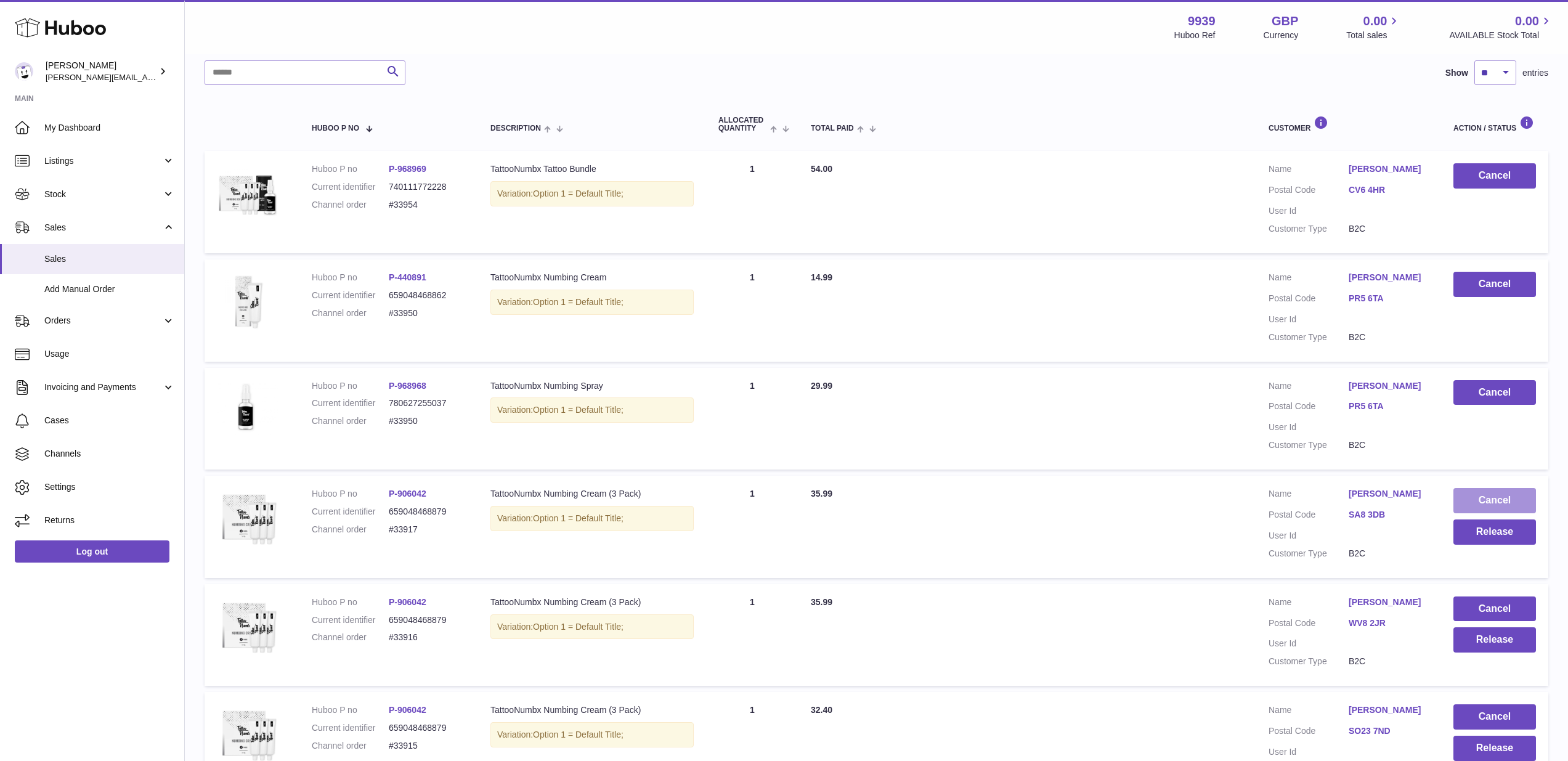
click at [1494, 496] on button "Cancel" at bounding box center [1495, 500] width 83 height 25
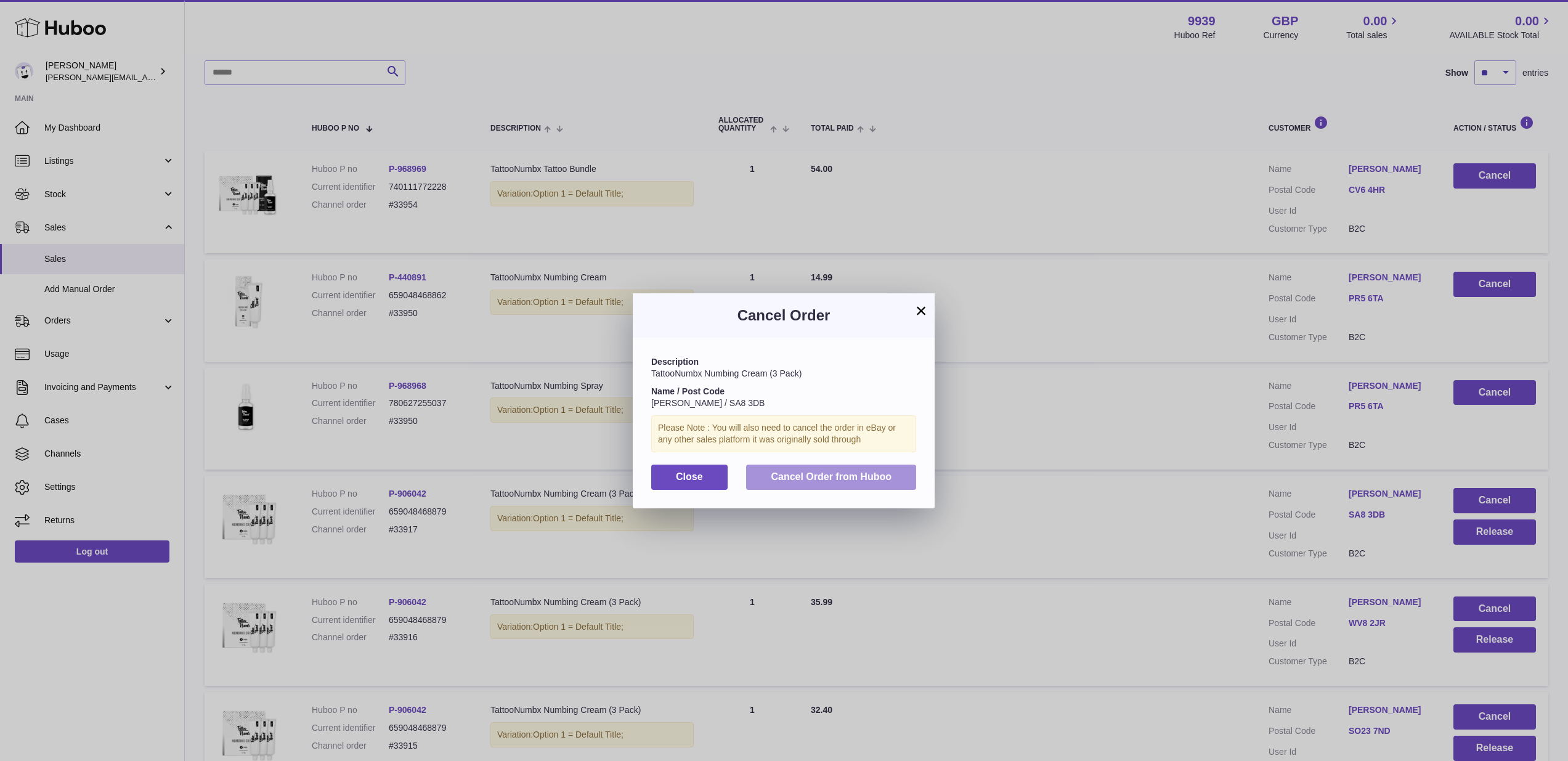
click at [914, 476] on button "Cancel Order from Huboo" at bounding box center [831, 477] width 170 height 25
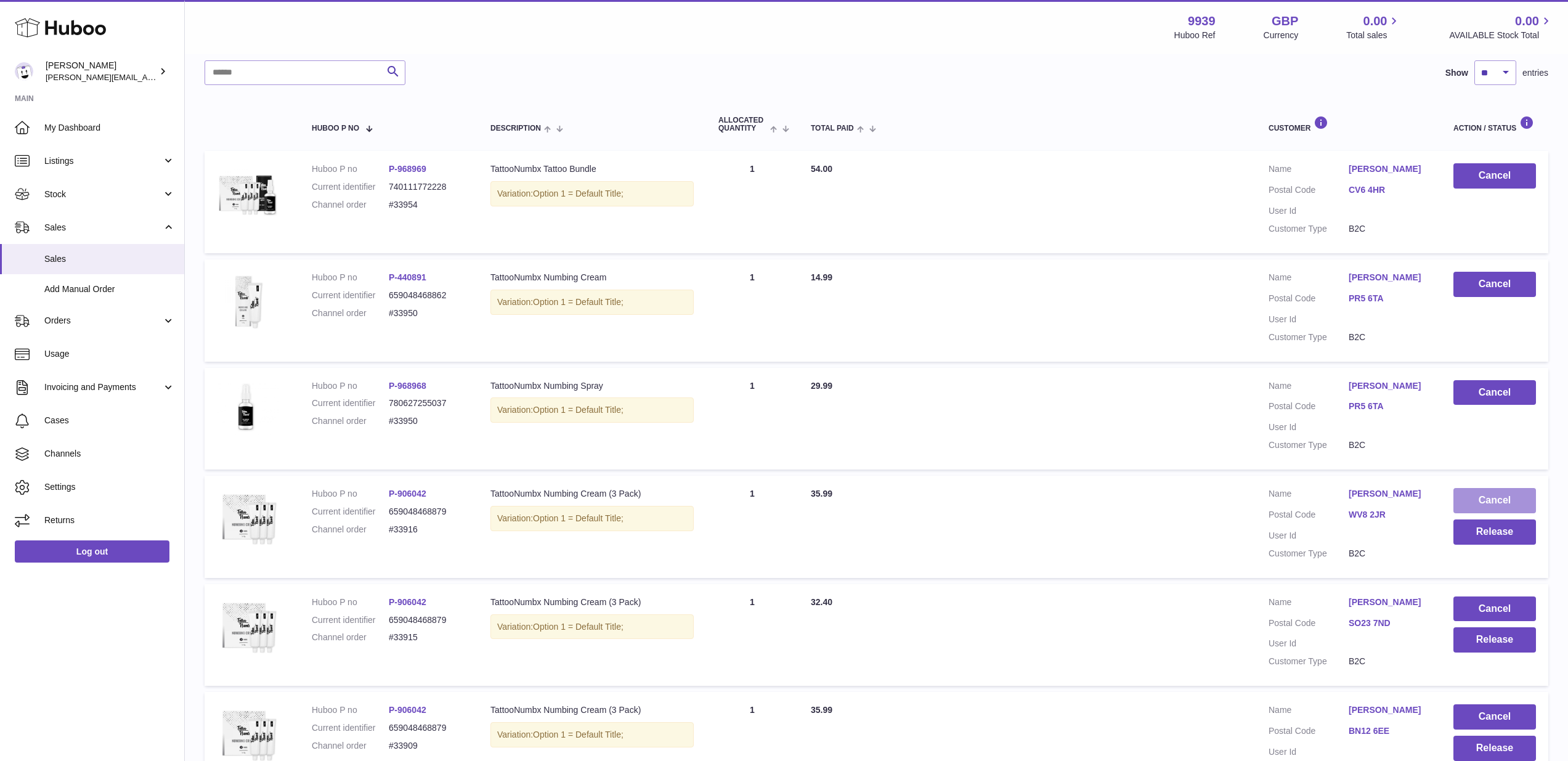
click at [1479, 493] on button "Cancel" at bounding box center [1495, 500] width 83 height 25
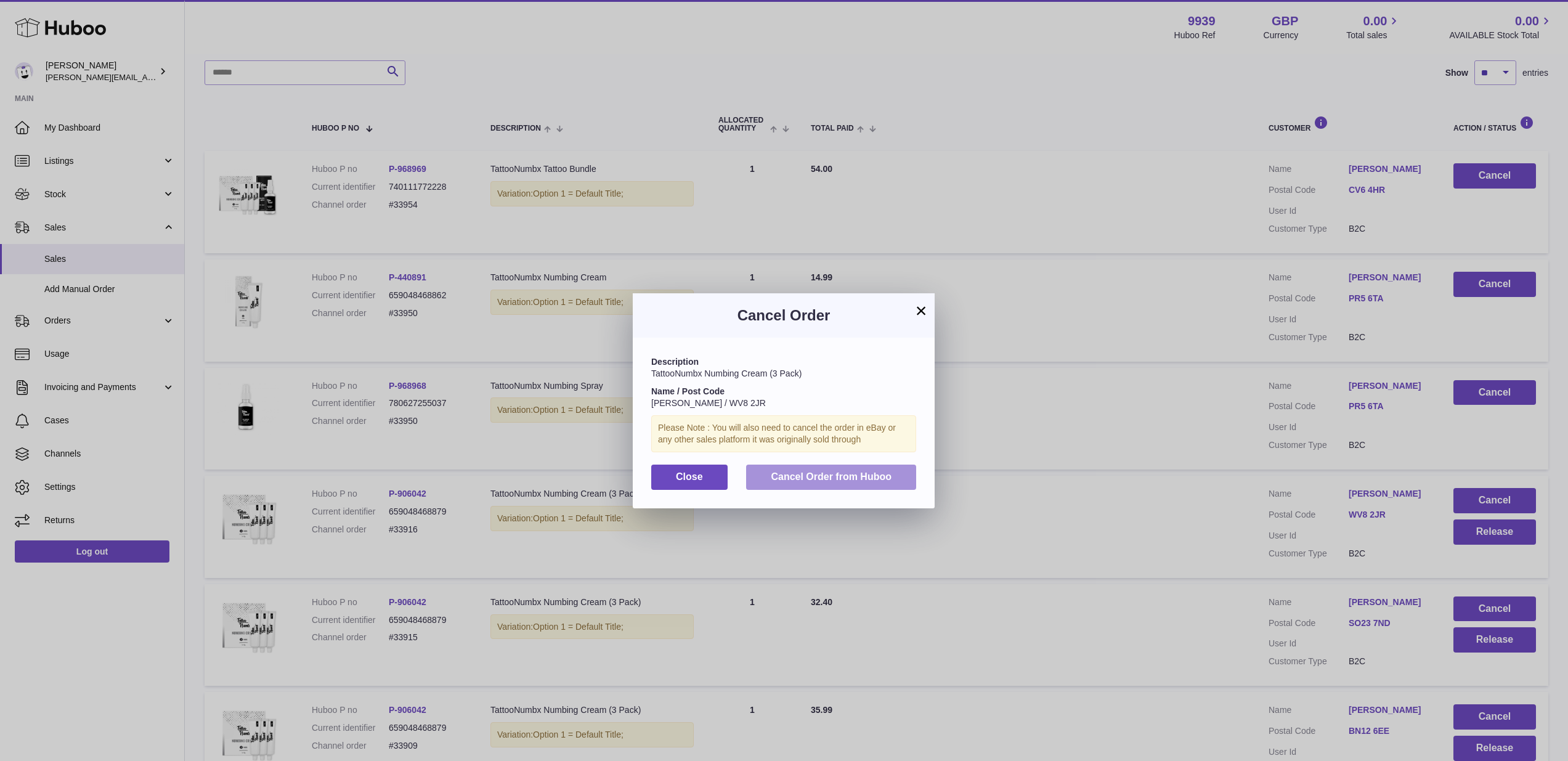
click at [857, 476] on span "Cancel Order from Huboo" at bounding box center [831, 476] width 121 height 11
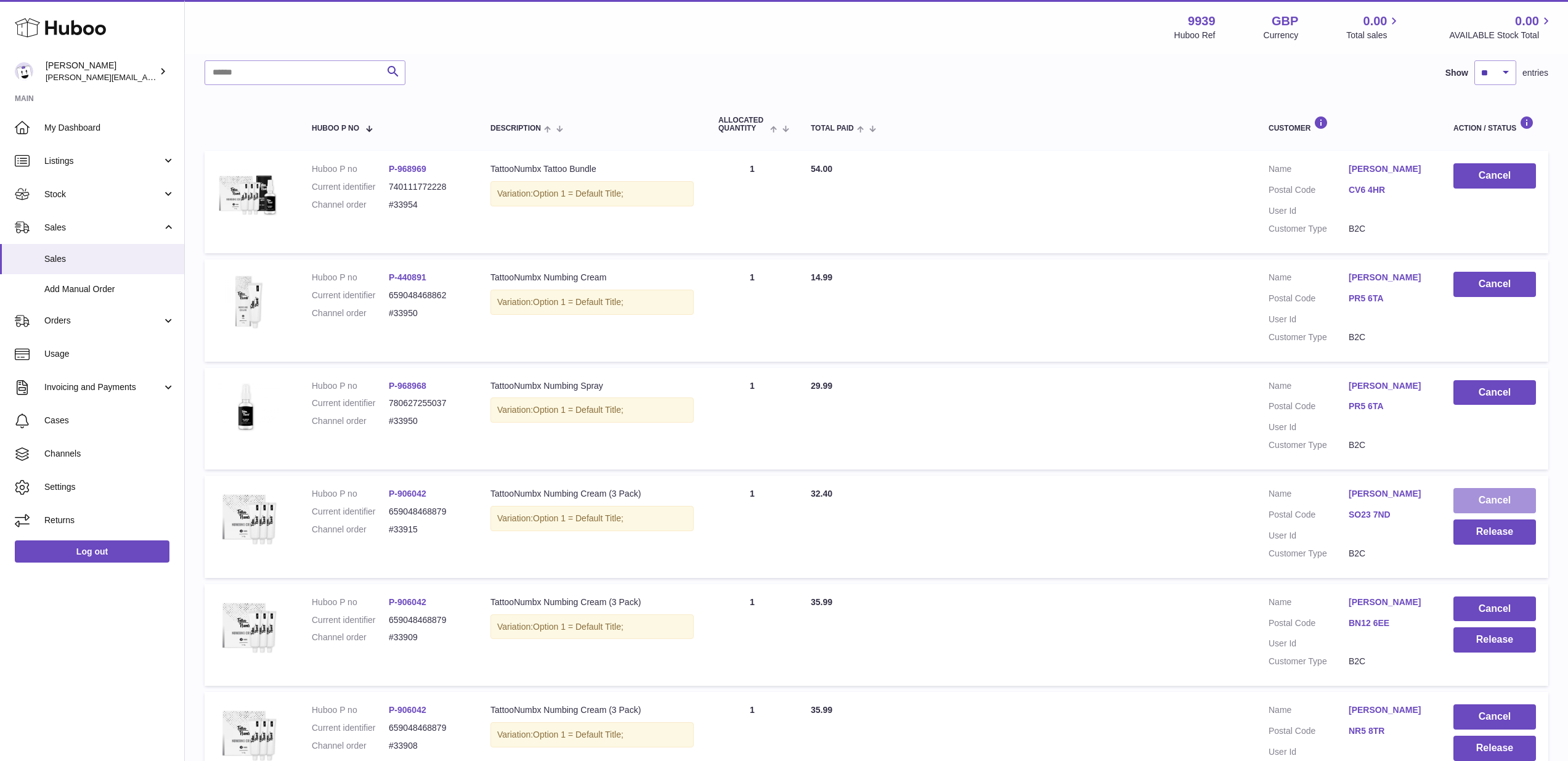
click at [1508, 495] on button "Cancel" at bounding box center [1495, 500] width 83 height 25
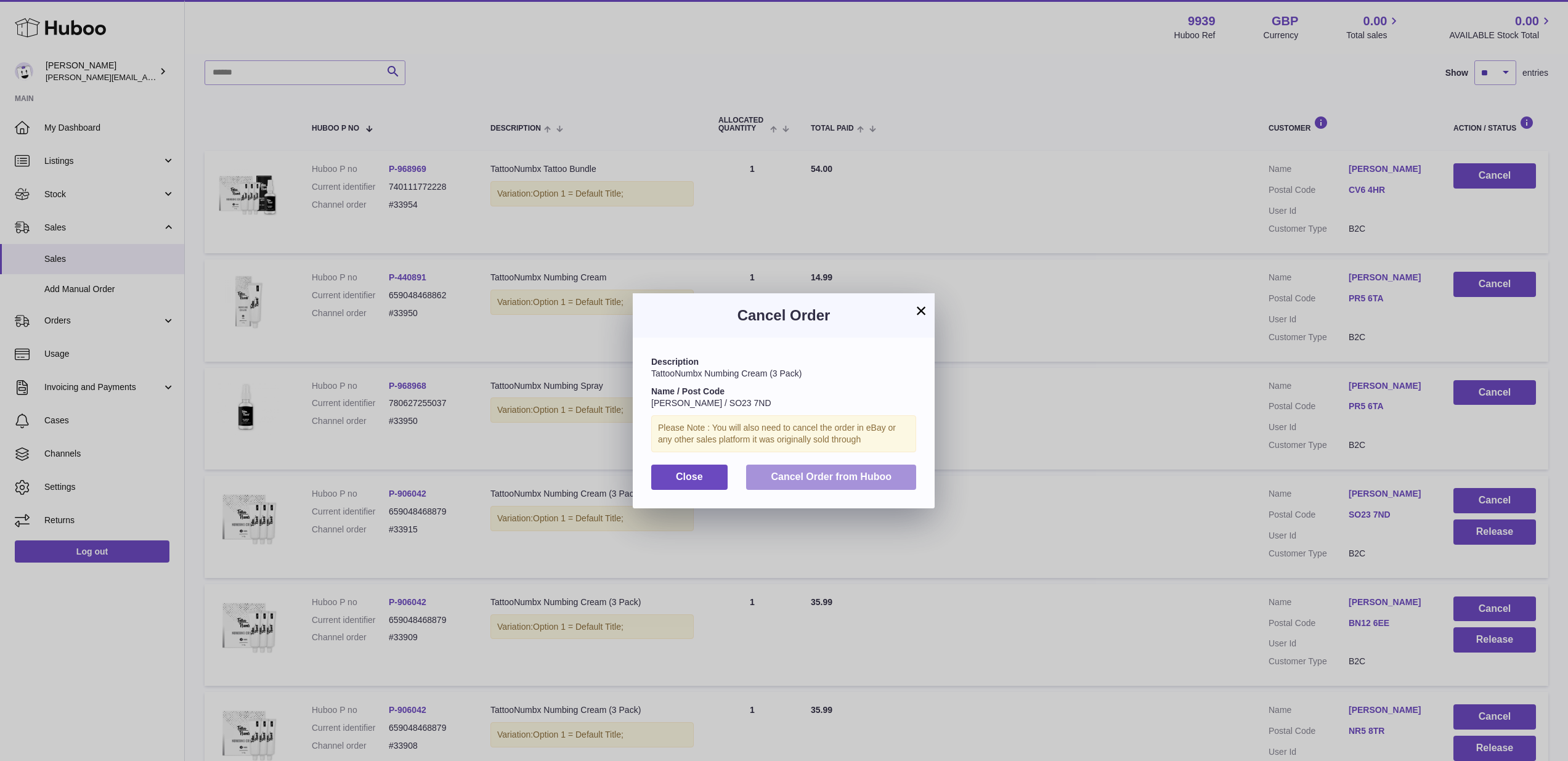
click at [895, 479] on button "Cancel Order from Huboo" at bounding box center [831, 477] width 170 height 25
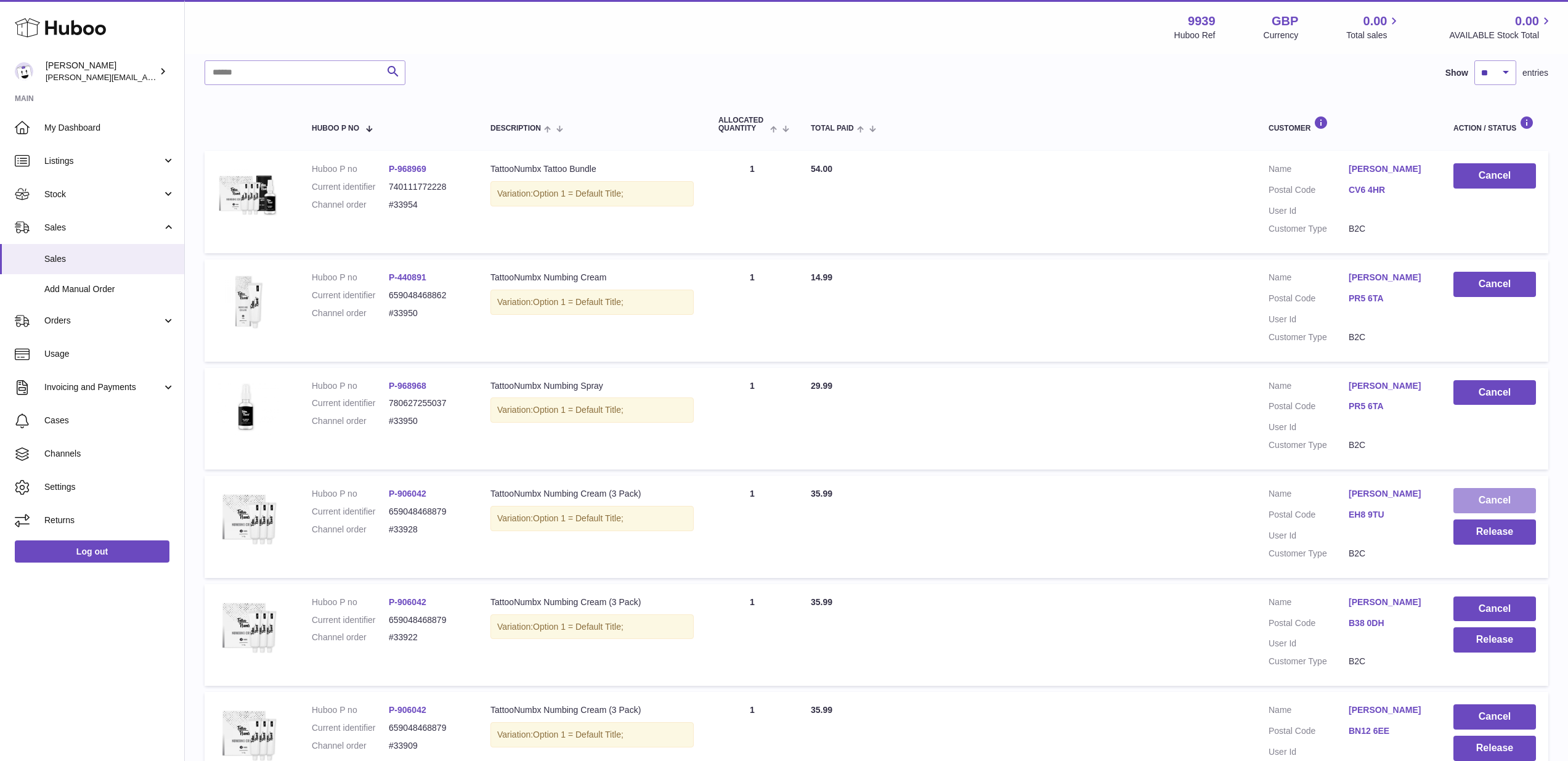
click at [1499, 498] on button "Cancel" at bounding box center [1495, 500] width 83 height 25
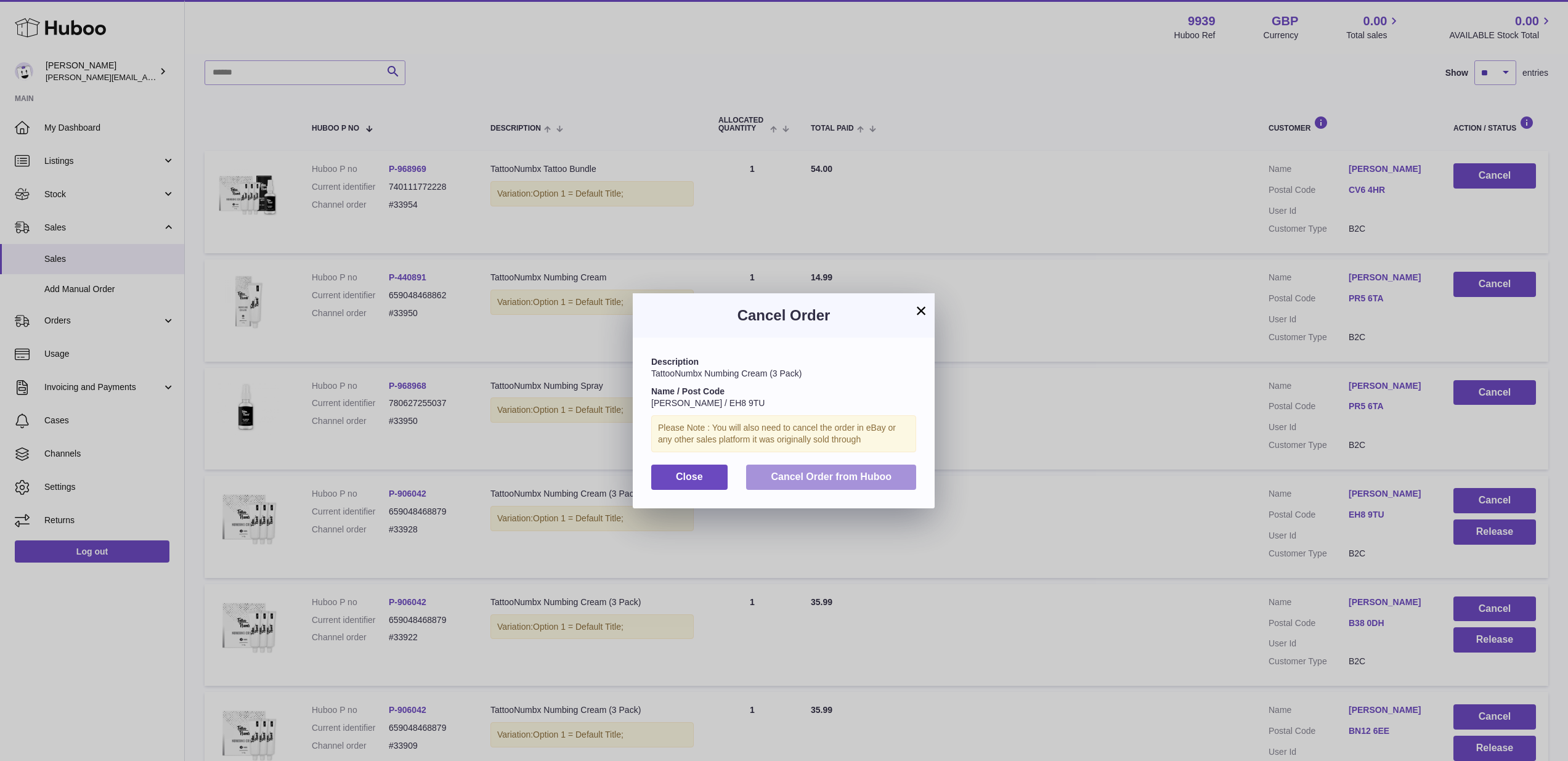
click at [899, 480] on button "Cancel Order from Huboo" at bounding box center [831, 477] width 170 height 25
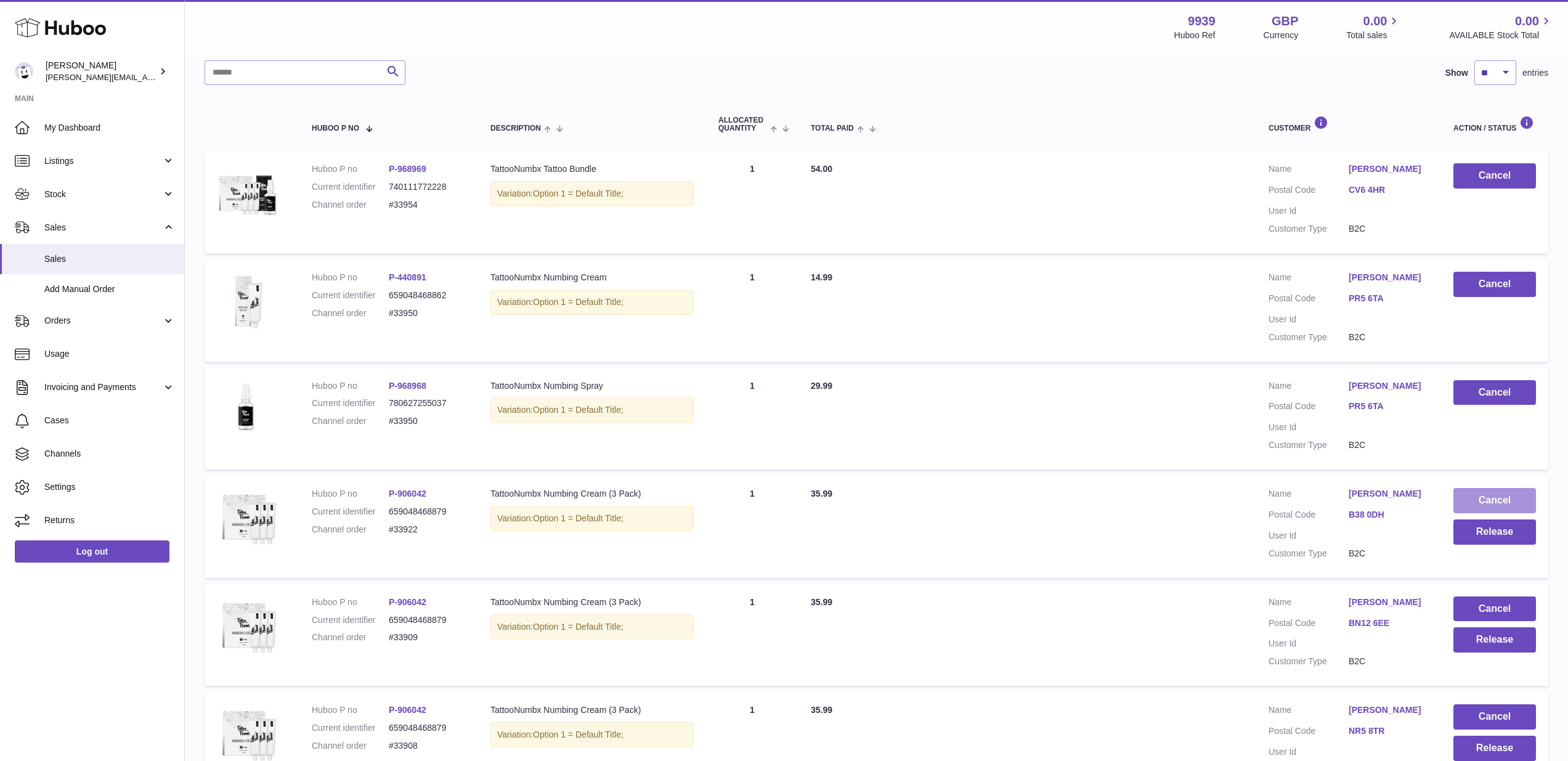
click at [1494, 500] on button "Cancel" at bounding box center [1495, 500] width 83 height 25
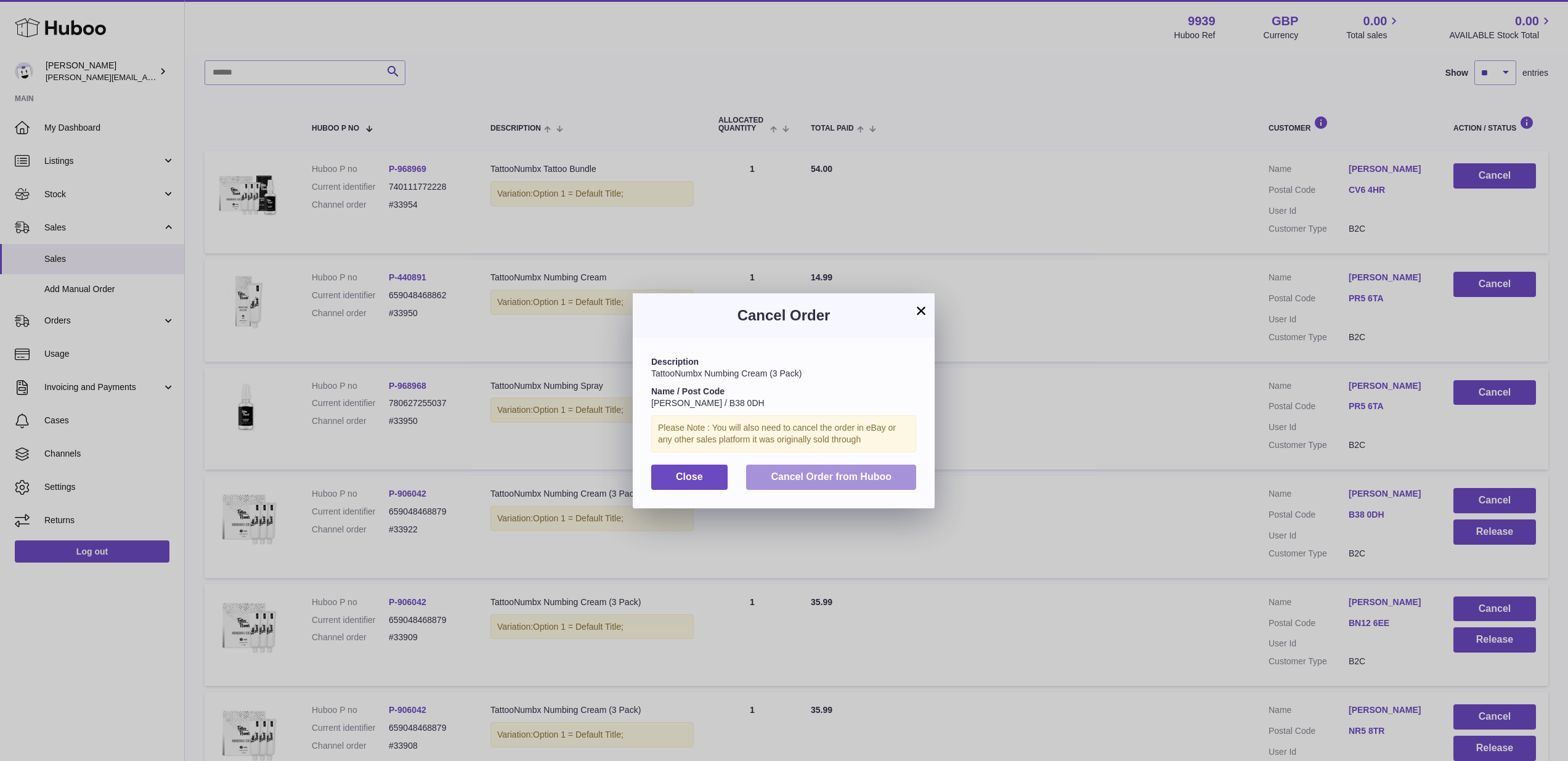
click at [904, 473] on button "Cancel Order from Huboo" at bounding box center [831, 477] width 170 height 25
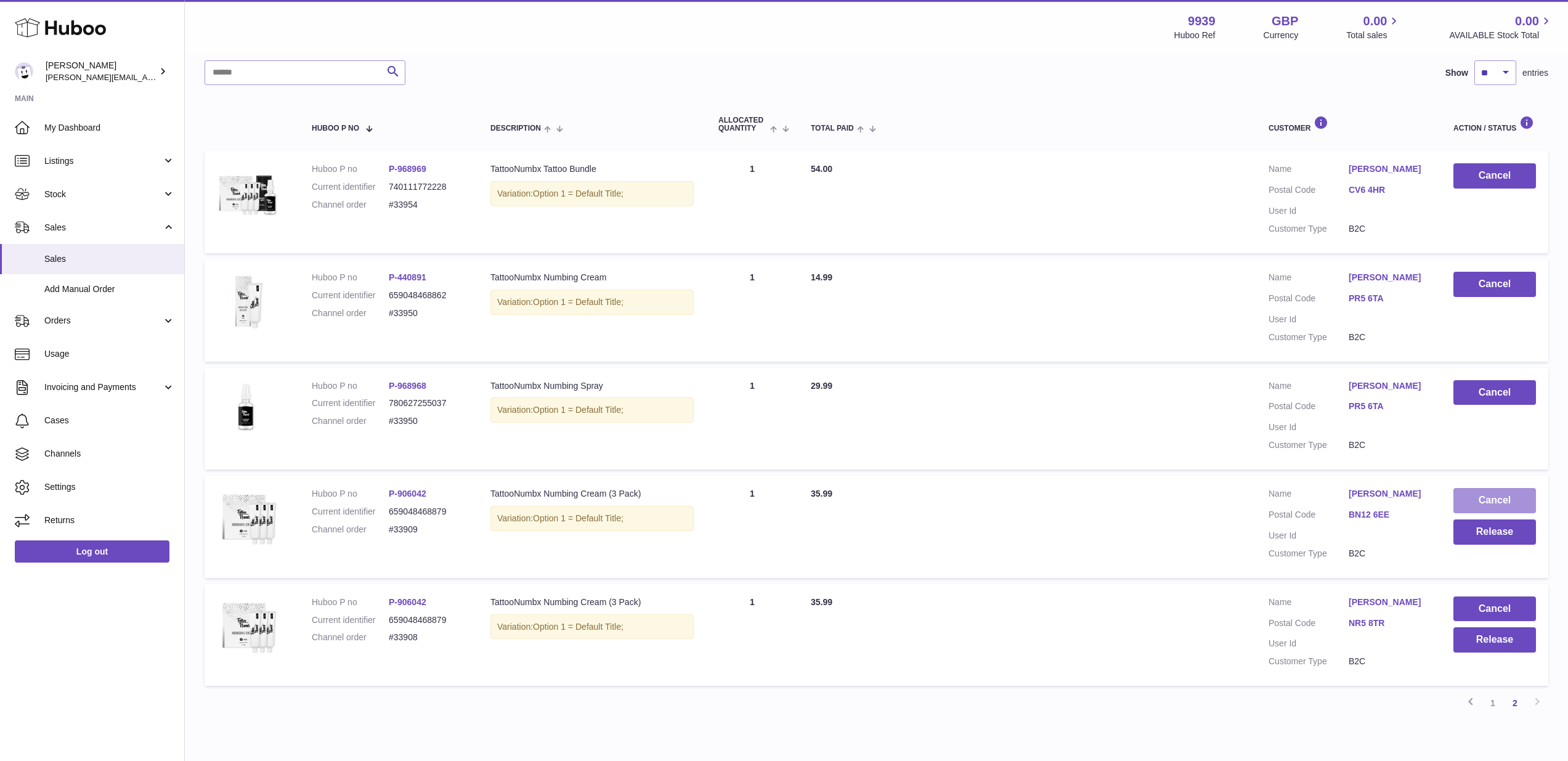
click at [1504, 495] on button "Cancel" at bounding box center [1495, 500] width 83 height 25
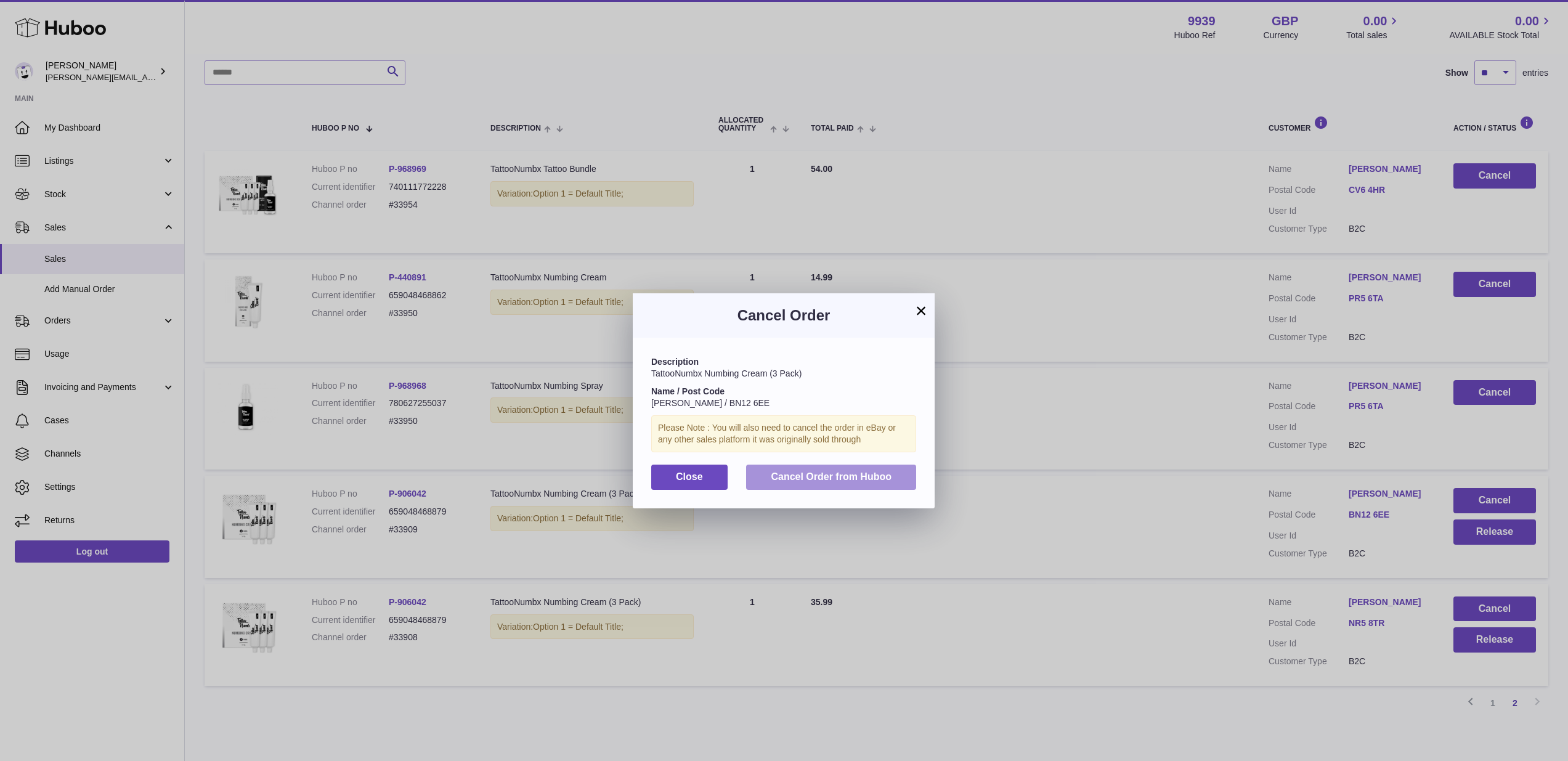
click at [910, 475] on button "Cancel Order from Huboo" at bounding box center [831, 477] width 170 height 25
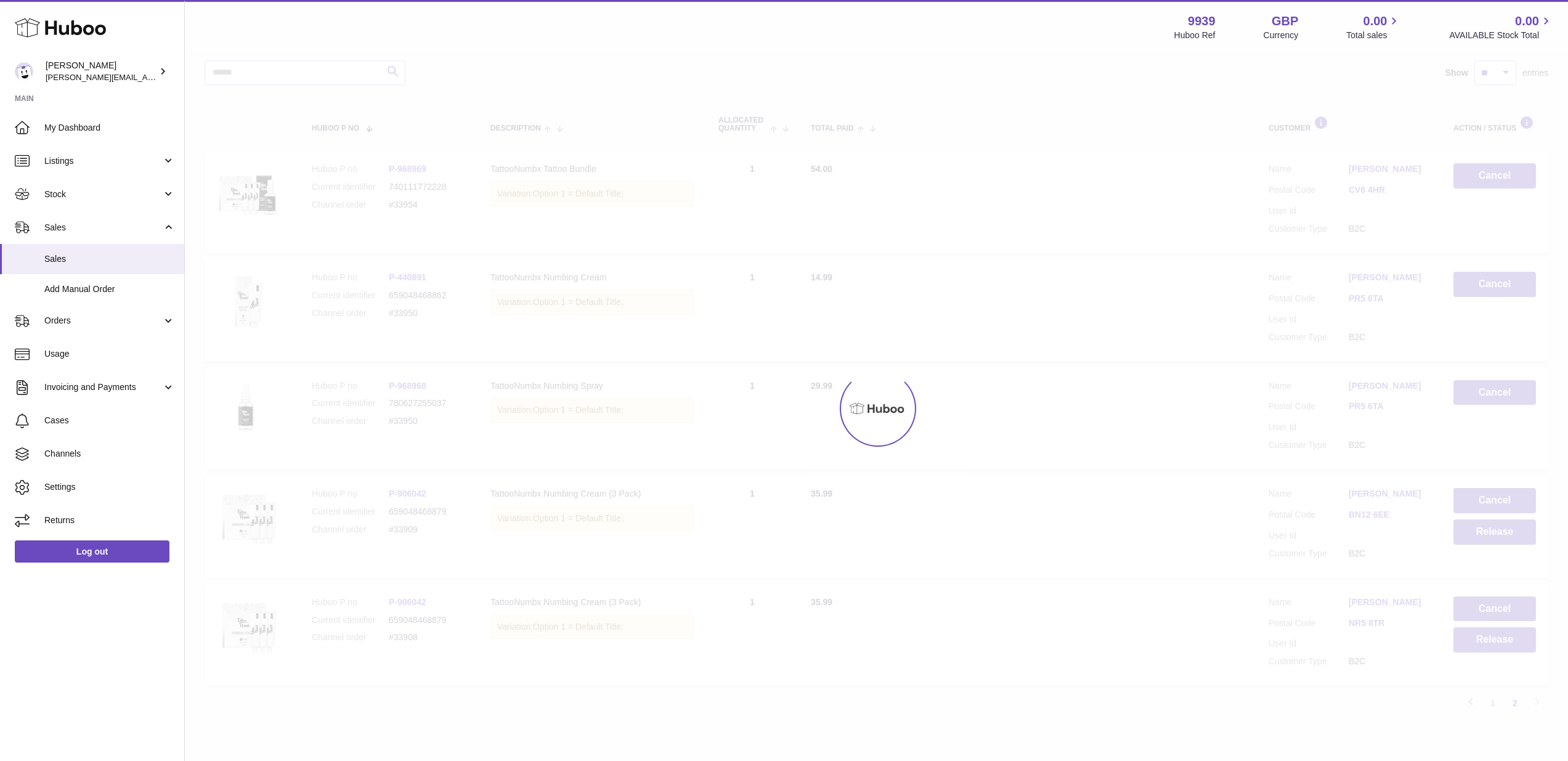
scroll to position [98, 0]
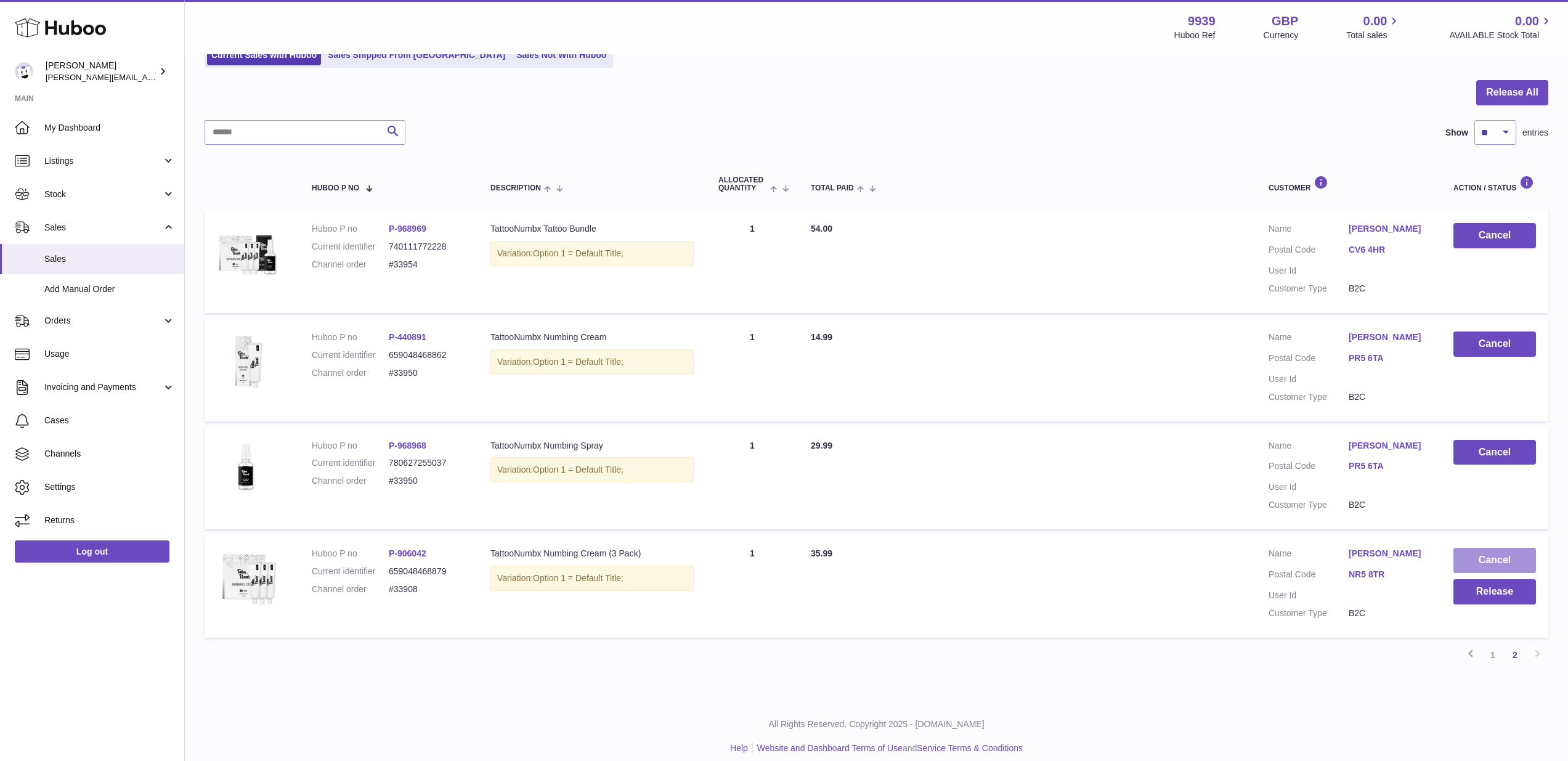
click at [1486, 549] on button "Cancel" at bounding box center [1495, 560] width 83 height 25
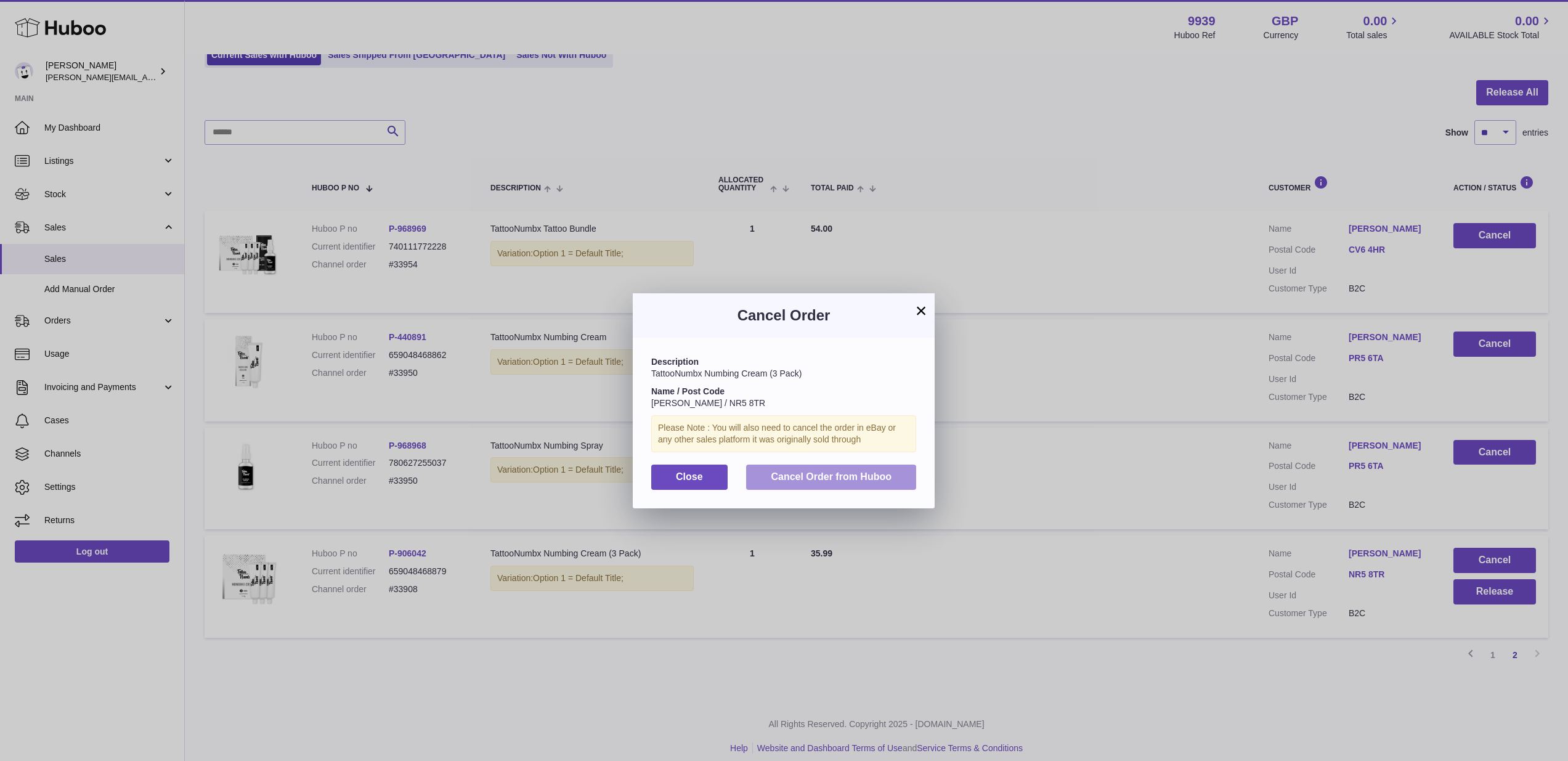
click at [897, 470] on button "Cancel Order from Huboo" at bounding box center [831, 477] width 170 height 25
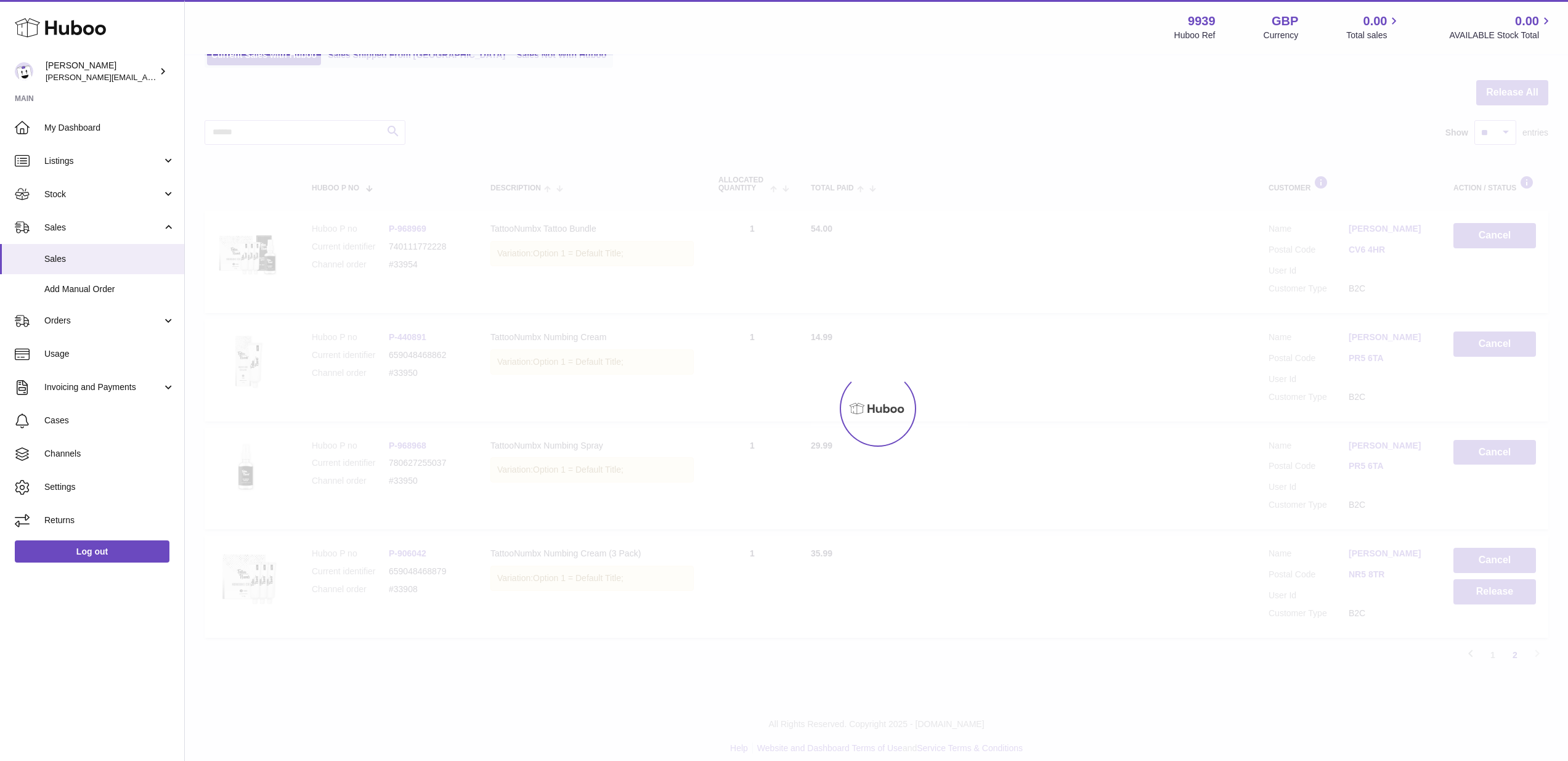
scroll to position [0, 0]
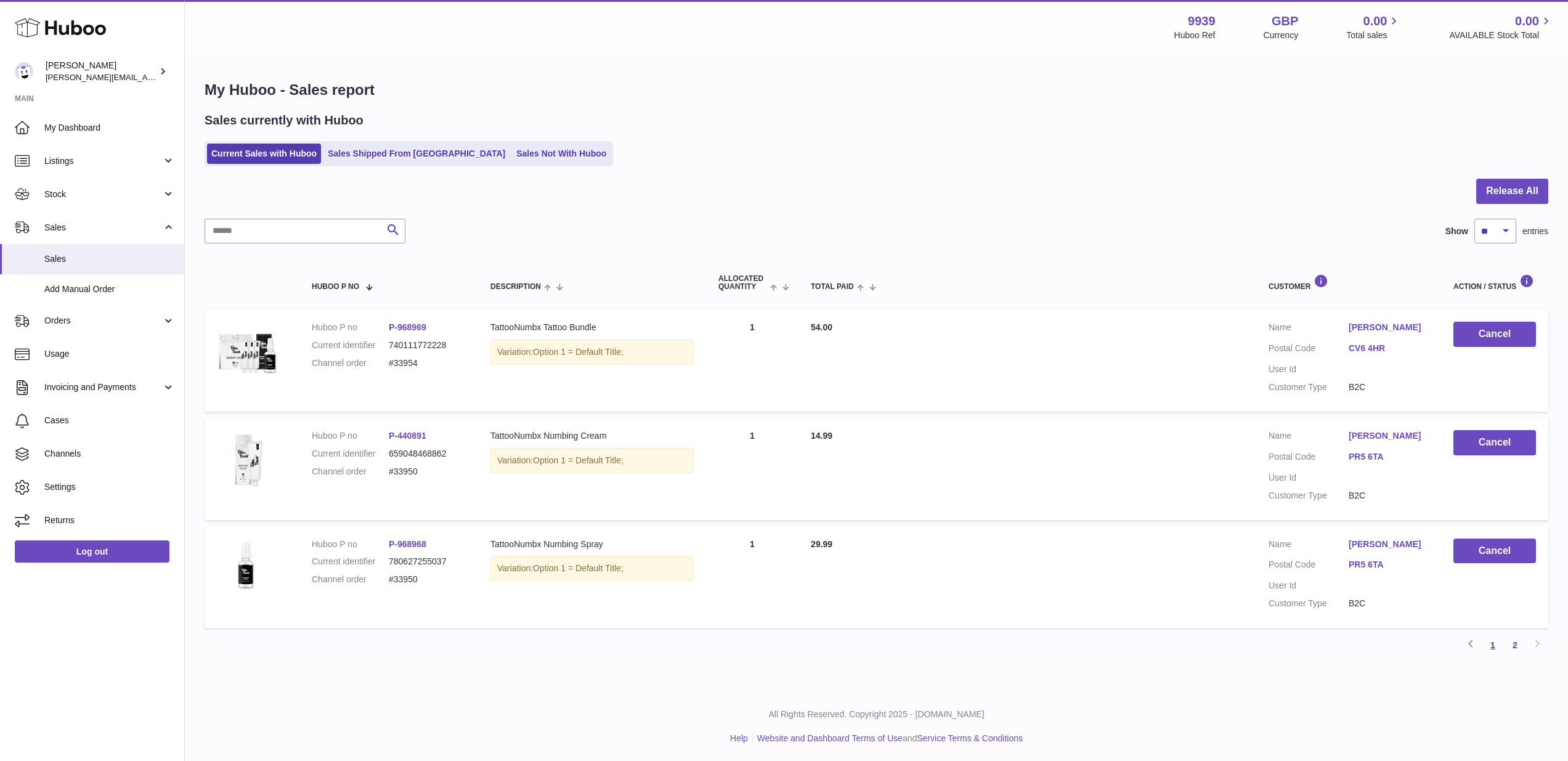
click at [1497, 634] on link "1" at bounding box center [1493, 644] width 22 height 22
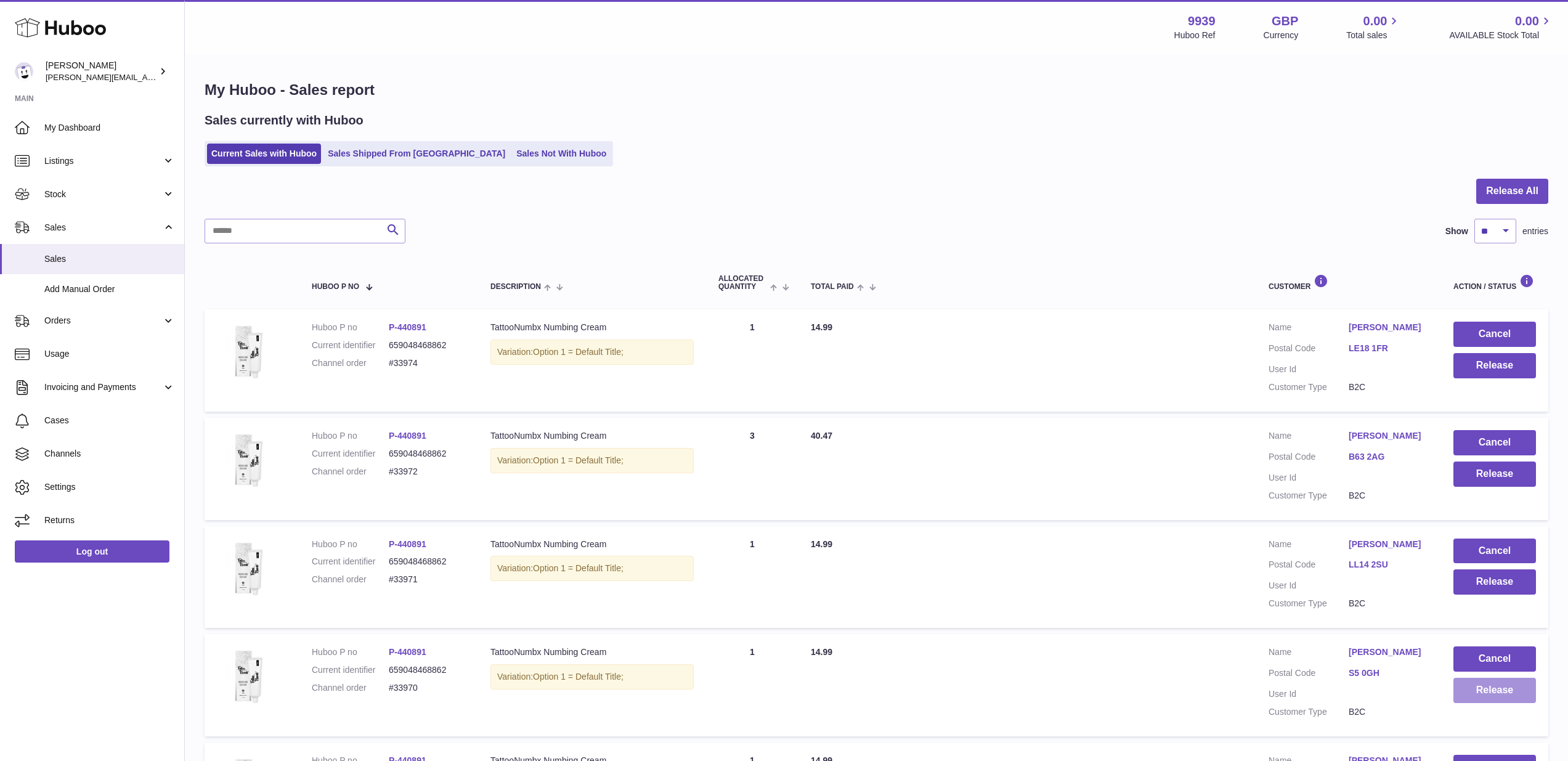
scroll to position [55, 0]
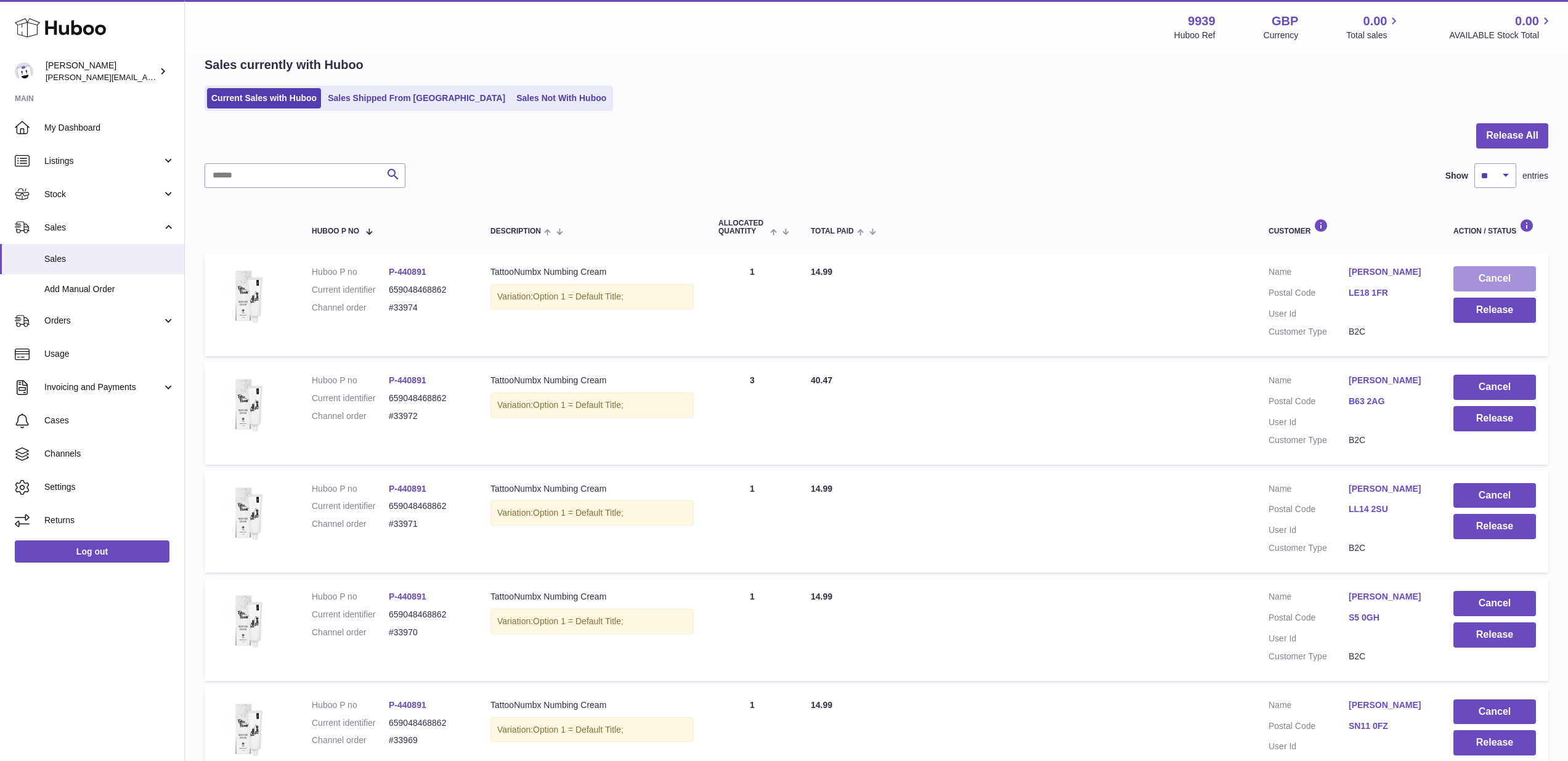
click at [1499, 279] on button "Cancel" at bounding box center [1495, 278] width 83 height 25
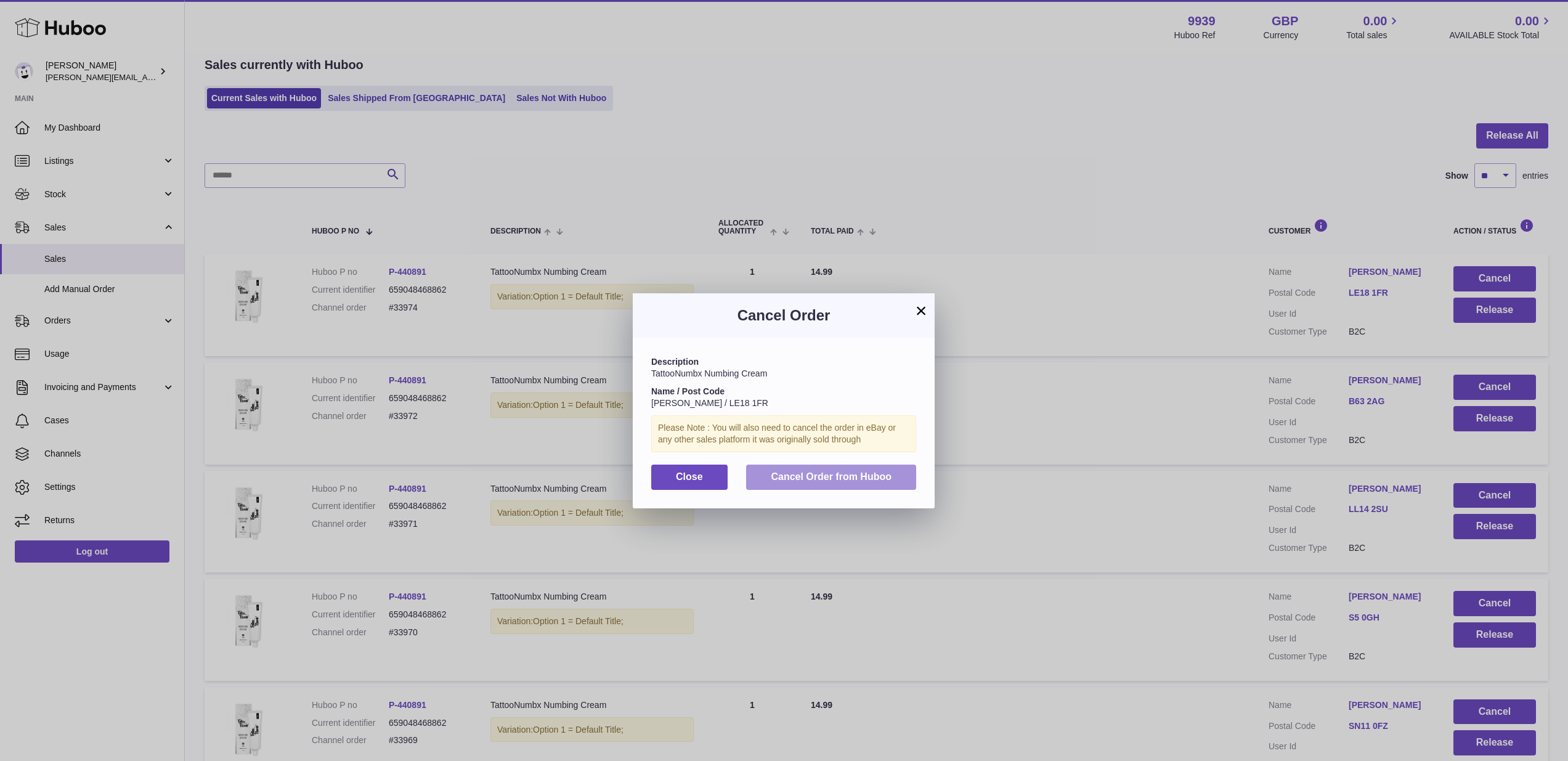
click at [887, 473] on span "Cancel Order from Huboo" at bounding box center [831, 476] width 121 height 11
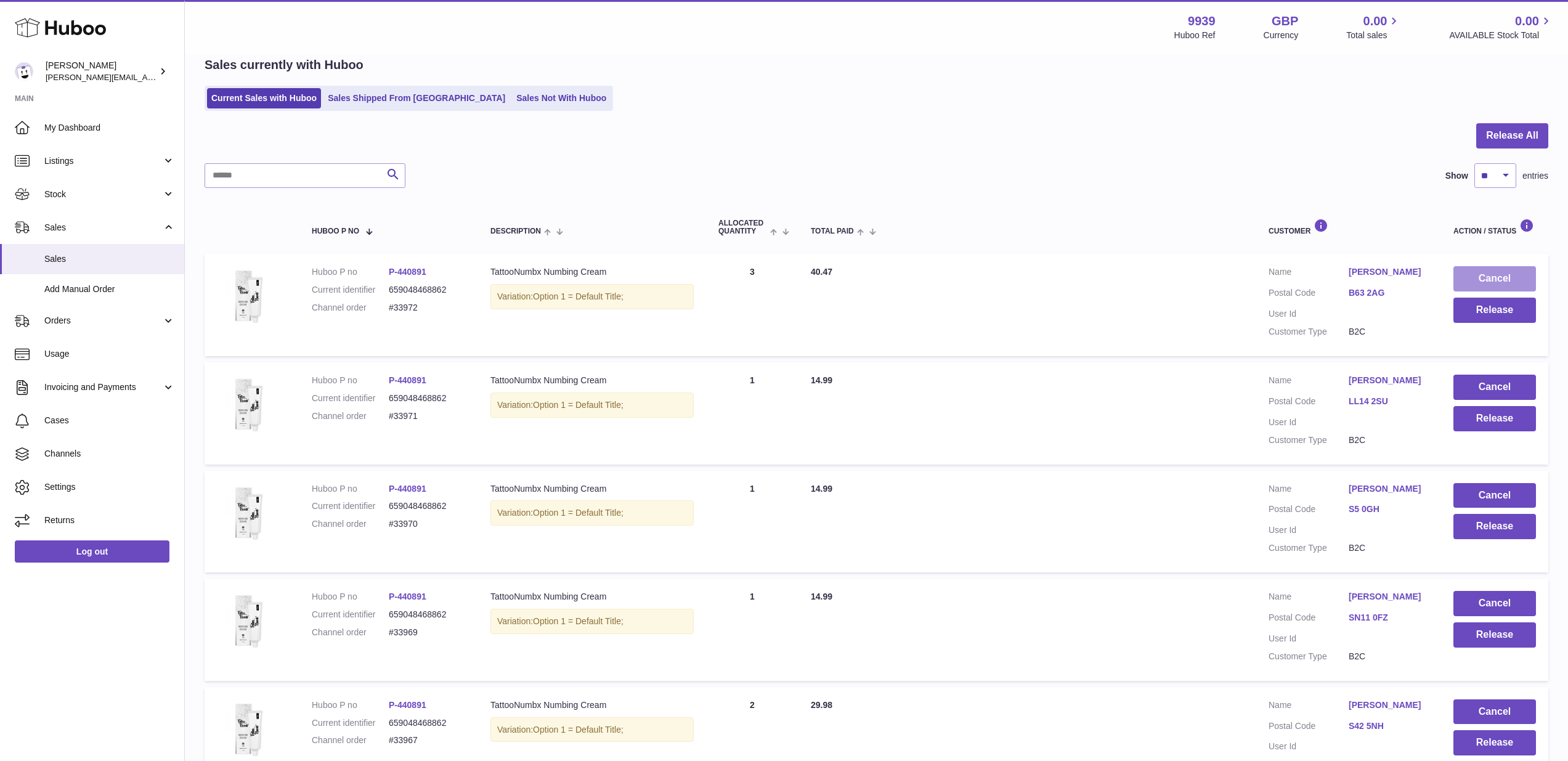
click at [1501, 280] on button "Cancel" at bounding box center [1495, 278] width 83 height 25
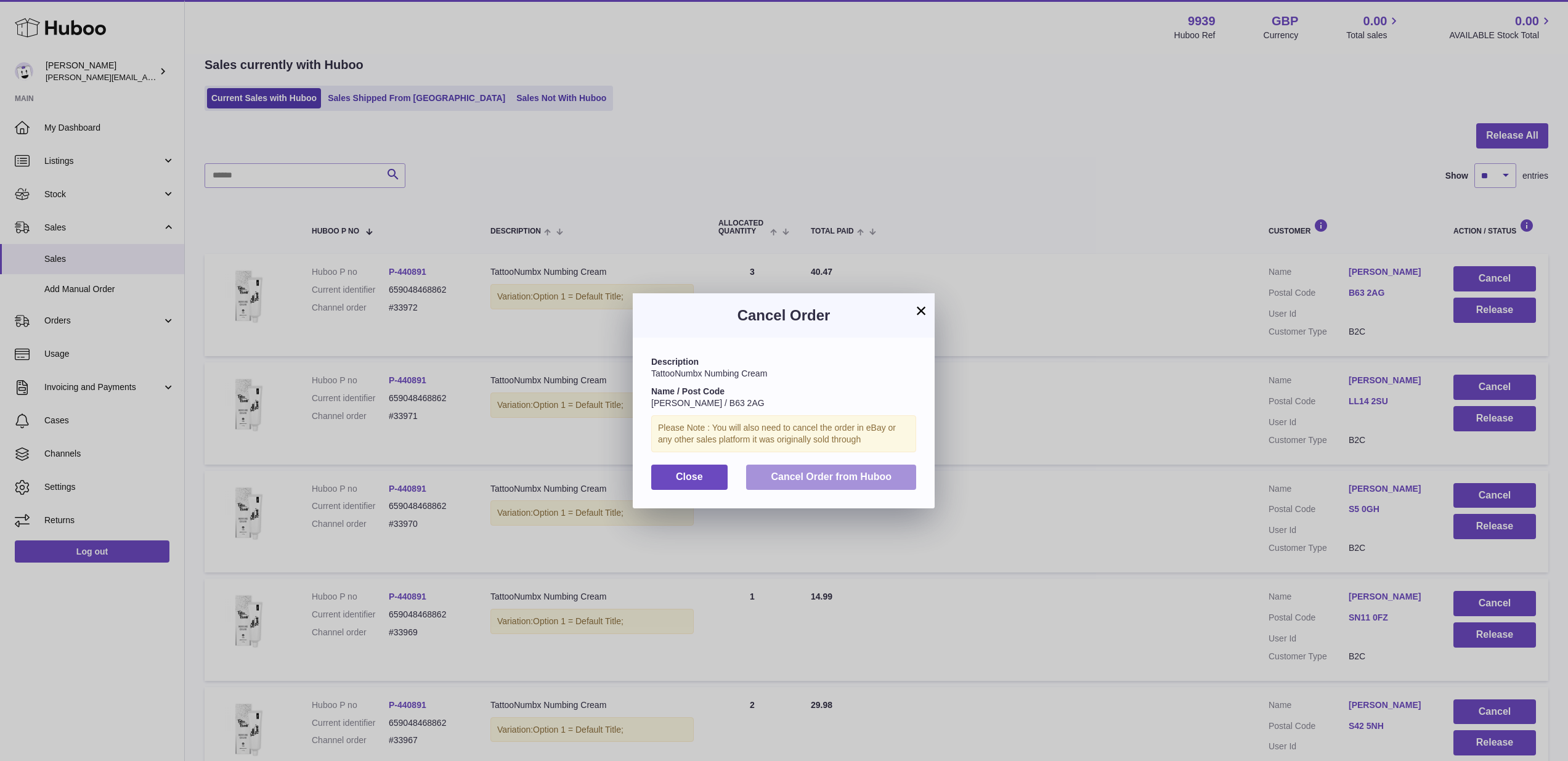
click at [909, 466] on button "Cancel Order from Huboo" at bounding box center [831, 477] width 170 height 25
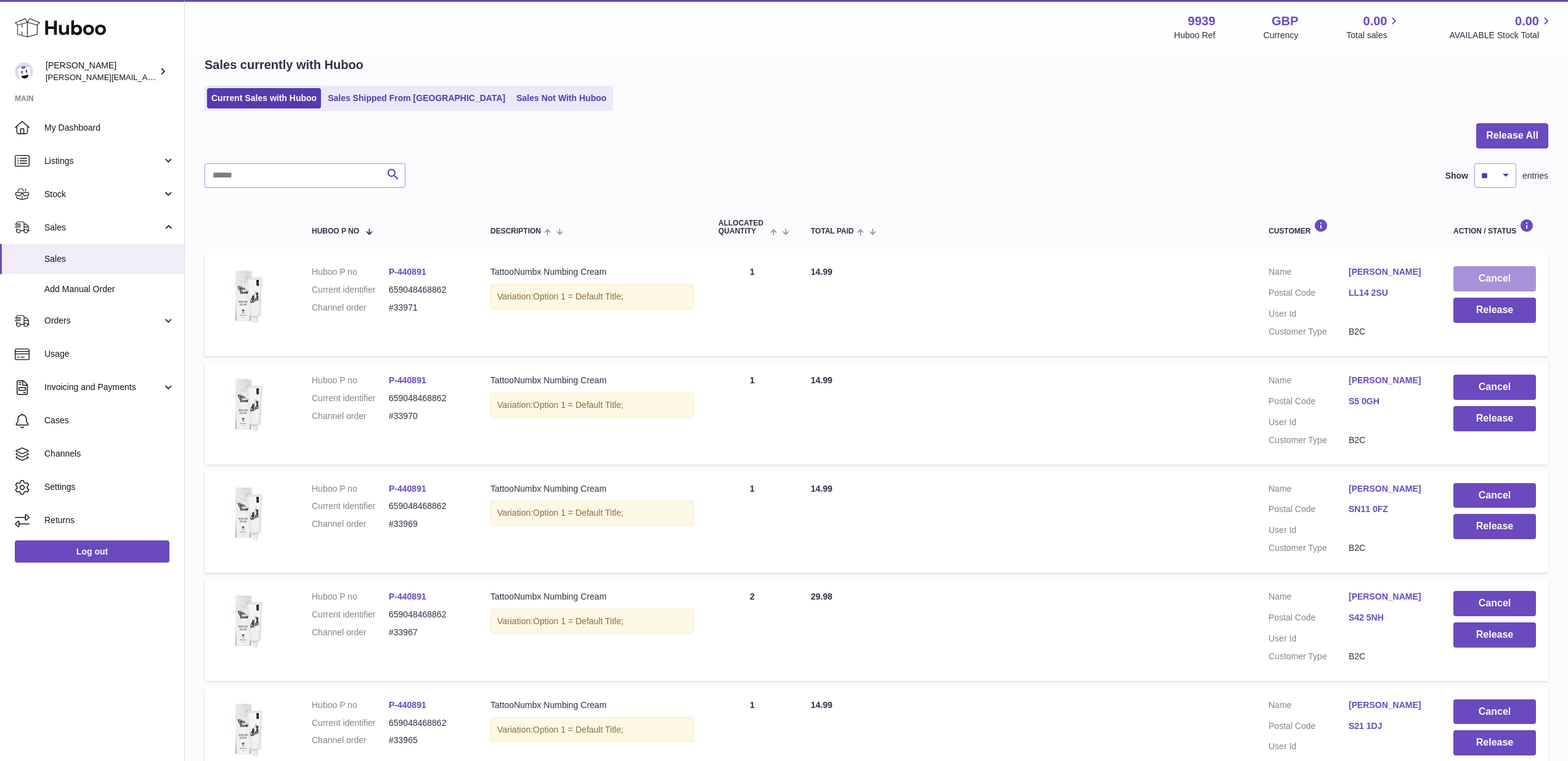
click at [1489, 272] on button "Cancel" at bounding box center [1495, 278] width 83 height 25
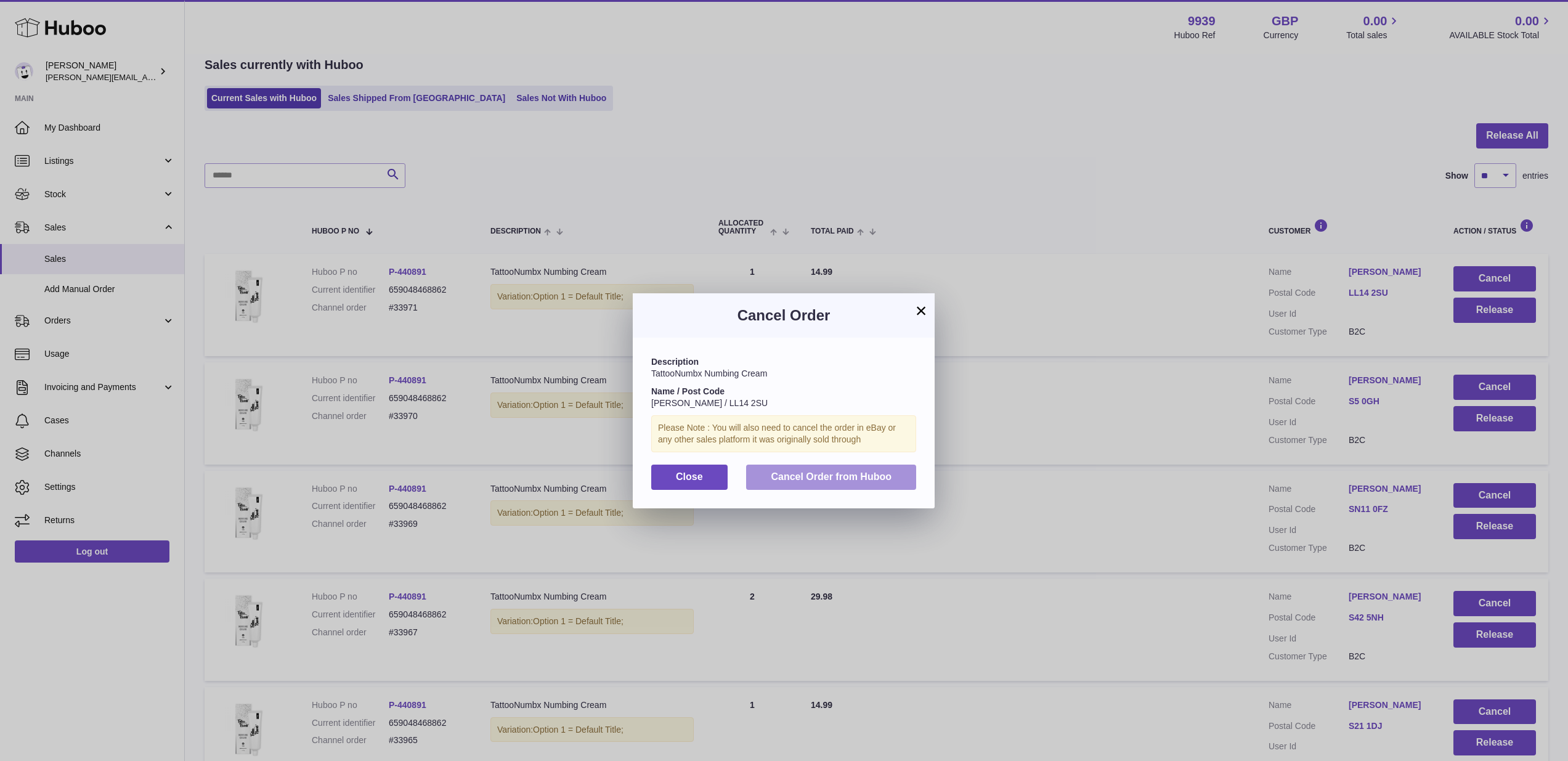
click at [887, 471] on span "Cancel Order from Huboo" at bounding box center [831, 476] width 121 height 11
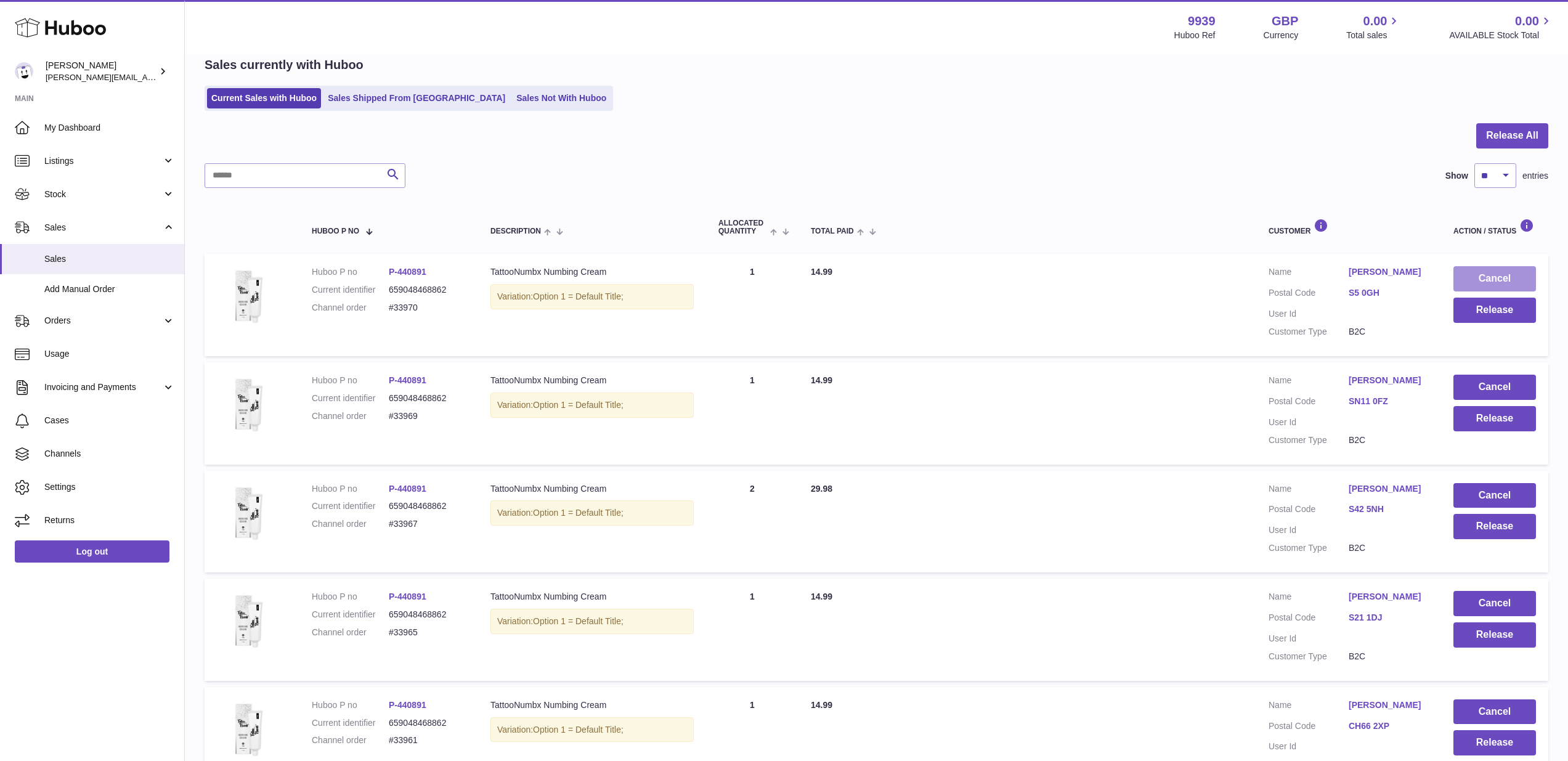
click at [1479, 281] on button "Cancel" at bounding box center [1495, 278] width 83 height 25
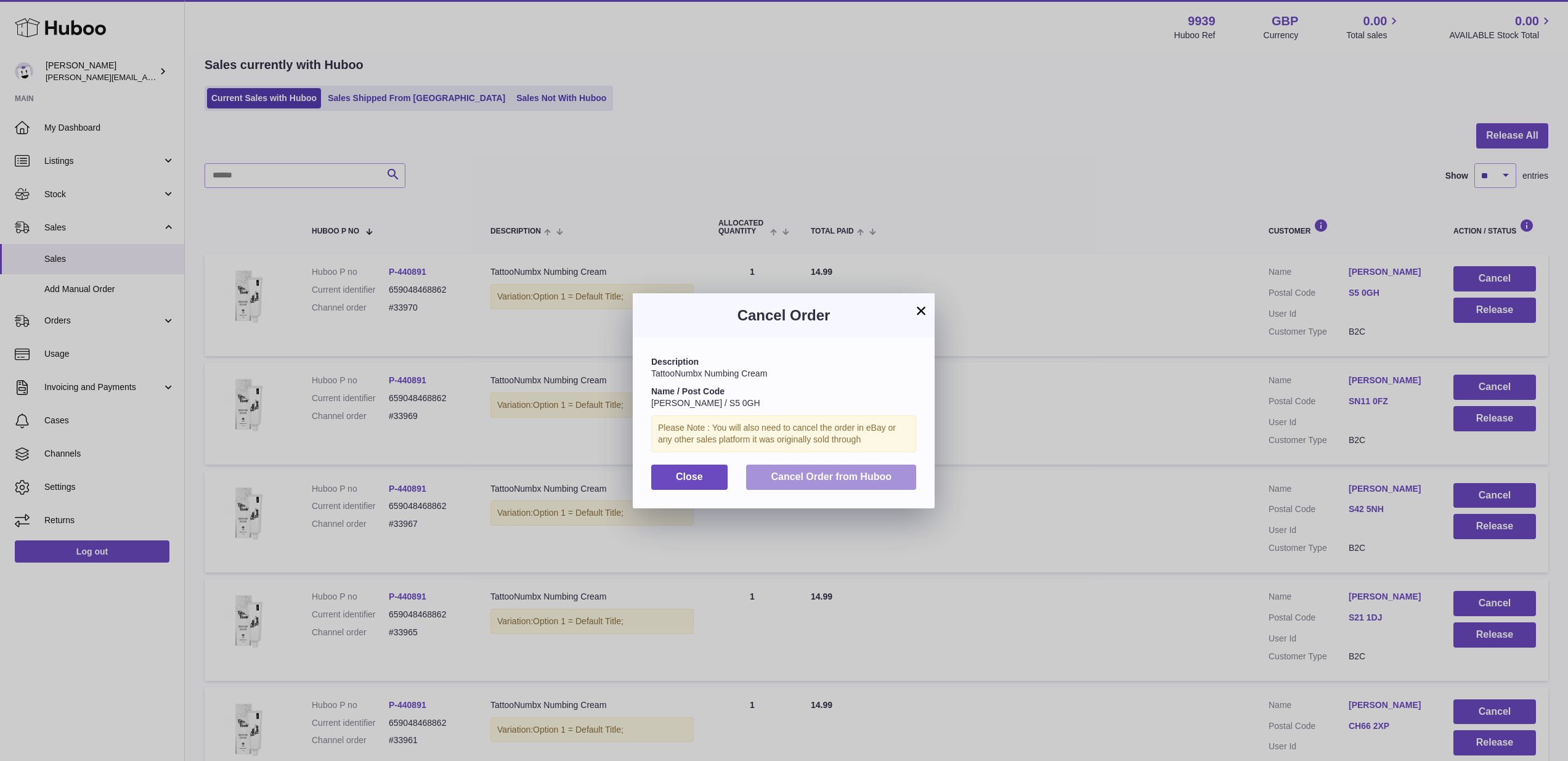
click at [911, 464] on button "Cancel Order from Huboo" at bounding box center [831, 477] width 170 height 25
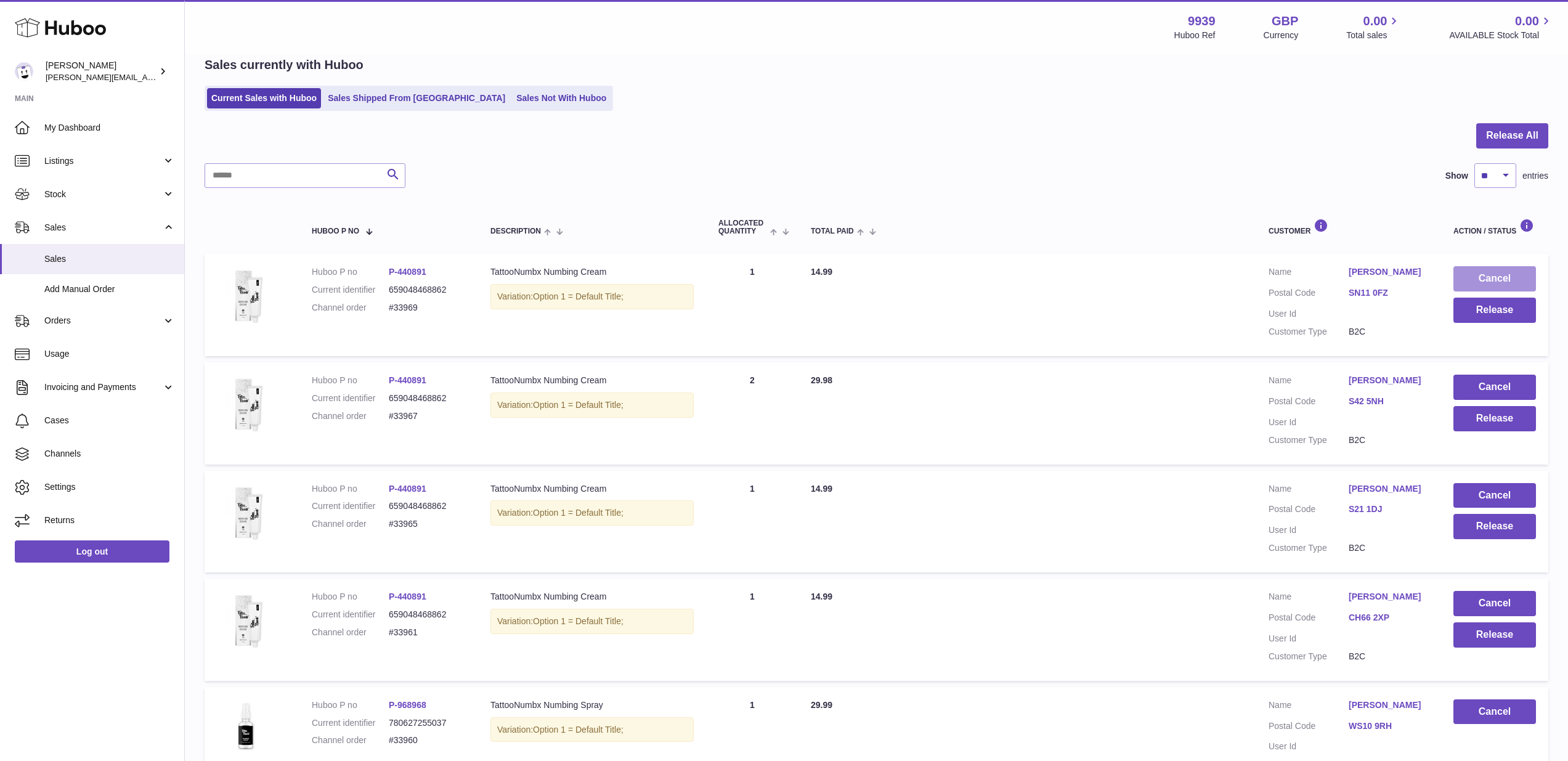
click at [1500, 279] on button "Cancel" at bounding box center [1495, 278] width 83 height 25
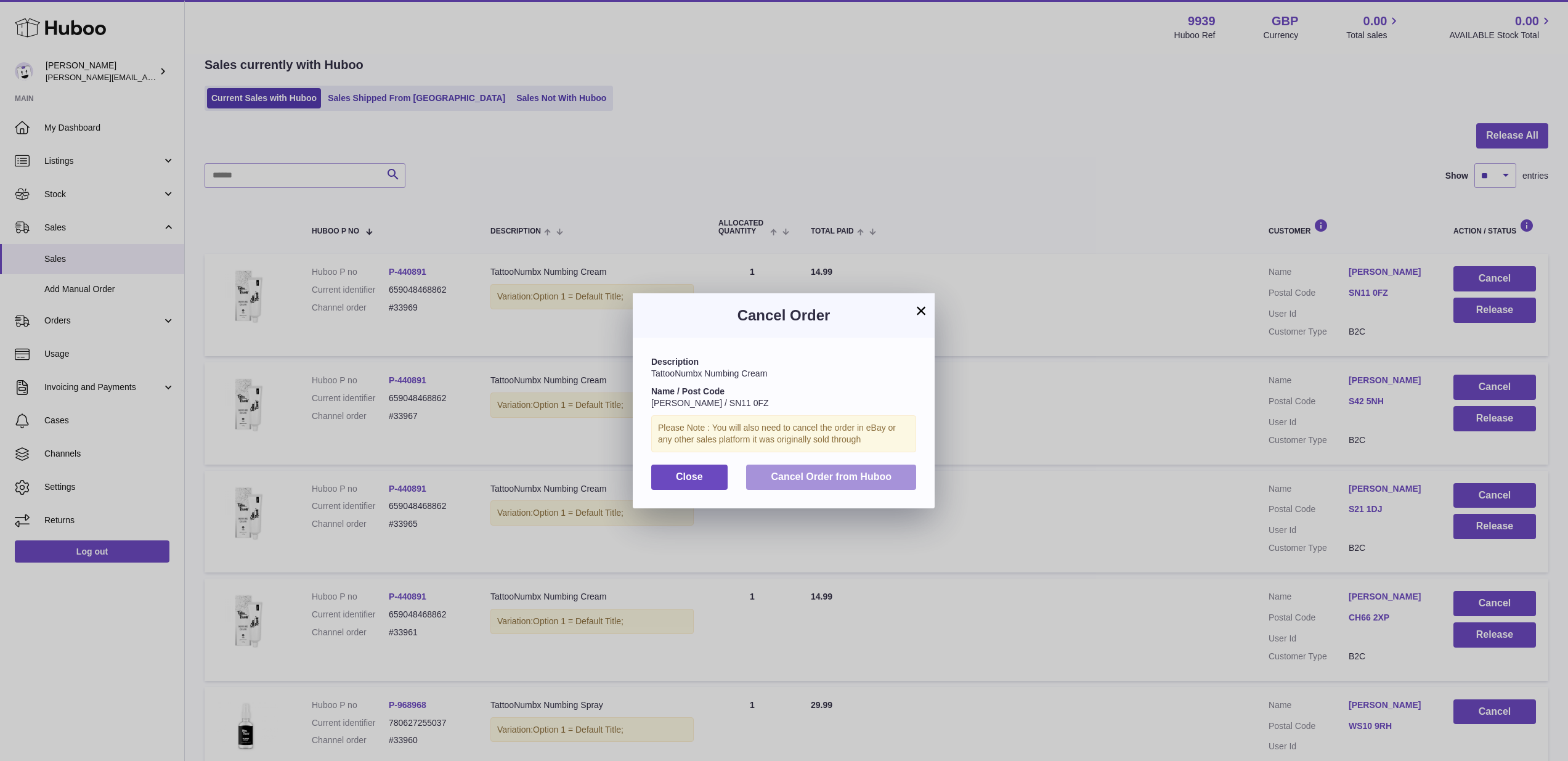
click at [824, 481] on button "Cancel Order from Huboo" at bounding box center [831, 477] width 170 height 25
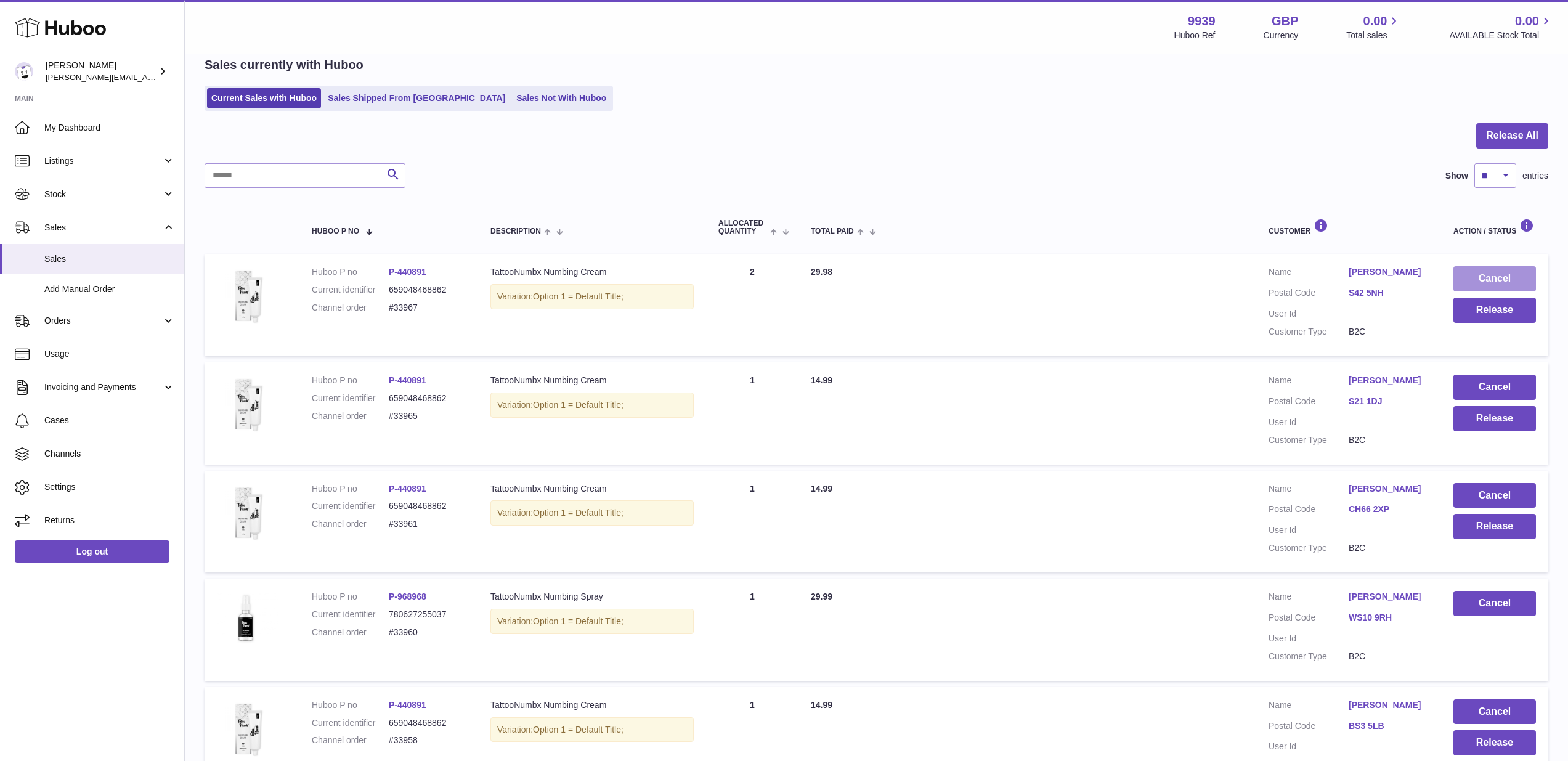
click at [1497, 276] on button "Cancel" at bounding box center [1495, 278] width 83 height 25
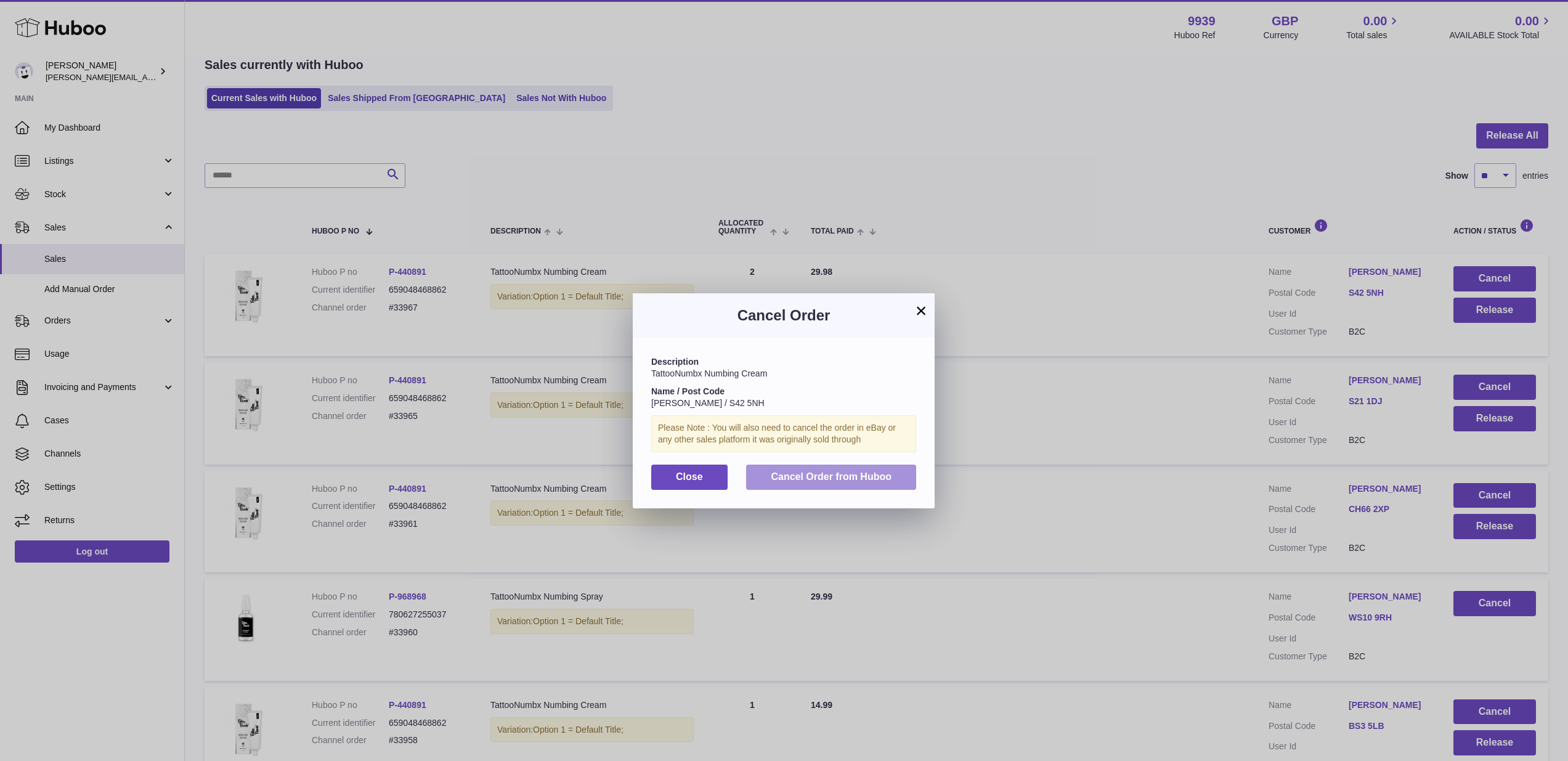
click at [896, 479] on button "Cancel Order from Huboo" at bounding box center [831, 477] width 170 height 25
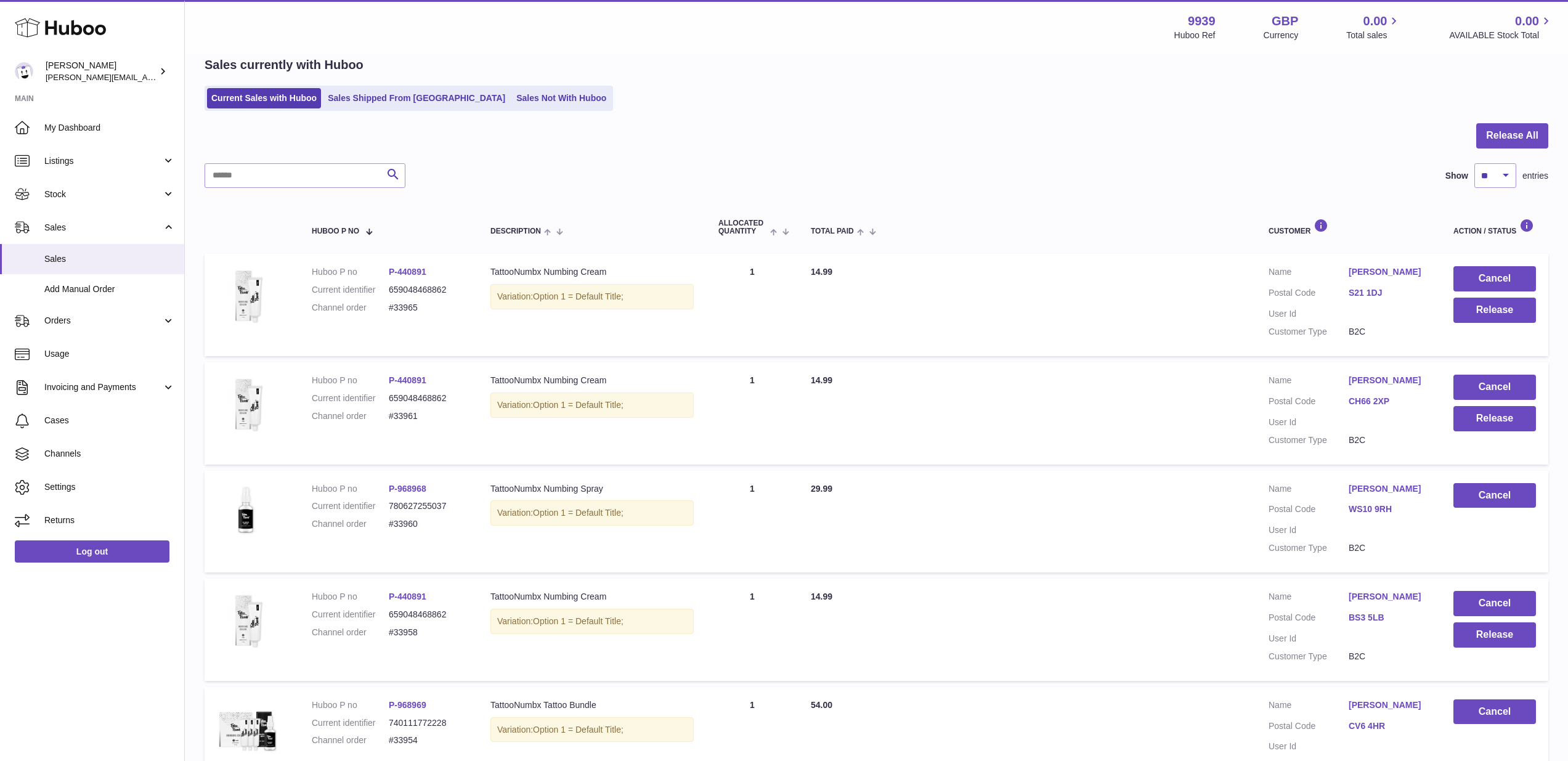
click at [1488, 280] on button "Cancel" at bounding box center [1495, 278] width 83 height 25
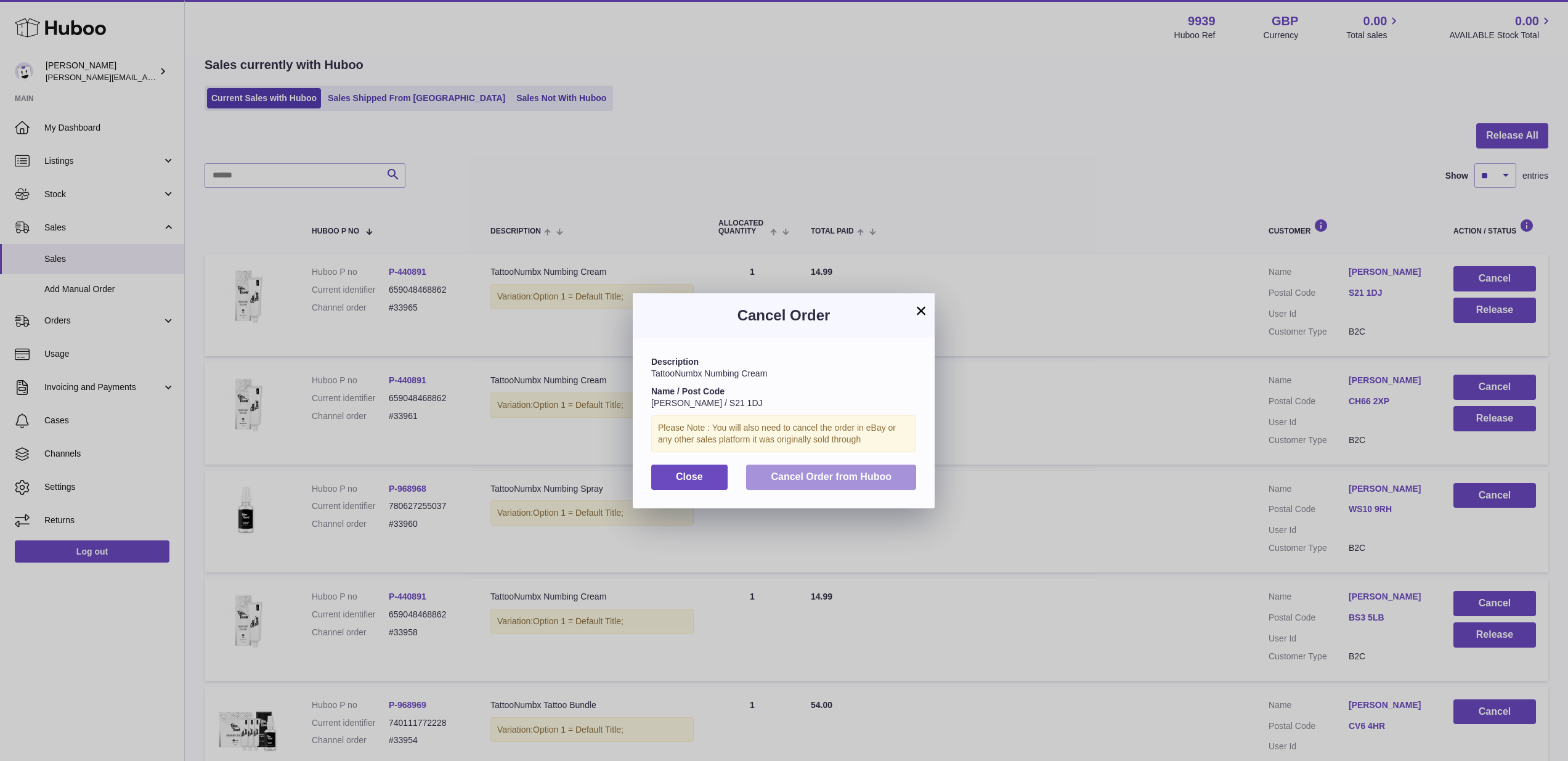
click at [891, 473] on span "Cancel Order from Huboo" at bounding box center [831, 476] width 121 height 11
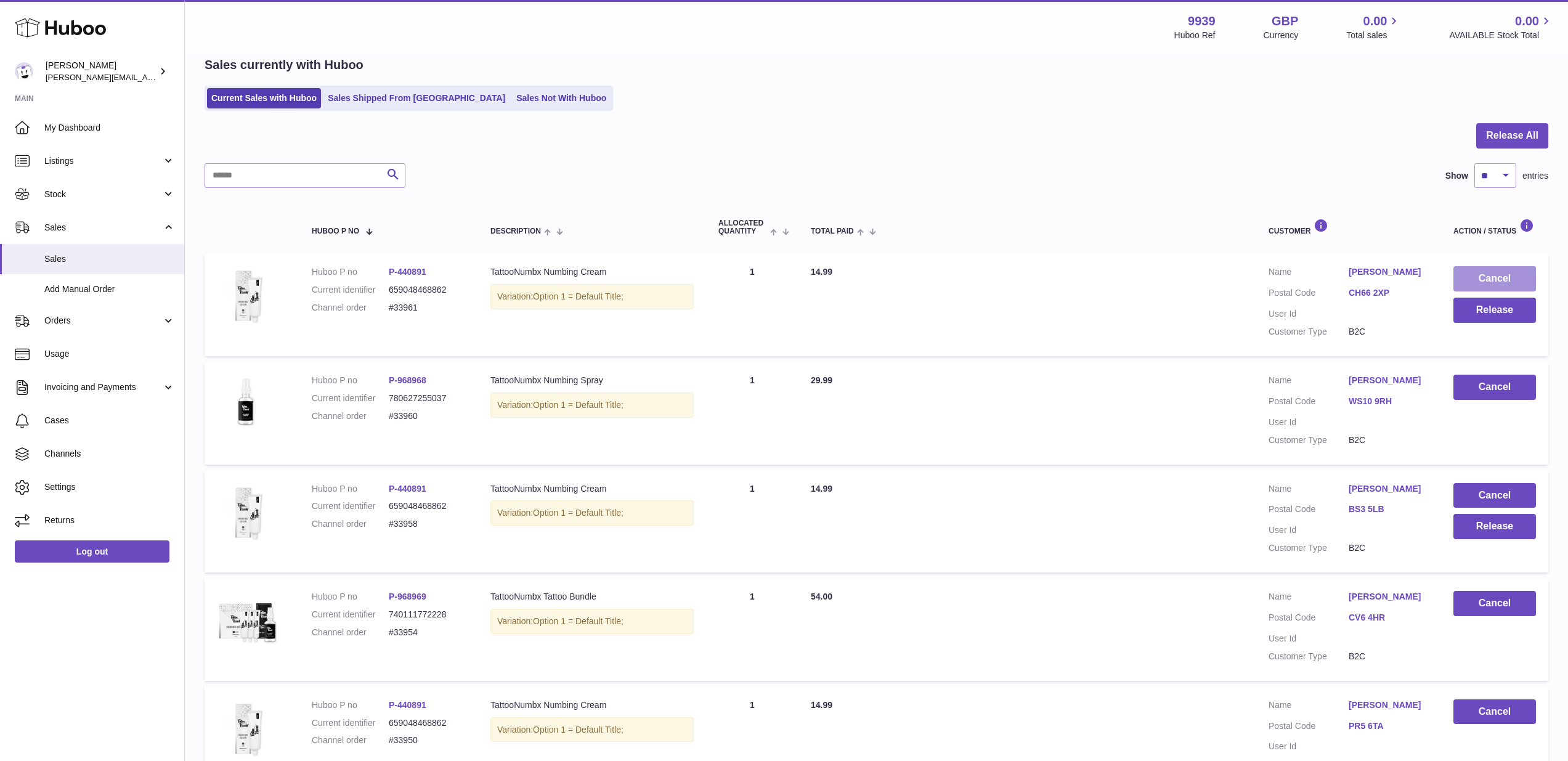
click at [1504, 277] on button "Cancel" at bounding box center [1495, 278] width 83 height 25
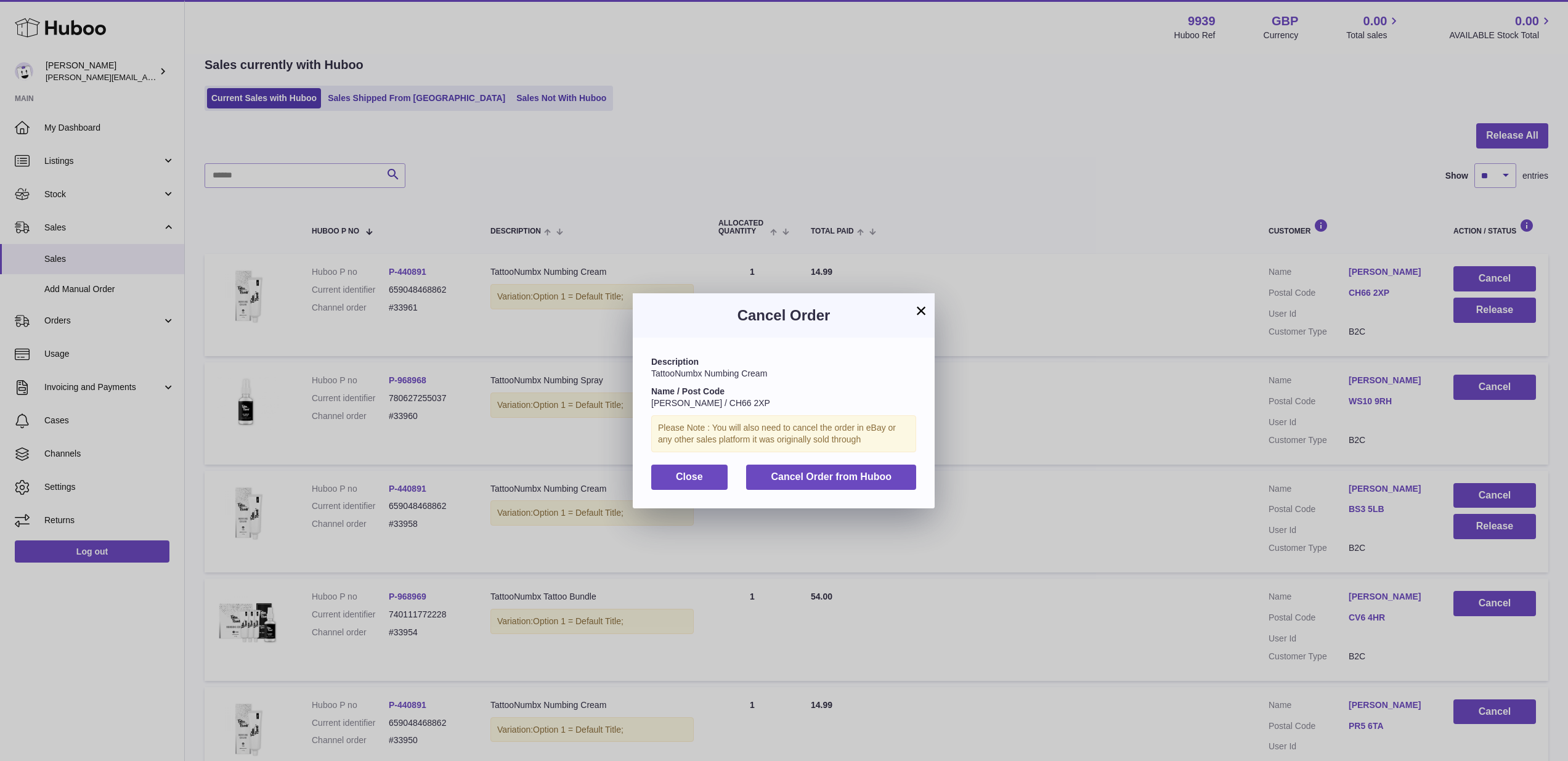
click at [881, 474] on span "Cancel Order from Huboo" at bounding box center [831, 476] width 121 height 11
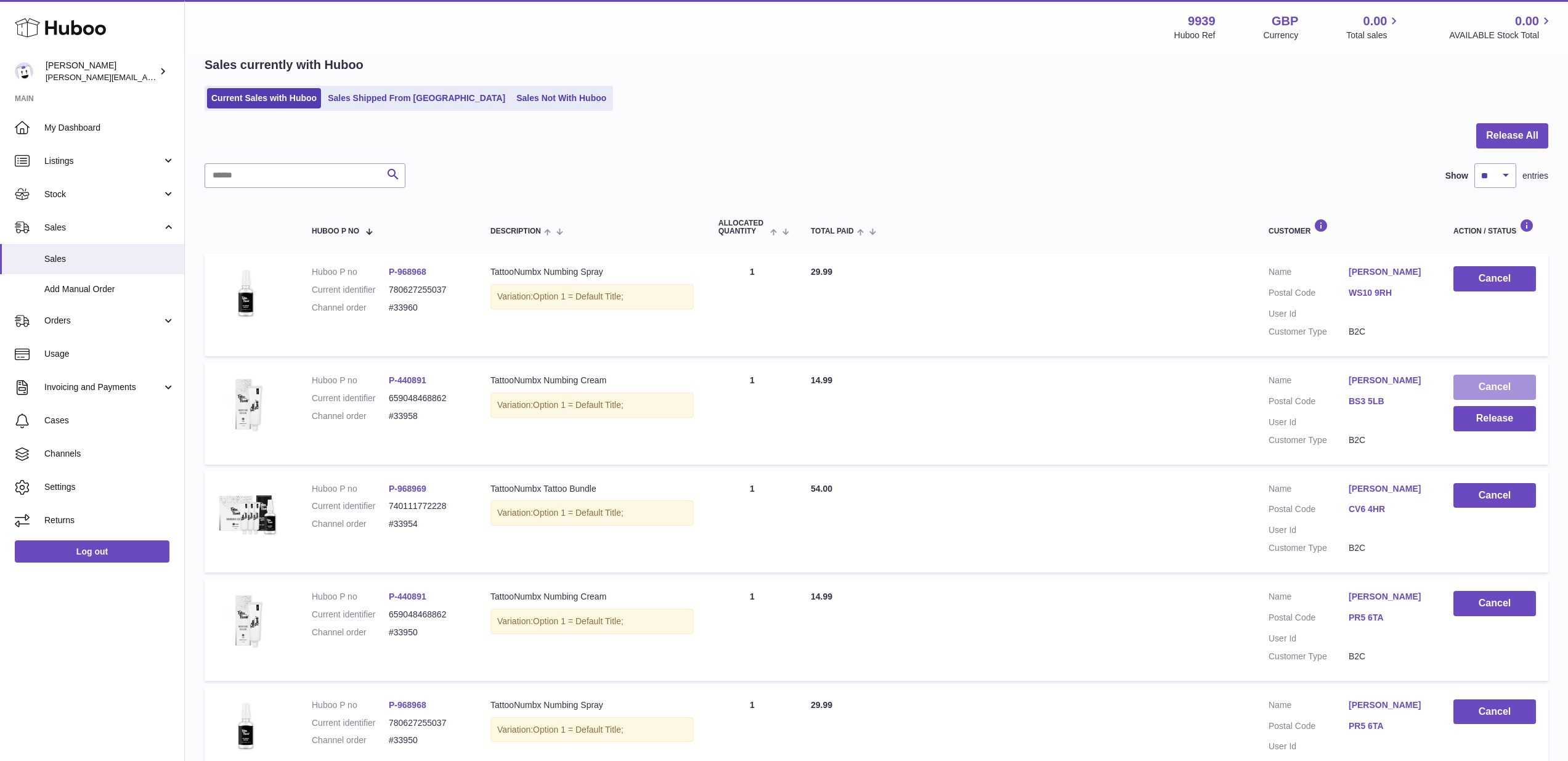
click at [1484, 381] on button "Cancel" at bounding box center [1495, 387] width 83 height 25
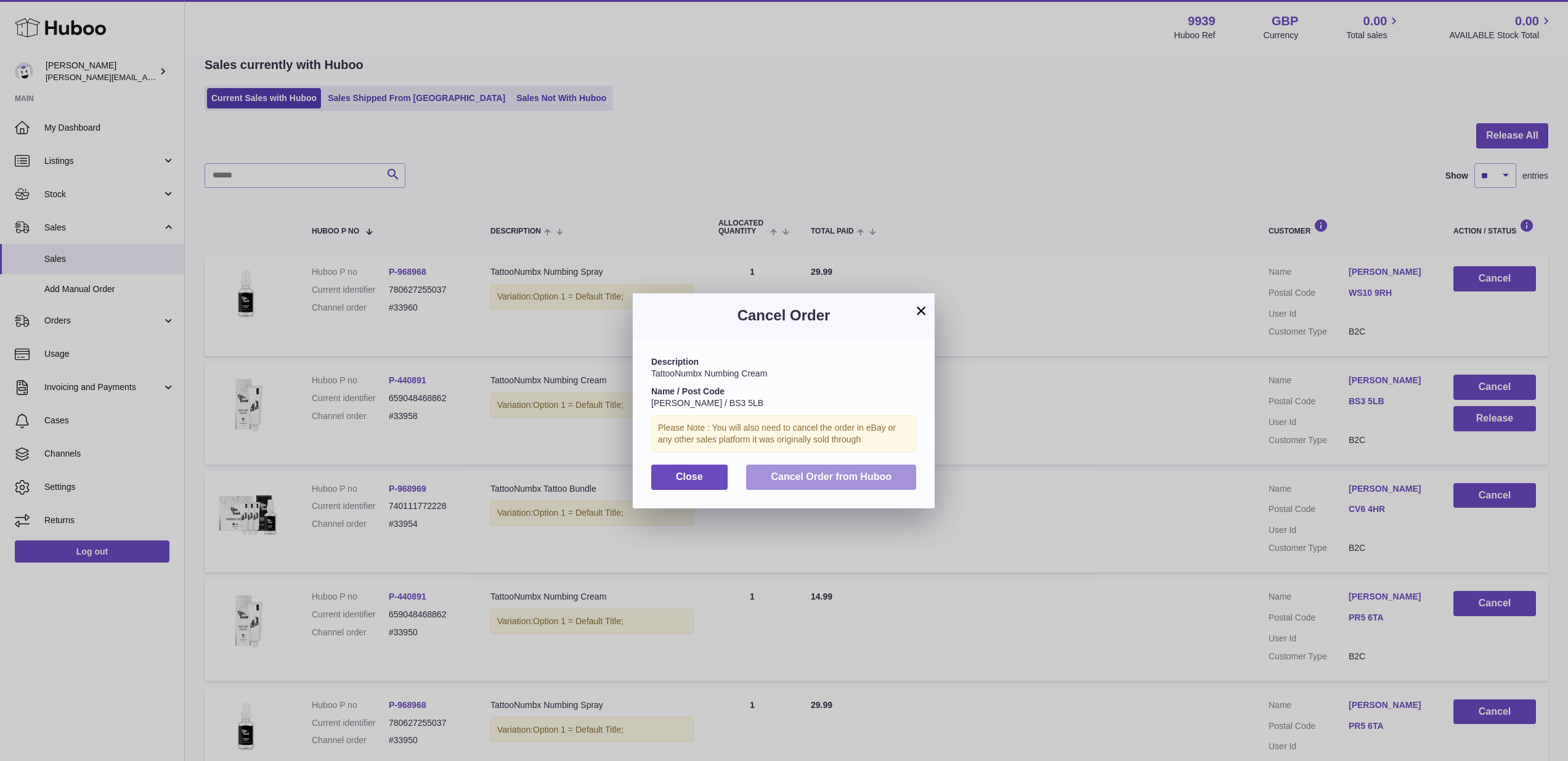
click at [846, 475] on span "Cancel Order from Huboo" at bounding box center [831, 476] width 121 height 11
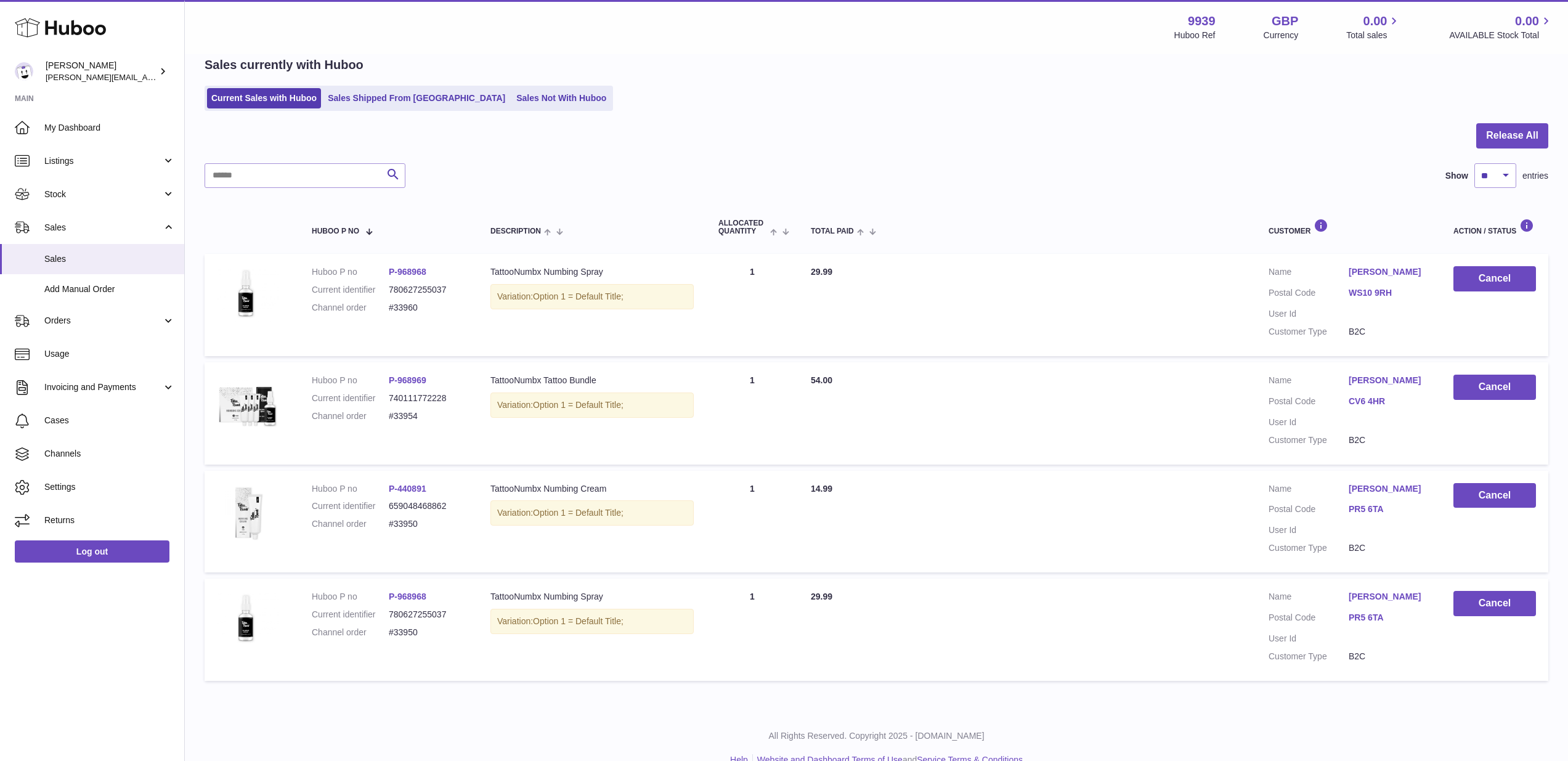
click at [1368, 297] on dd "WS10 9RH" at bounding box center [1388, 294] width 80 height 14
click at [1371, 291] on link "WS10 9RH" at bounding box center [1388, 293] width 80 height 12
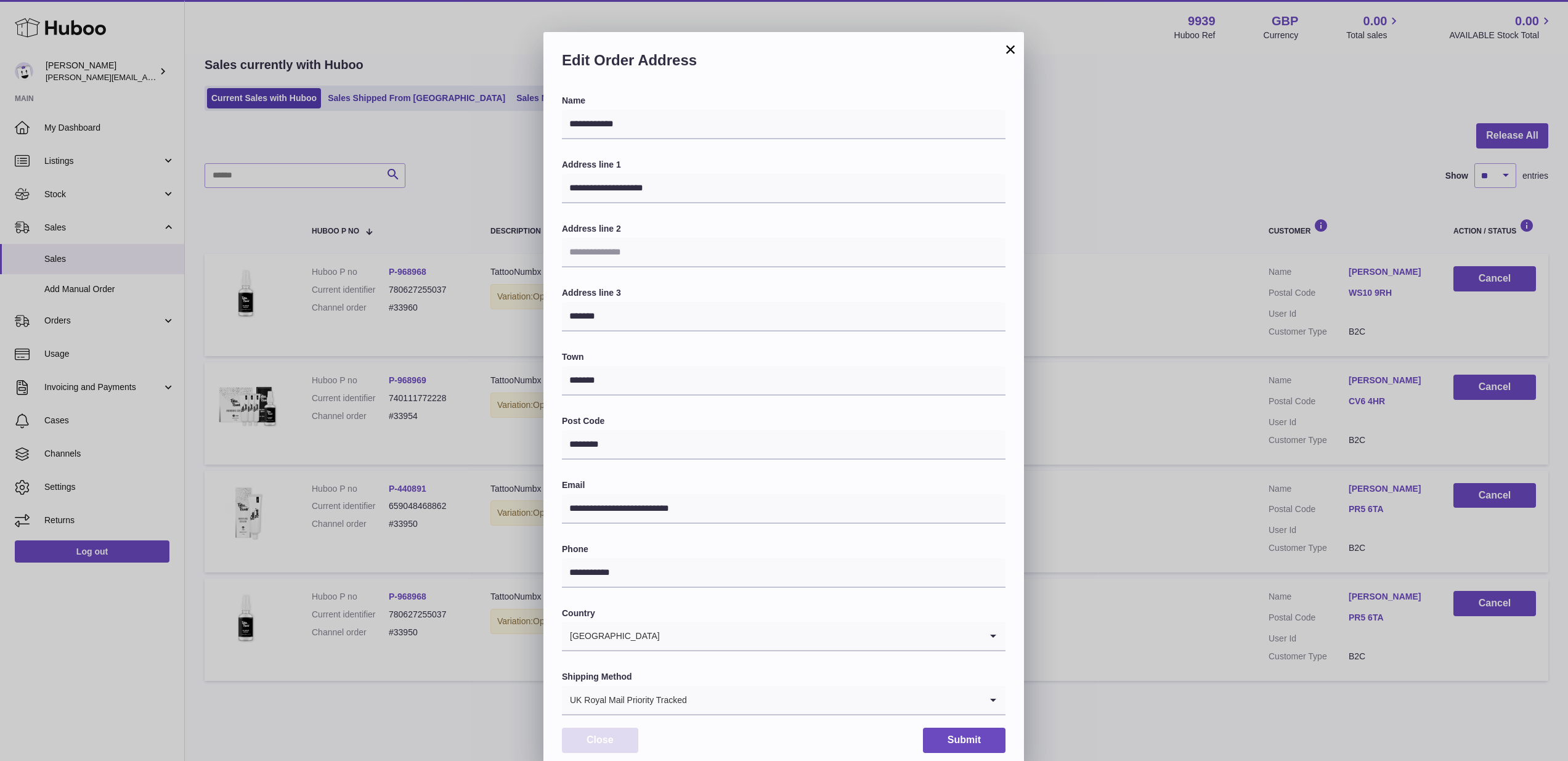
click at [611, 730] on button "Close" at bounding box center [600, 740] width 76 height 25
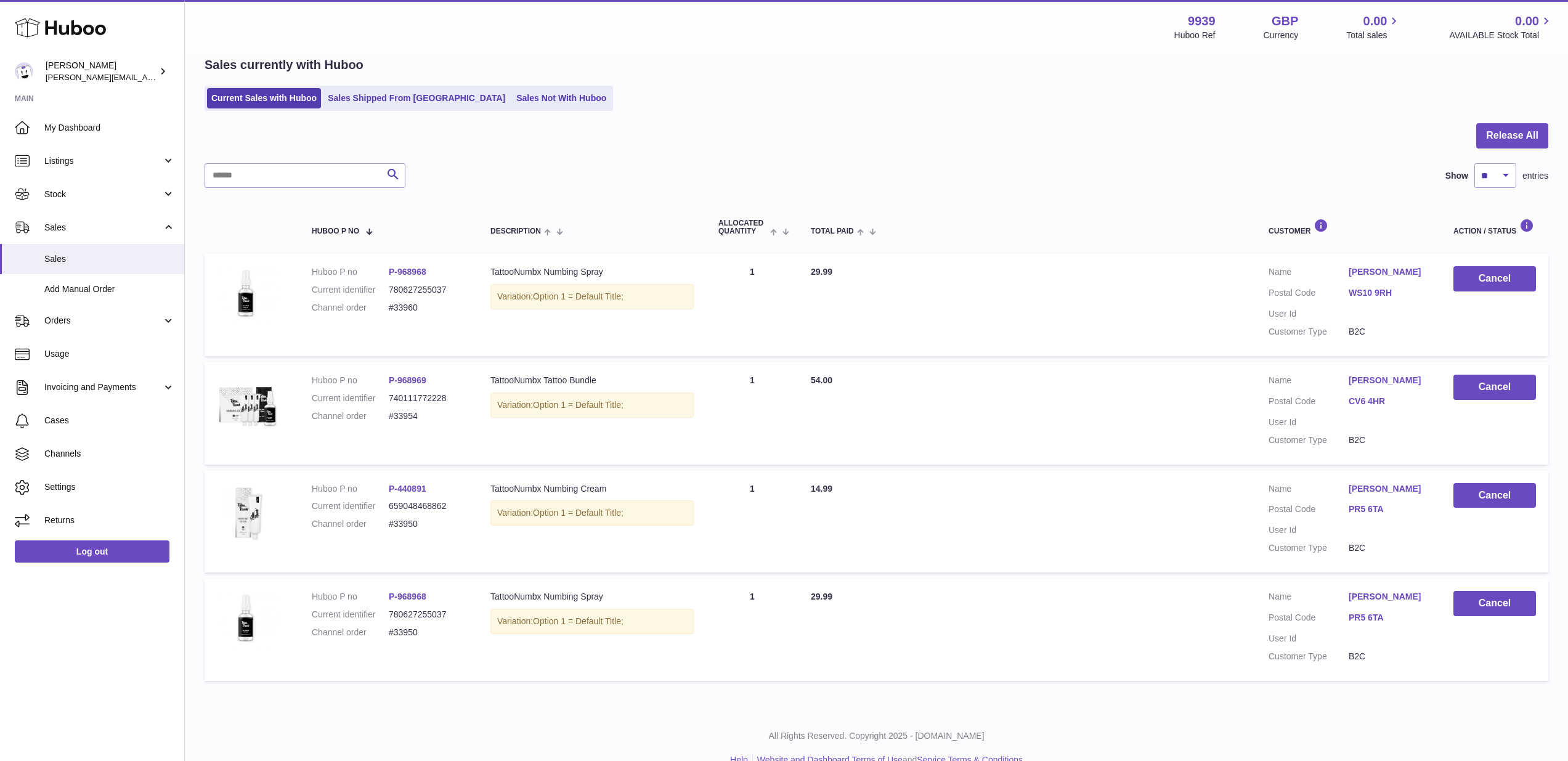
click at [1381, 377] on link "Bianca Pirlea" at bounding box center [1388, 380] width 80 height 12
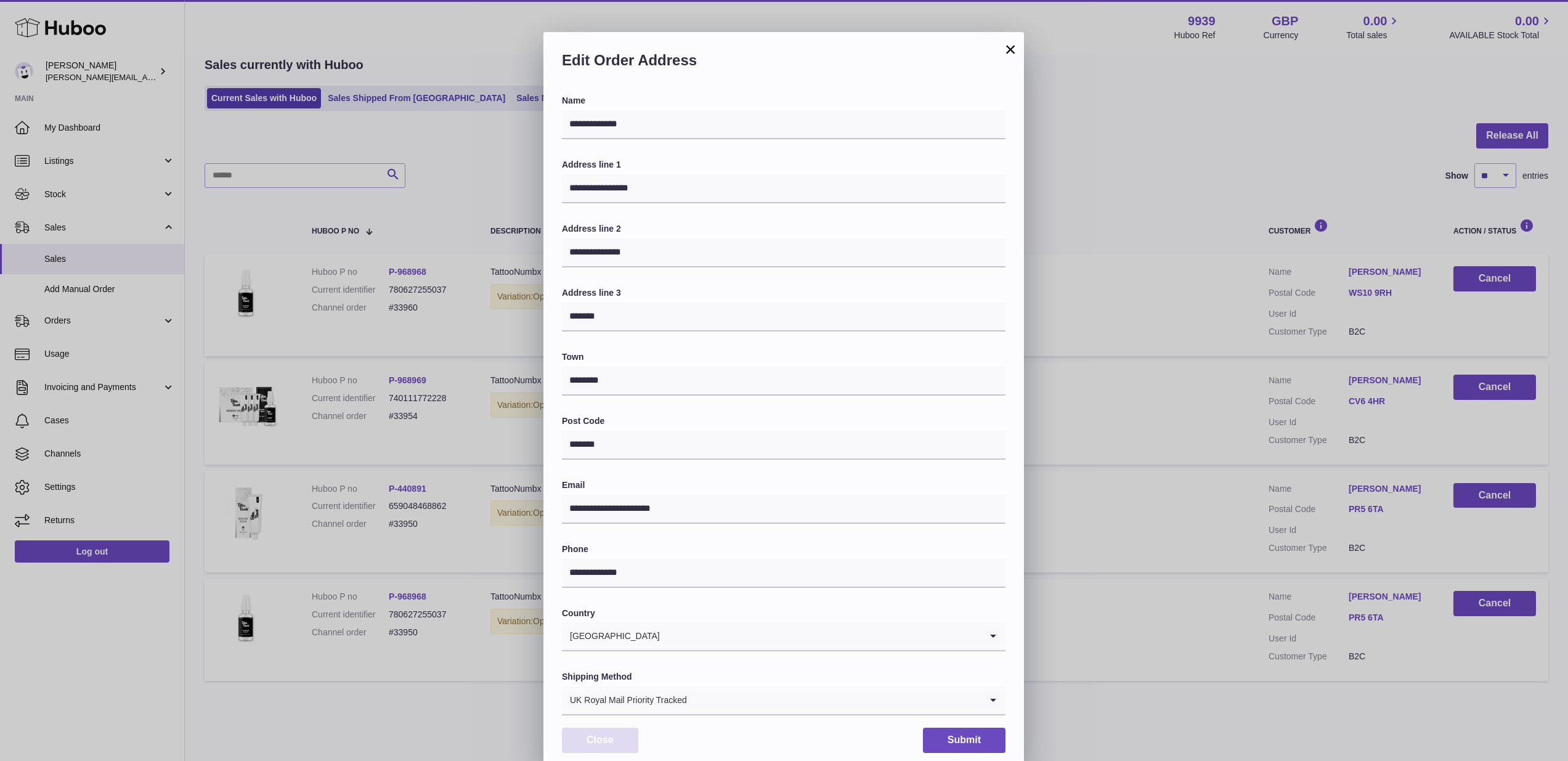
click at [637, 728] on button "Close" at bounding box center [600, 740] width 76 height 25
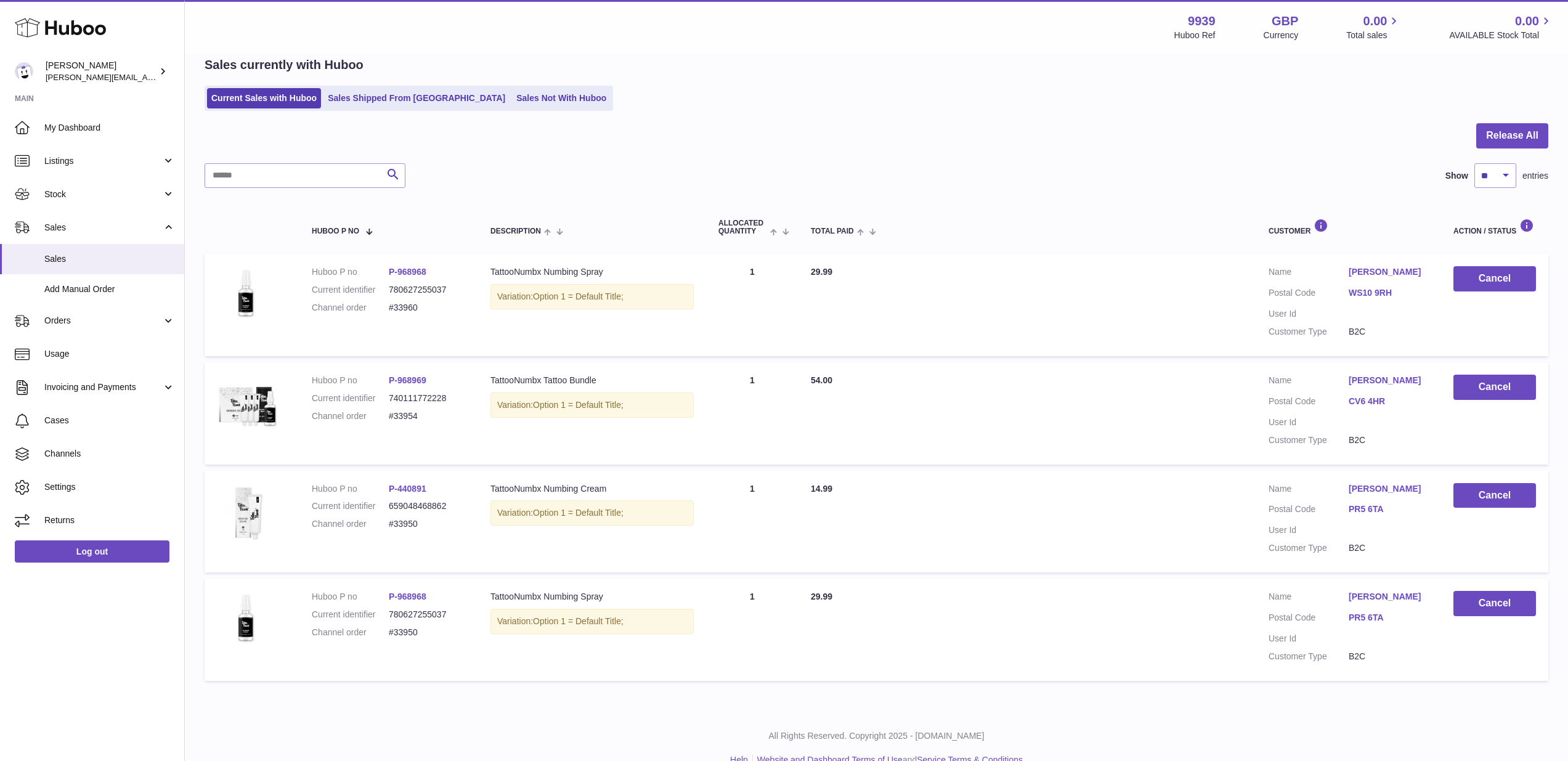
click at [1364, 503] on link "PR5 6TA" at bounding box center [1388, 509] width 80 height 12
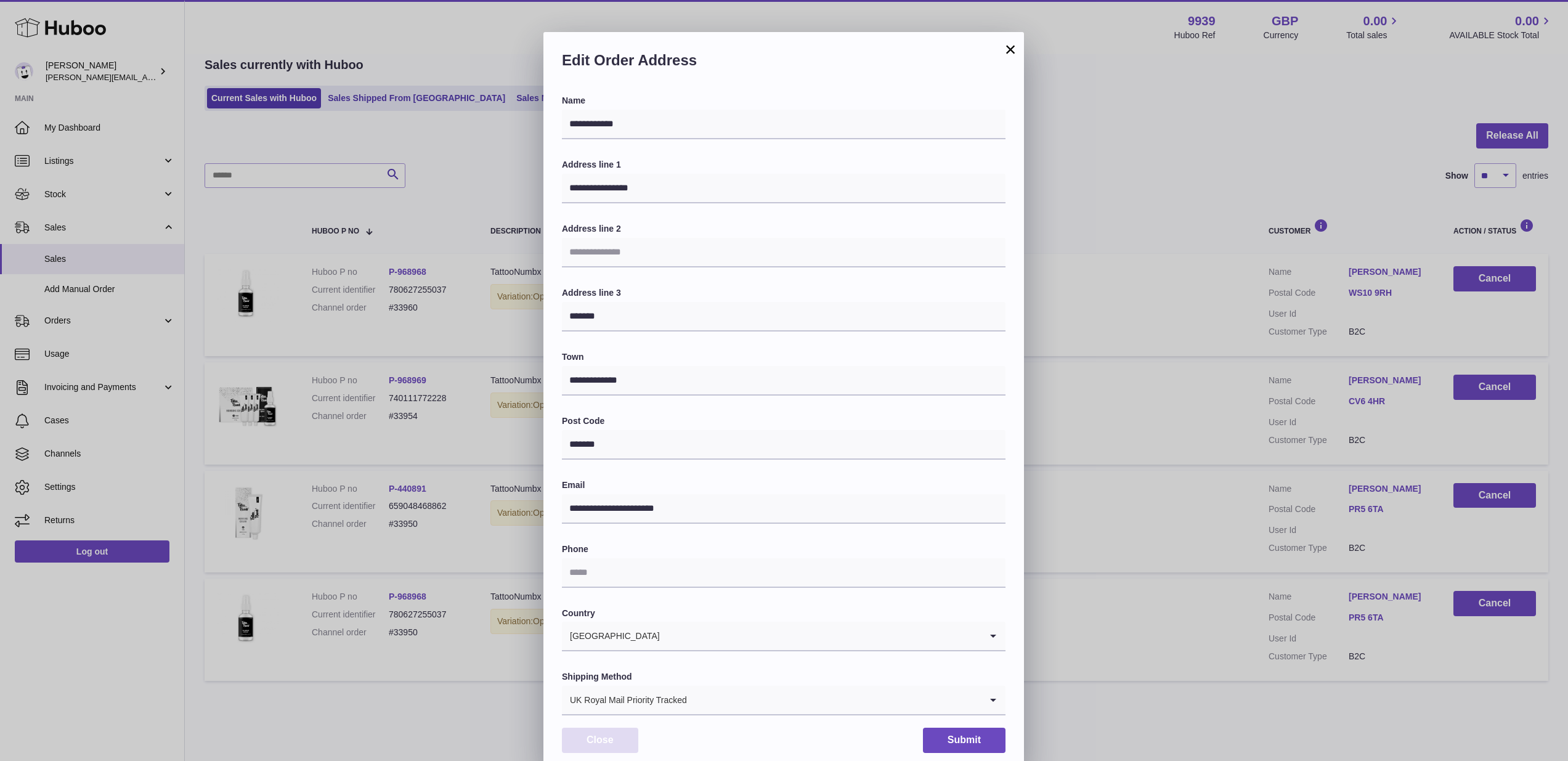
click at [636, 734] on button "Close" at bounding box center [600, 740] width 76 height 25
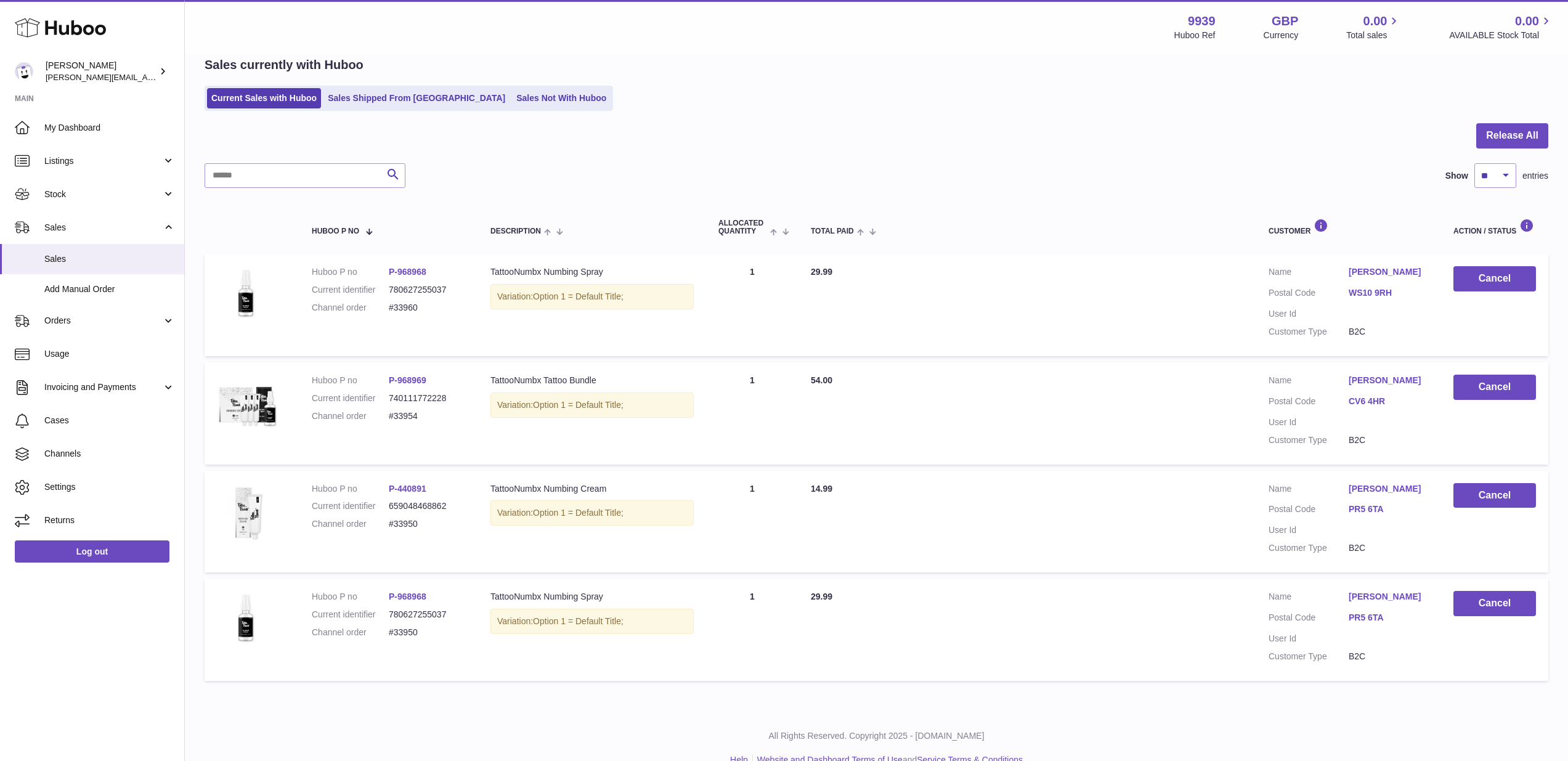
click at [1364, 612] on link "PR5 6TA" at bounding box center [1388, 617] width 80 height 12
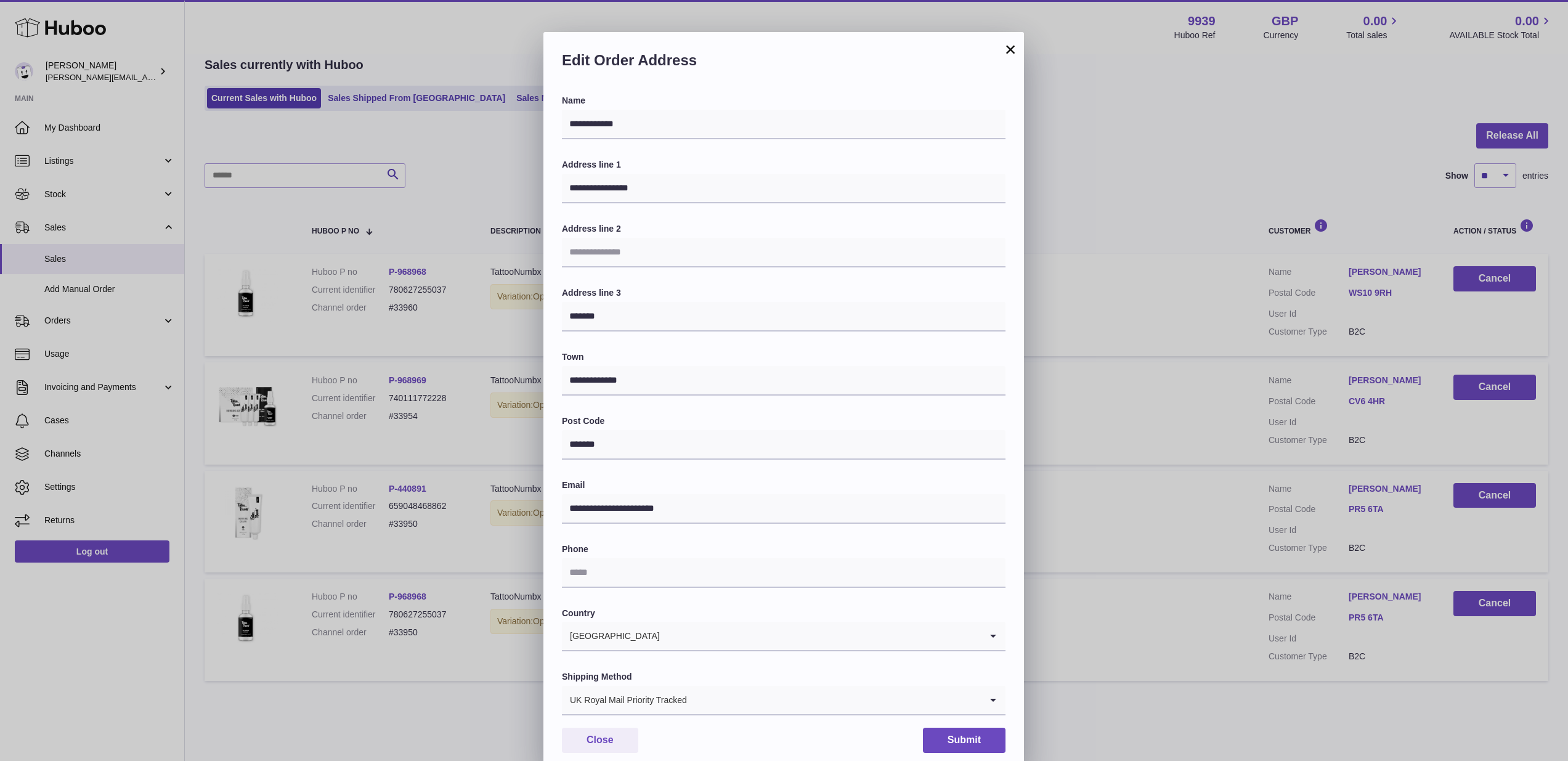
drag, startPoint x: 609, startPoint y: 735, endPoint x: 649, endPoint y: 717, distance: 43.9
click at [609, 735] on button "Close" at bounding box center [600, 740] width 76 height 25
